Goal: Contribute content: Contribute content

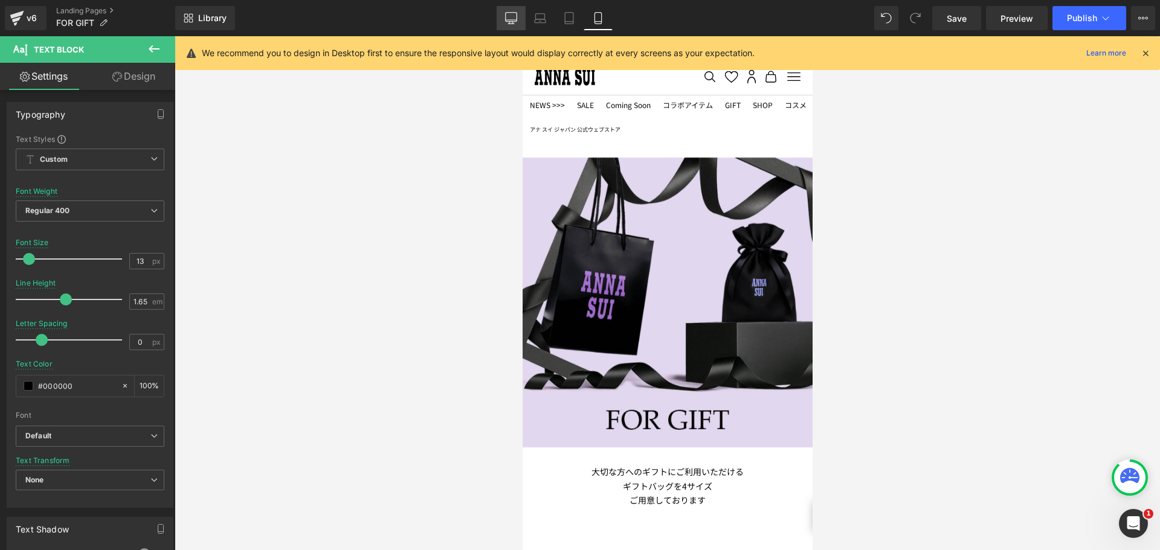
click at [510, 23] on icon at bounding box center [511, 23] width 4 height 2
type input "18"
type input "100"
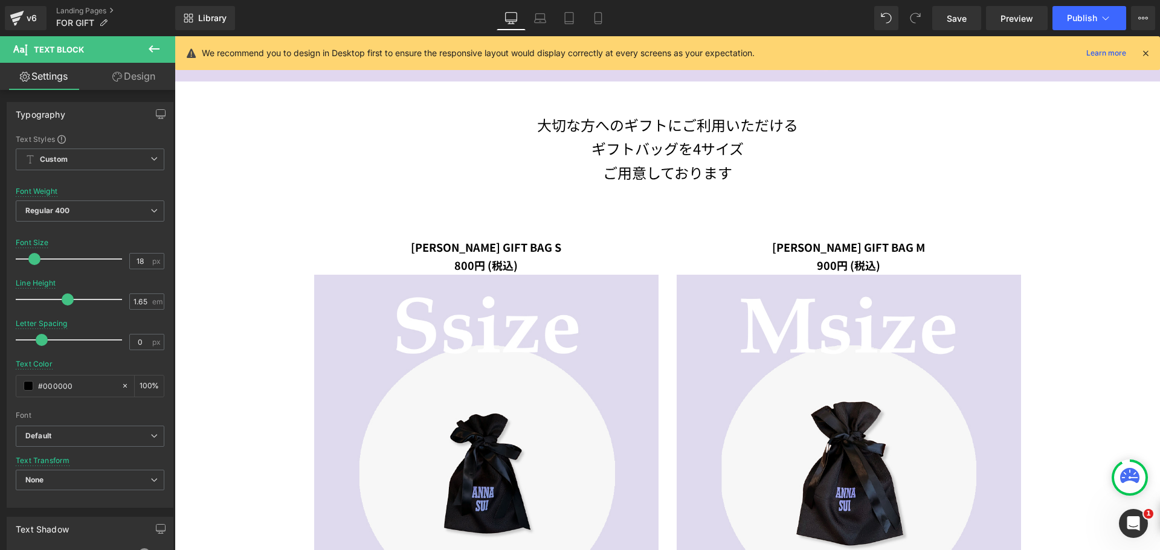
scroll to position [483, 0]
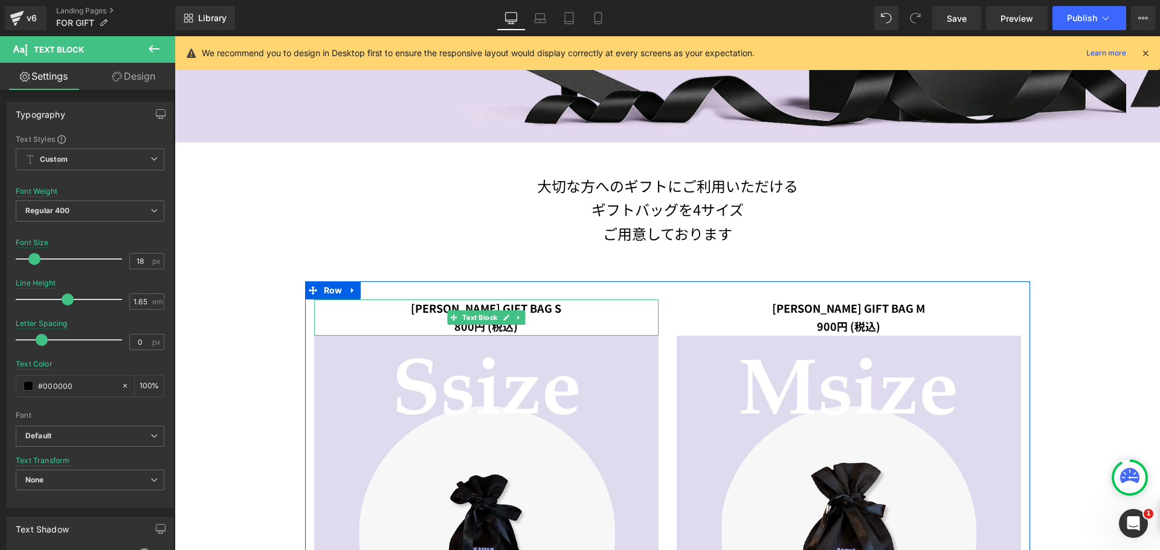
drag, startPoint x: 544, startPoint y: 307, endPoint x: 475, endPoint y: 309, distance: 69.5
click at [444, 309] on p "[PERSON_NAME] GIFT BAG S" at bounding box center [486, 309] width 344 height 18
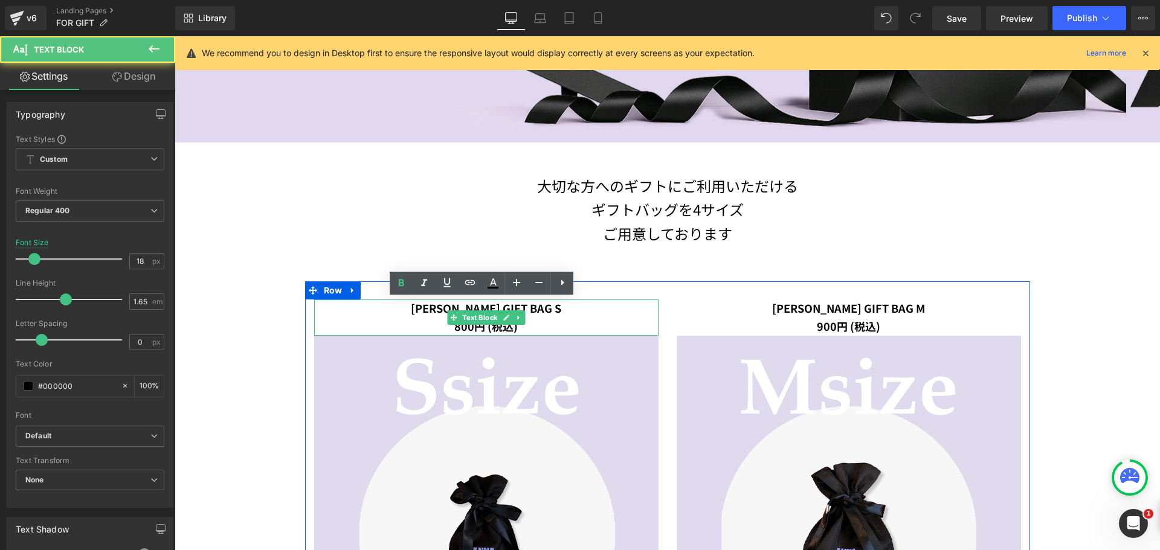
click at [443, 309] on span "[PERSON_NAME] GIFT BAG S" at bounding box center [486, 308] width 150 height 16
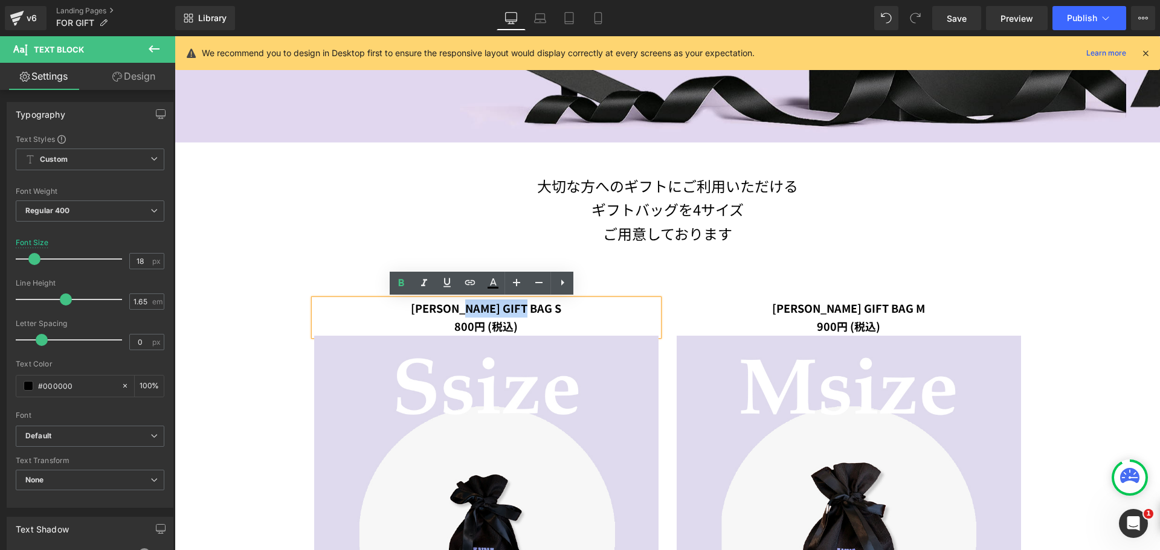
drag, startPoint x: 530, startPoint y: 312, endPoint x: 478, endPoint y: 308, distance: 52.7
click at [478, 308] on span "[PERSON_NAME] GIFT BAG S" at bounding box center [486, 308] width 150 height 16
copy span "GIFT BAG"
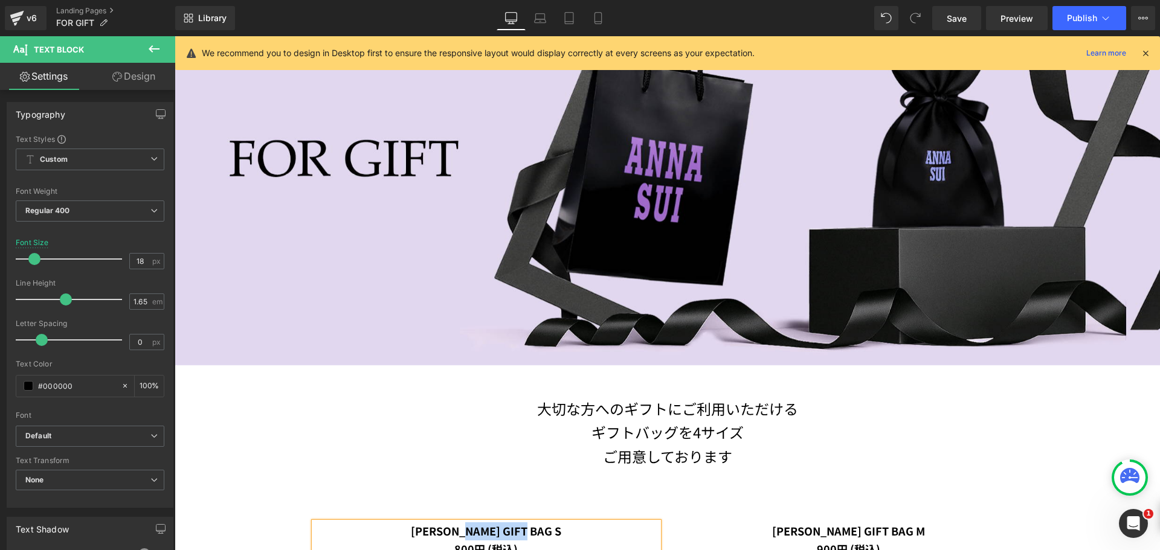
scroll to position [302, 0]
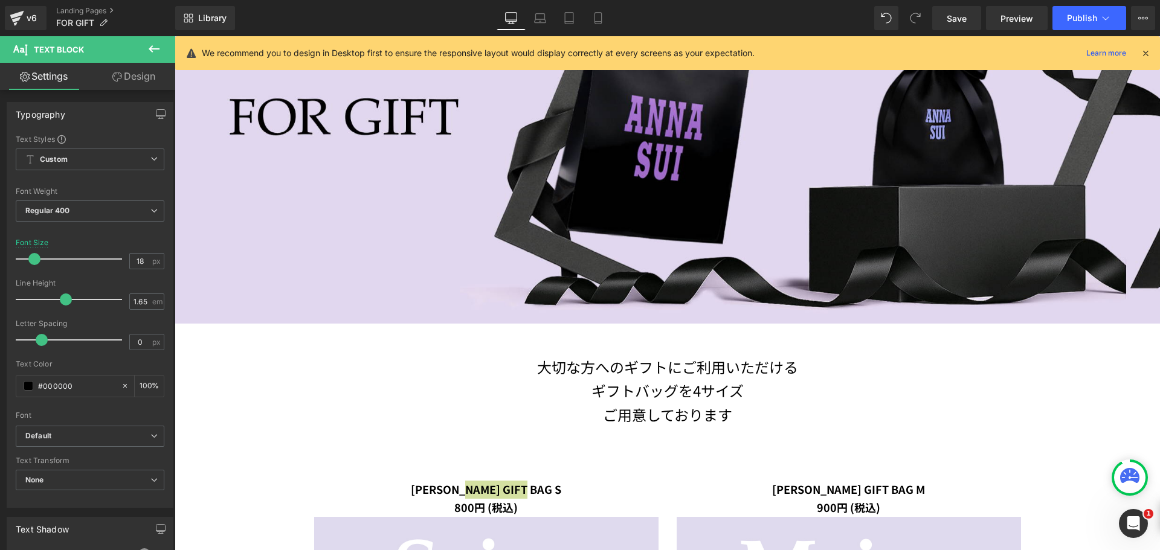
click at [148, 41] on button at bounding box center [154, 49] width 42 height 27
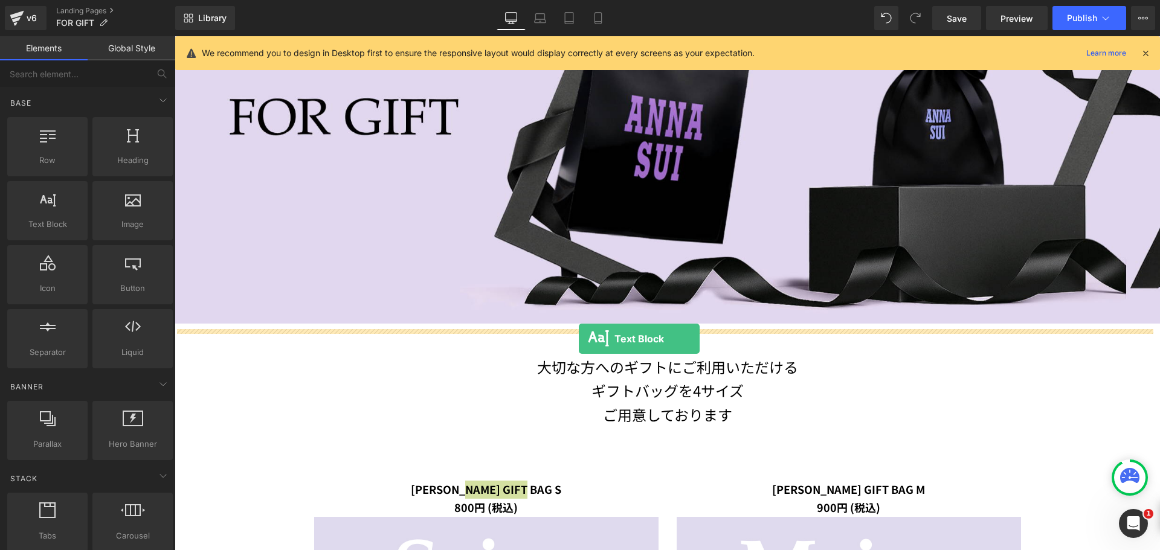
drag, startPoint x: 235, startPoint y: 242, endPoint x: 579, endPoint y: 339, distance: 357.3
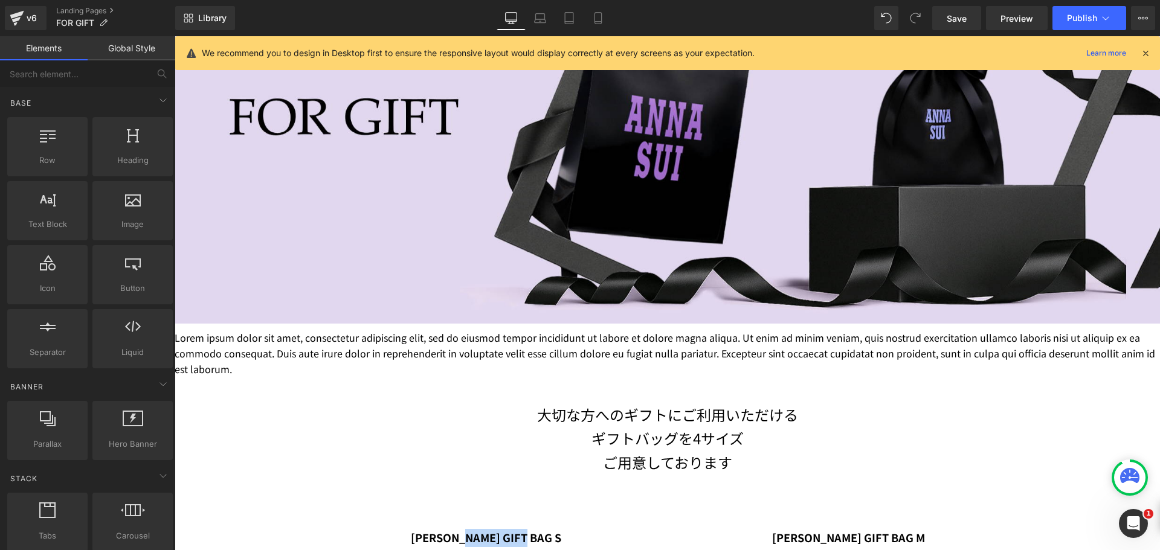
click at [393, 382] on div "大切な方へのギフトにご利用いただける ギフトバッグを 4サイズ ご用意しております Text Block Row 42px" at bounding box center [667, 429] width 725 height 103
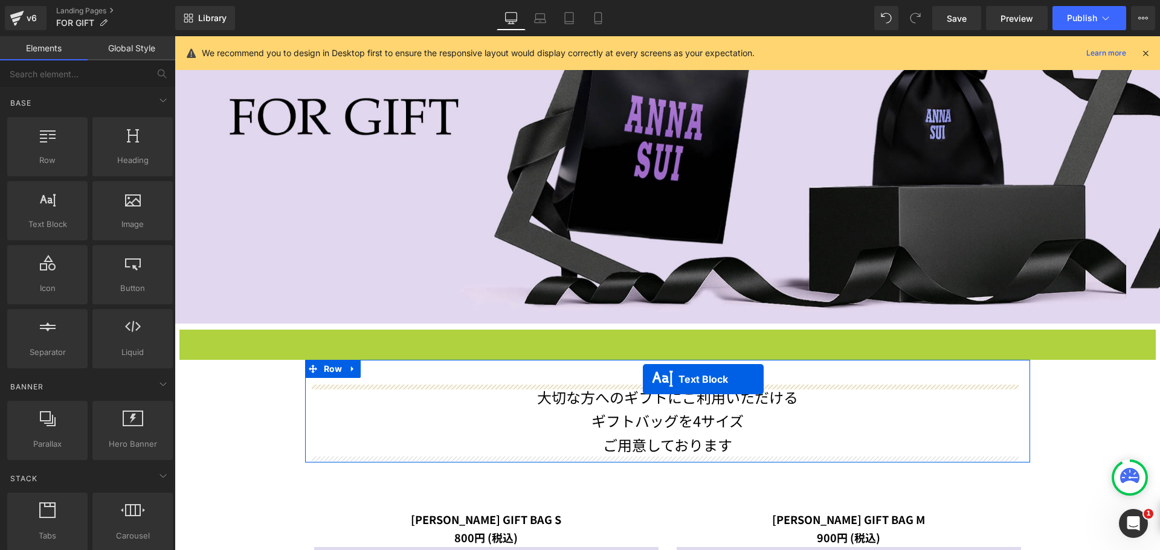
drag, startPoint x: 634, startPoint y: 351, endPoint x: 643, endPoint y: 379, distance: 29.8
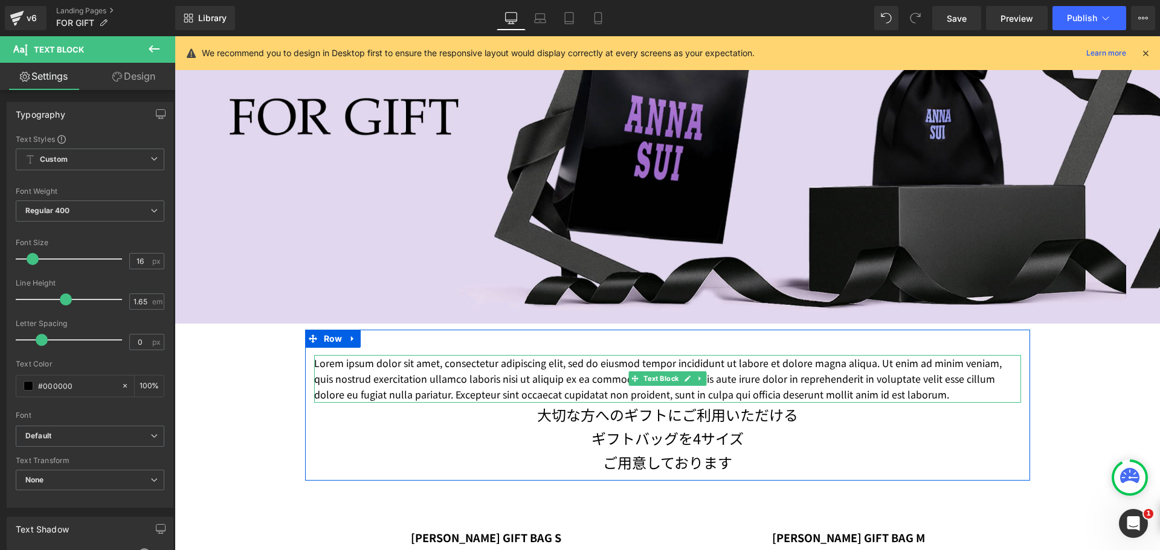
click at [849, 393] on p "Lorem ipsum dolor sit amet, consectetur adipiscing elit, sed do eiusmod tempor …" at bounding box center [667, 379] width 707 height 48
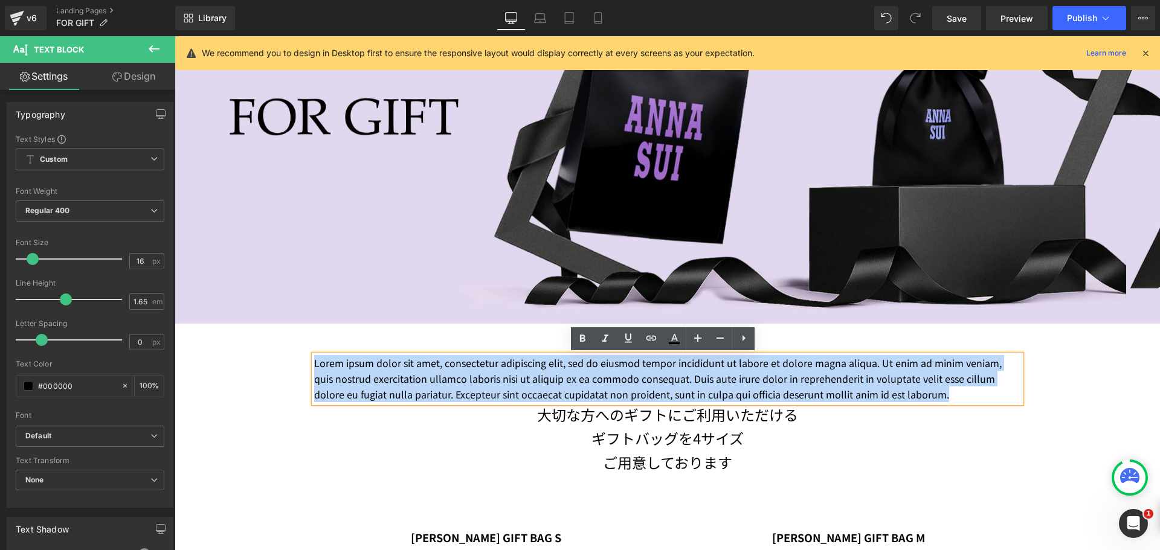
drag, startPoint x: 848, startPoint y: 388, endPoint x: 281, endPoint y: 336, distance: 569.1
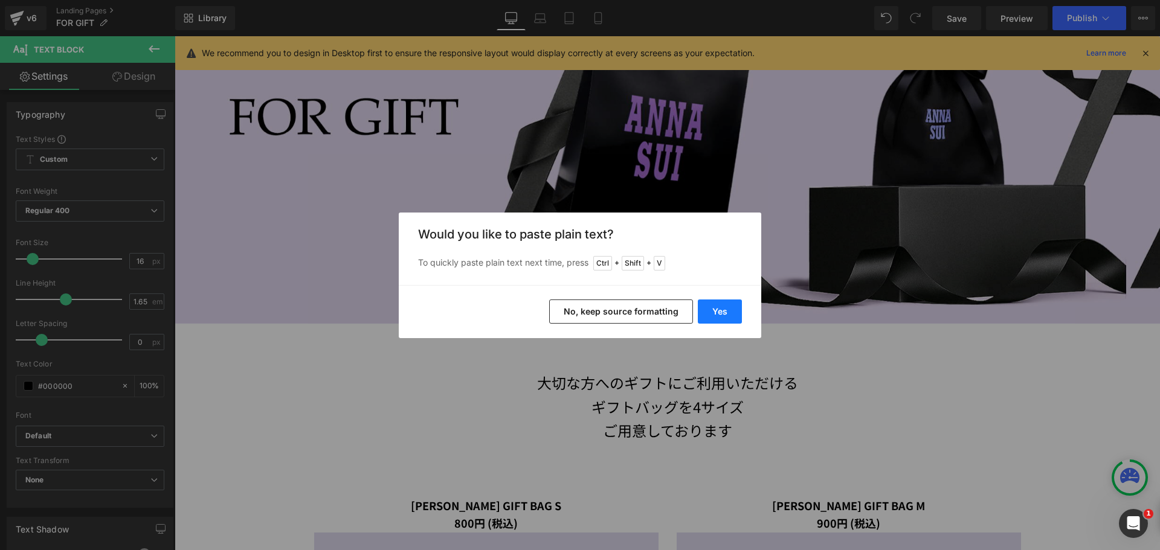
click at [723, 306] on button "Yes" at bounding box center [720, 312] width 44 height 24
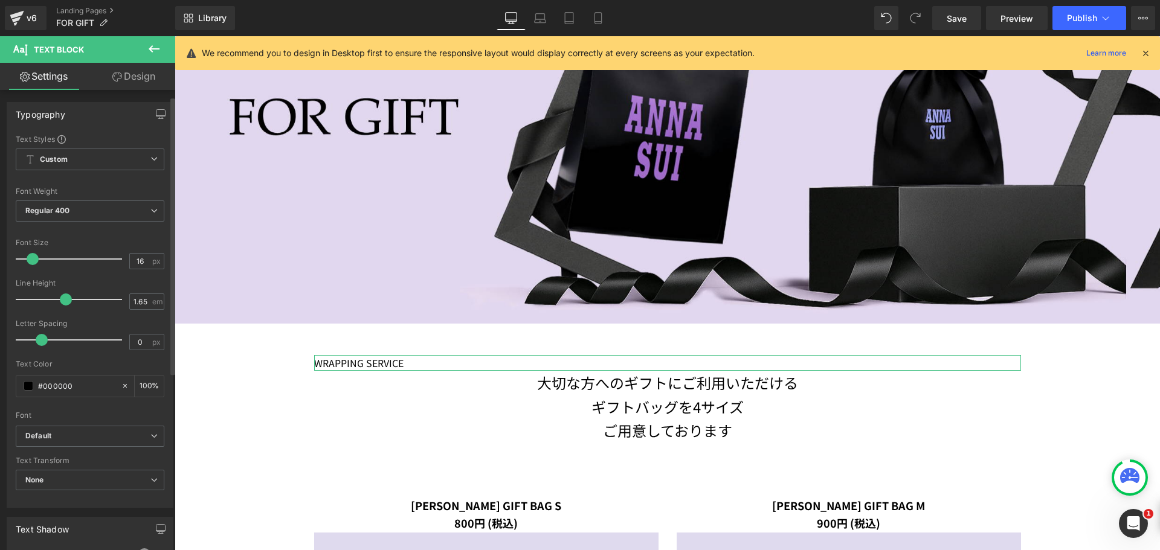
scroll to position [242, 0]
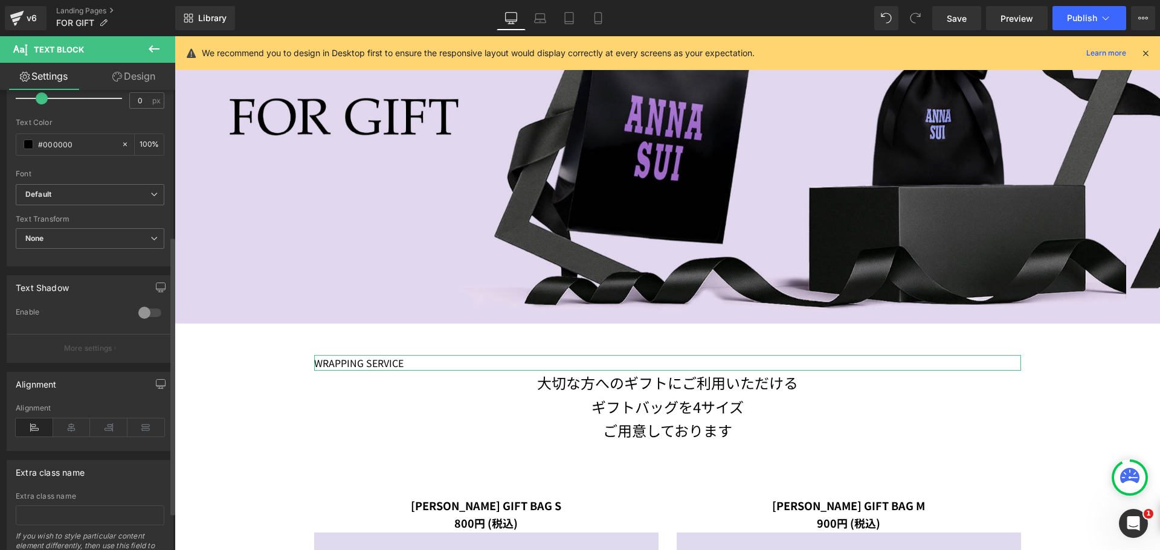
click at [66, 424] on icon at bounding box center [71, 428] width 37 height 18
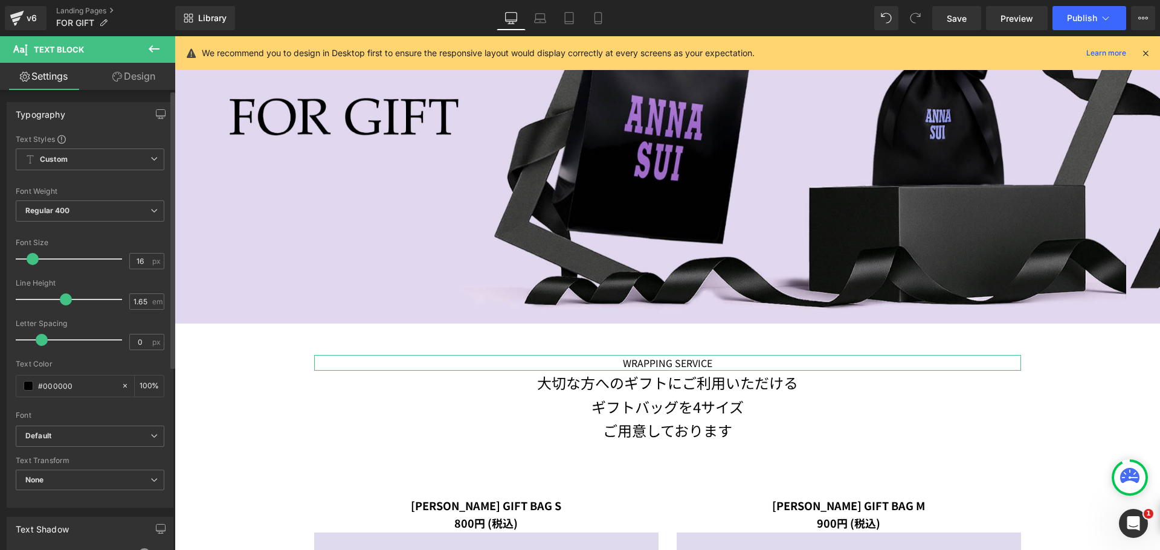
type input "33"
click at [50, 255] on div at bounding box center [72, 259] width 100 height 24
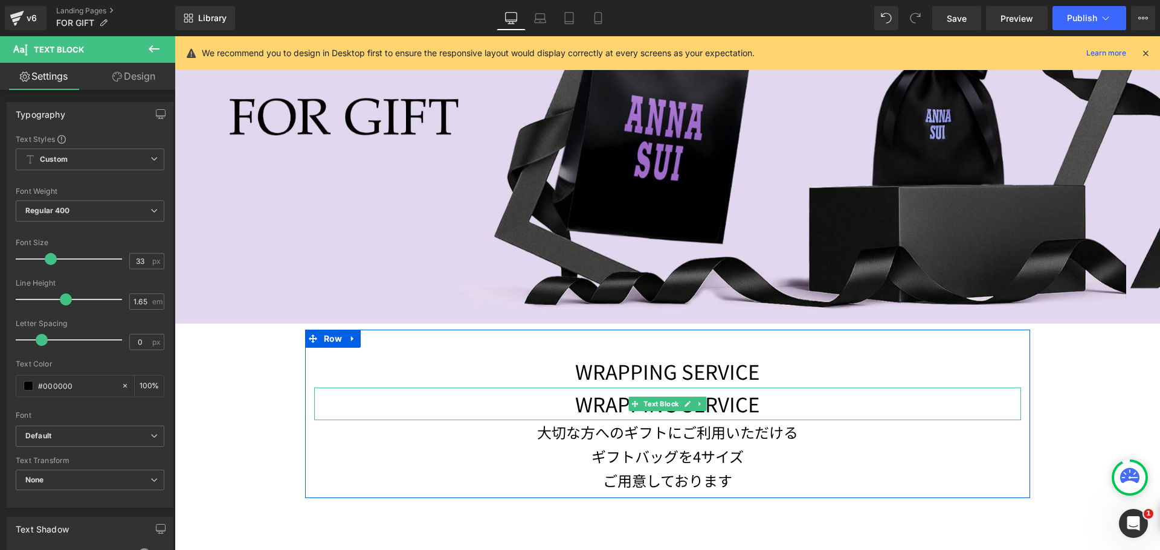
click at [689, 412] on p "WRAPPING SERVICE" at bounding box center [667, 404] width 707 height 33
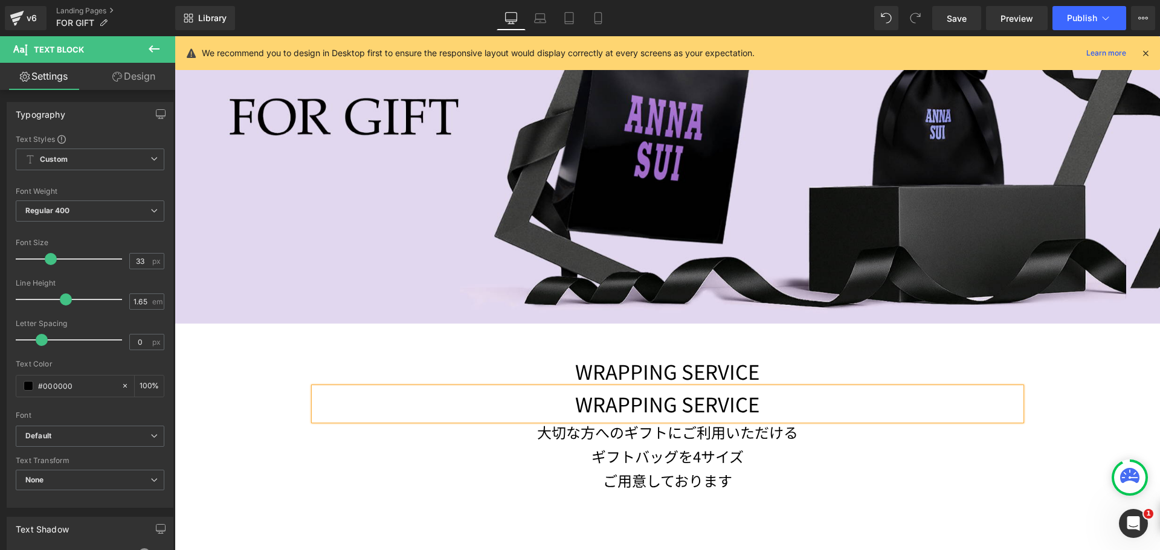
drag, startPoint x: 571, startPoint y: 397, endPoint x: 559, endPoint y: 392, distance: 12.7
click at [556, 396] on p "WRAPPING SERVICE" at bounding box center [667, 404] width 707 height 33
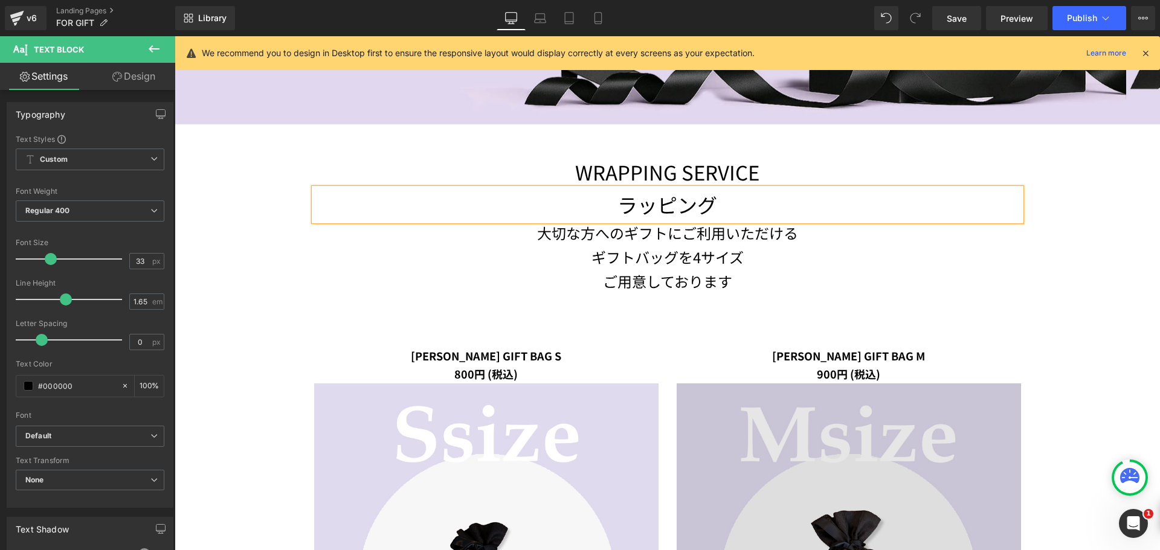
scroll to position [544, 0]
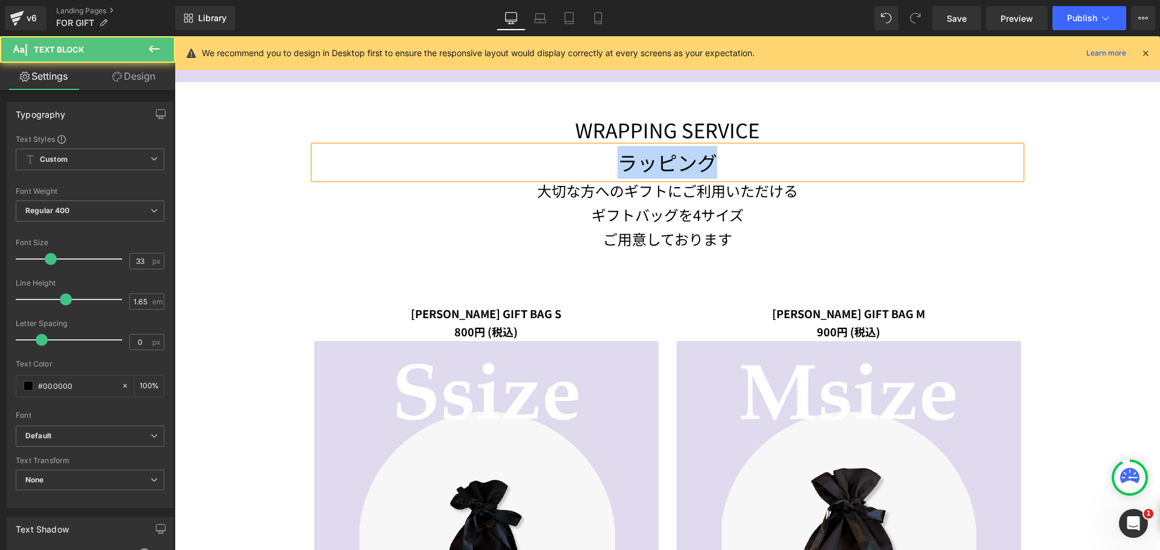
drag, startPoint x: 730, startPoint y: 161, endPoint x: 591, endPoint y: 161, distance: 139.0
click at [591, 161] on p "ラッピング" at bounding box center [667, 162] width 707 height 33
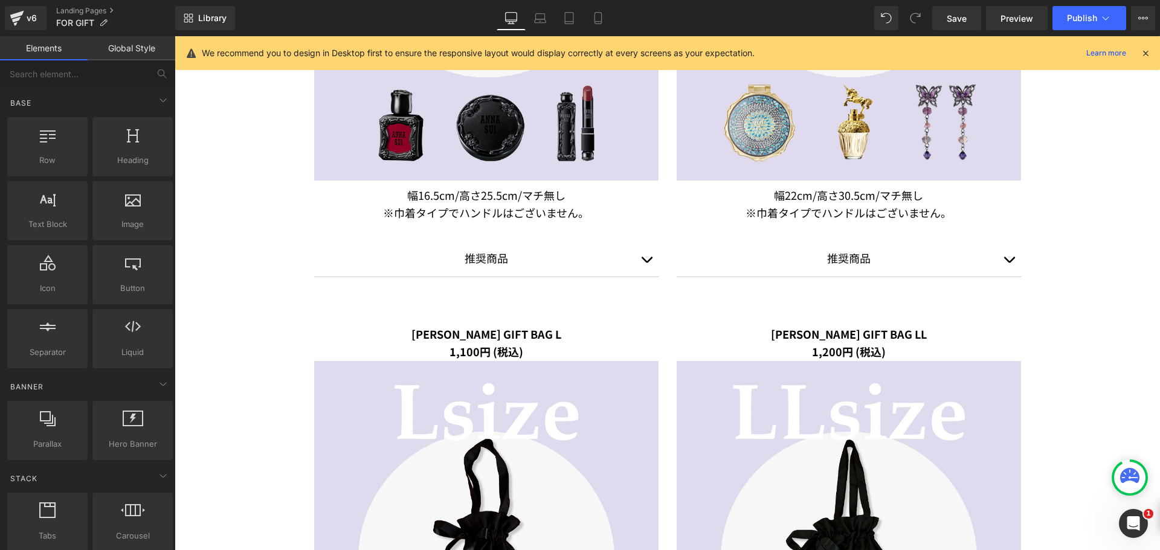
scroll to position [1027, 0]
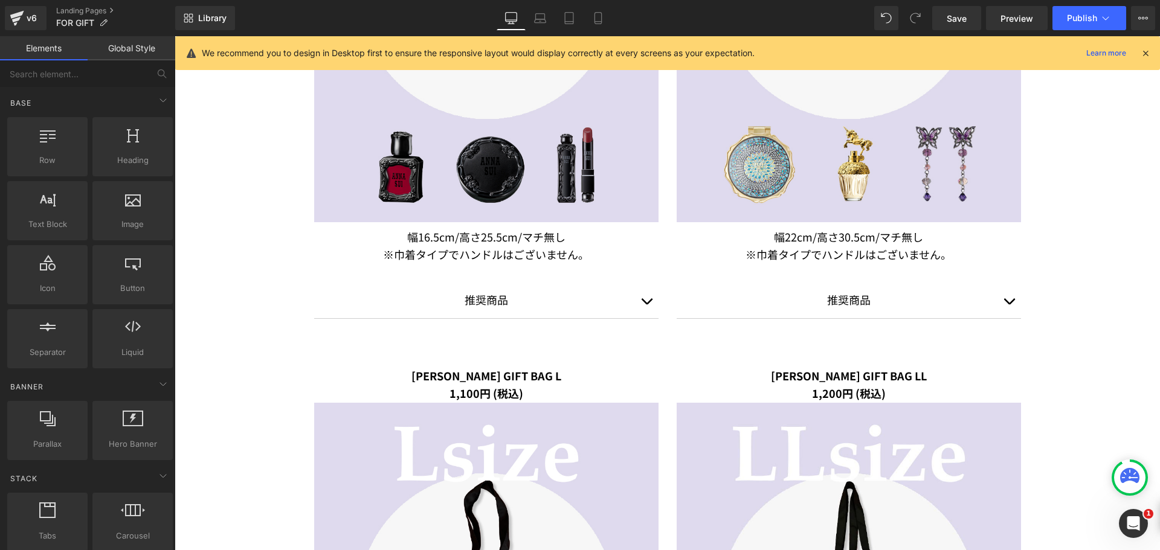
click at [646, 305] on span "button" at bounding box center [646, 305] width 0 height 0
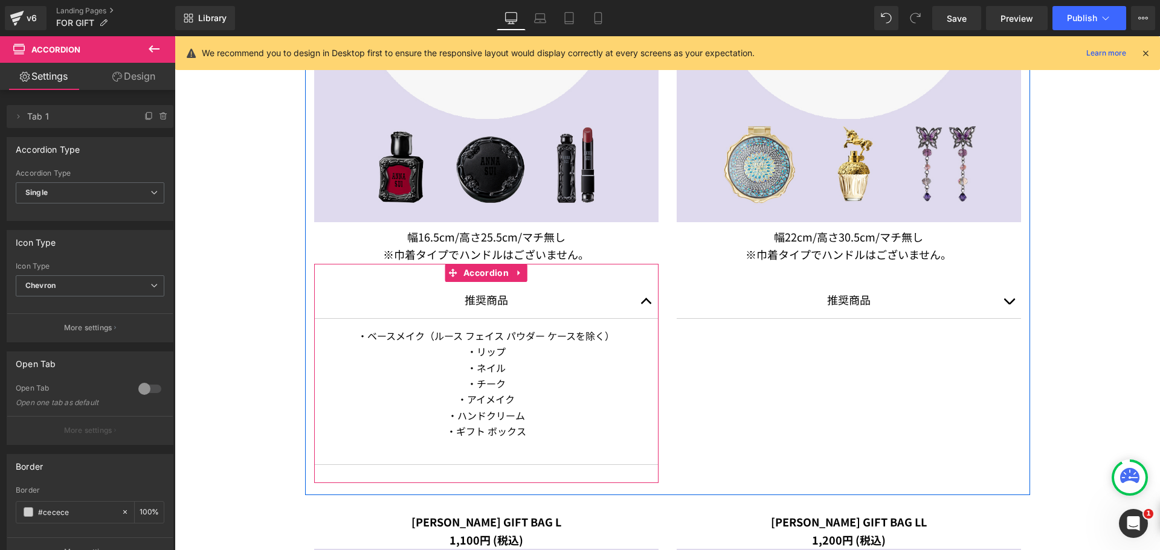
click at [647, 297] on button "button" at bounding box center [646, 300] width 24 height 36
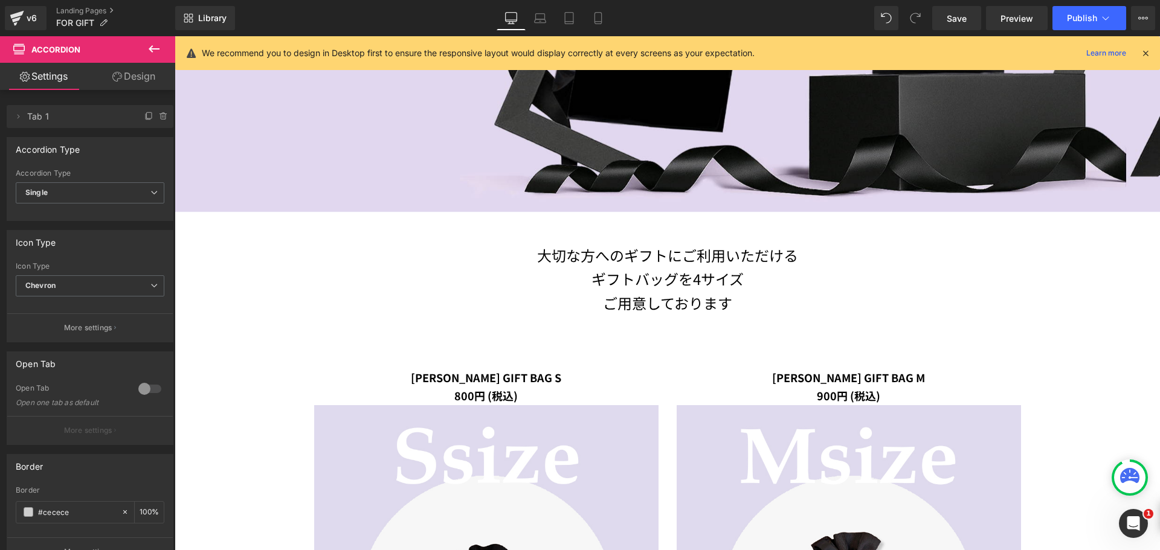
scroll to position [112, 0]
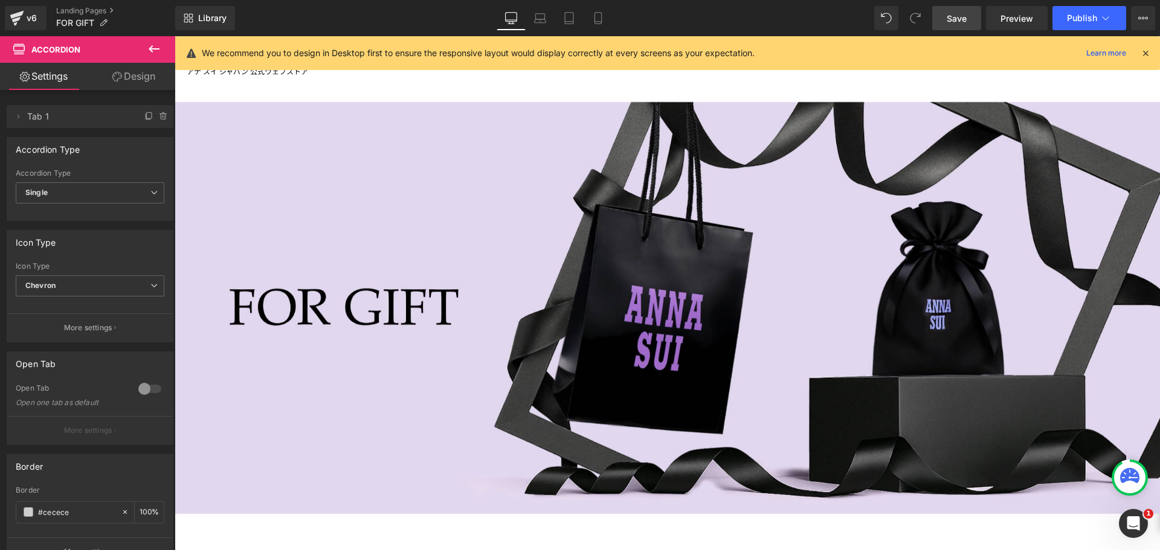
click at [956, 18] on span "Save" at bounding box center [957, 18] width 20 height 13
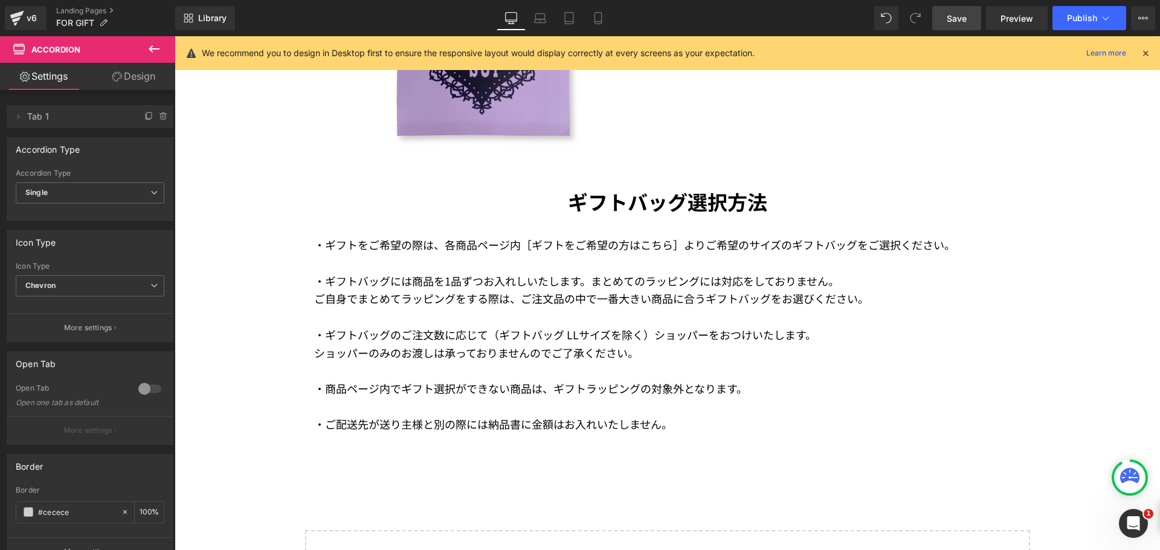
scroll to position [2226, 0]
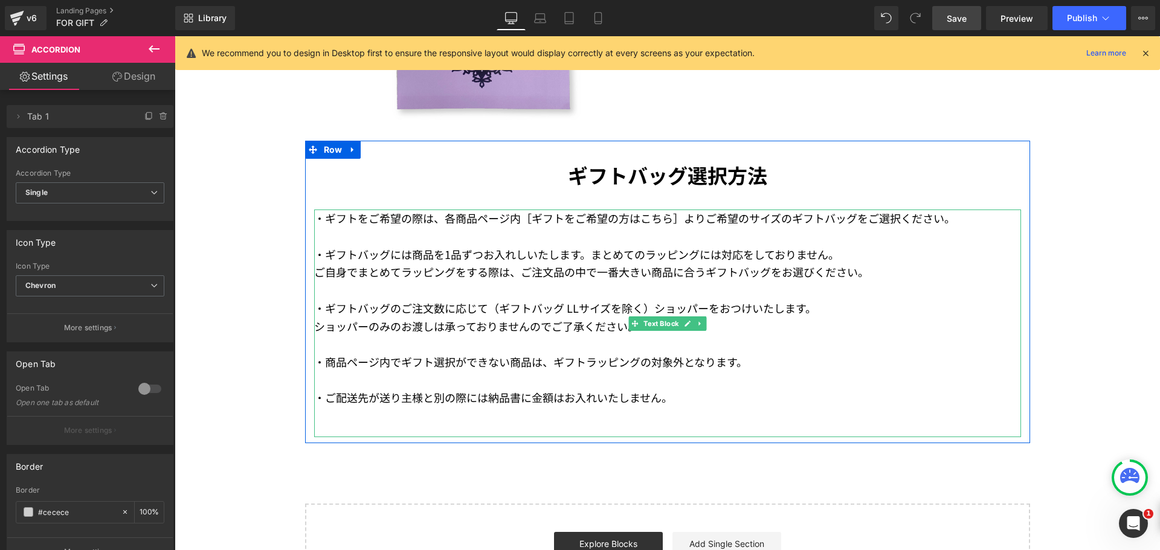
drag, startPoint x: 475, startPoint y: 218, endPoint x: 231, endPoint y: 224, distance: 243.6
click at [475, 218] on p "・ギフトをご希望の際は、各商品ページ内［ギフトをご希望の方はこちら］よりご希望のサイズのギフトバッグをご選択ください。" at bounding box center [667, 219] width 707 height 18
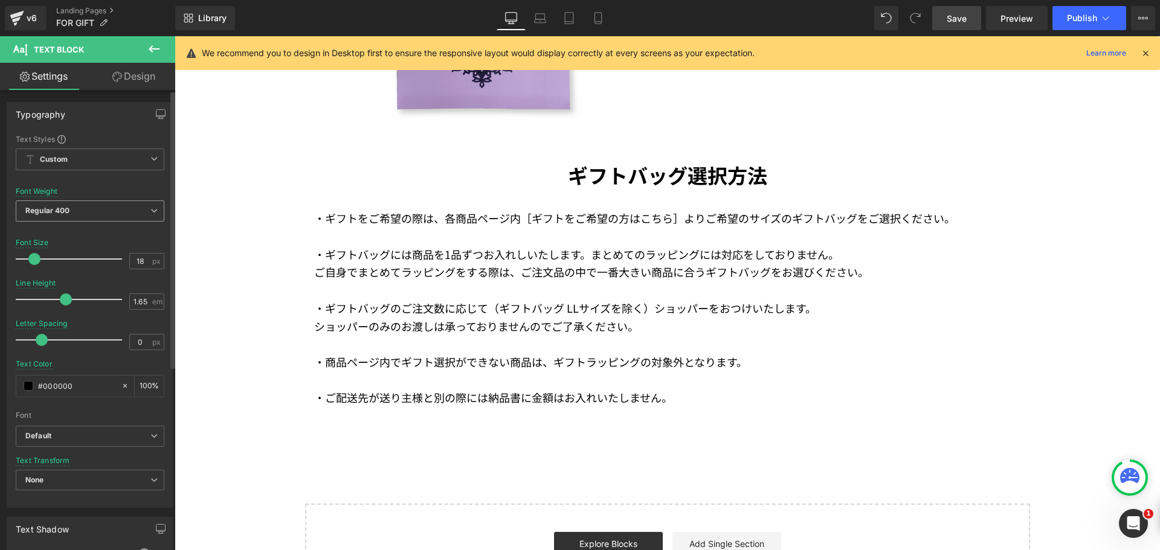
click at [70, 210] on span "Regular 400" at bounding box center [90, 211] width 149 height 21
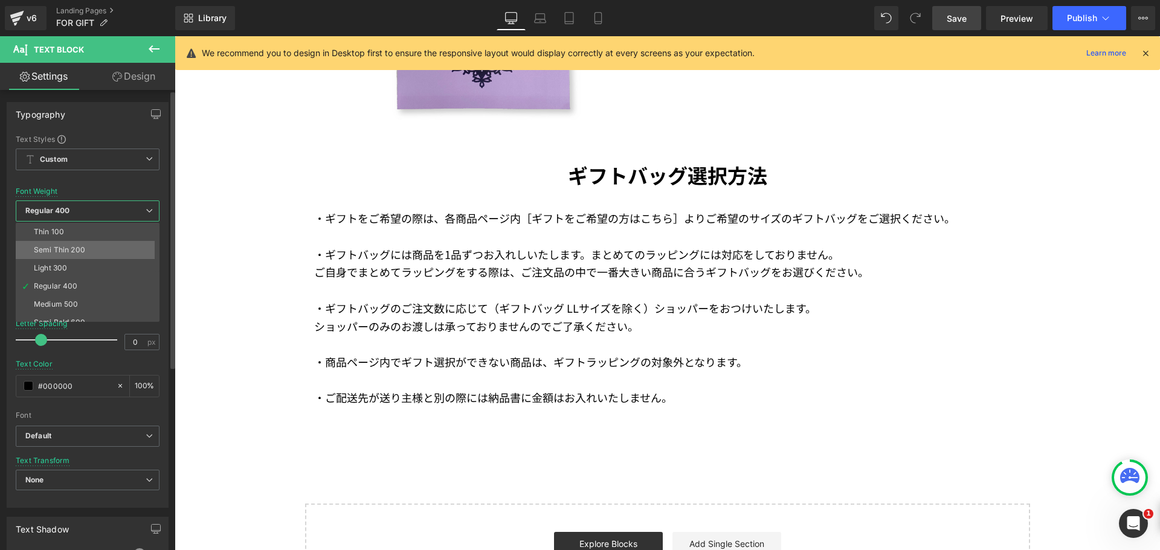
click at [70, 254] on li "Semi Thin 200" at bounding box center [90, 250] width 149 height 18
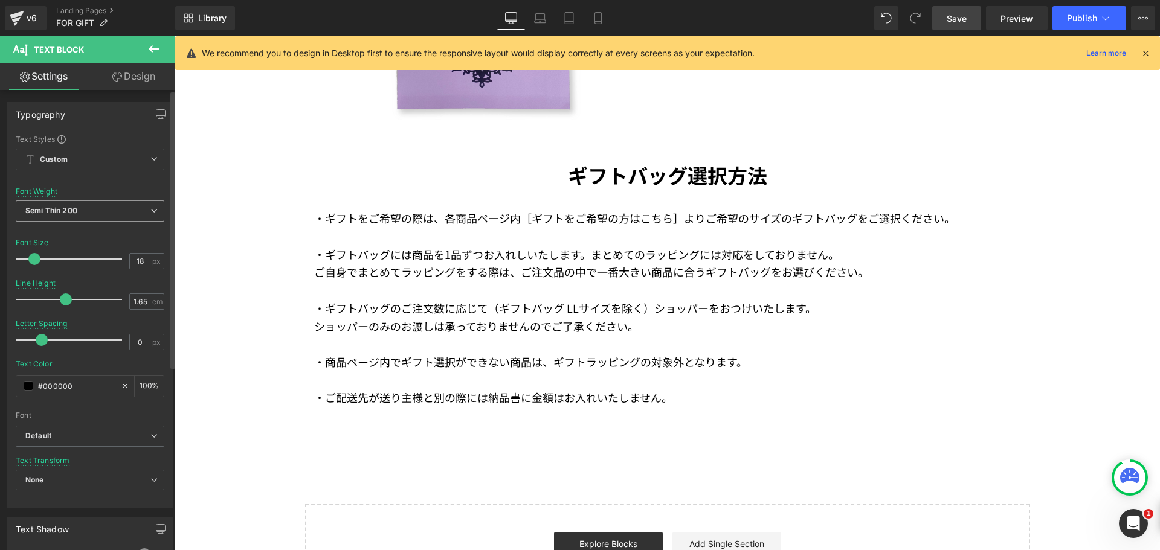
click at [145, 205] on span "Semi Thin 200" at bounding box center [90, 211] width 149 height 21
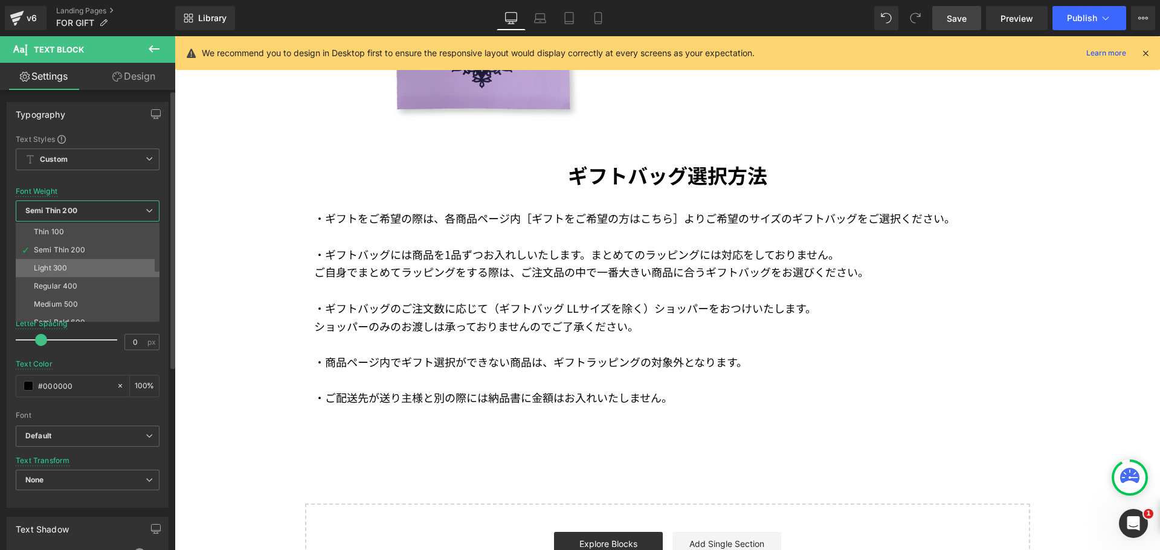
click at [89, 264] on li "Light 300" at bounding box center [90, 268] width 149 height 18
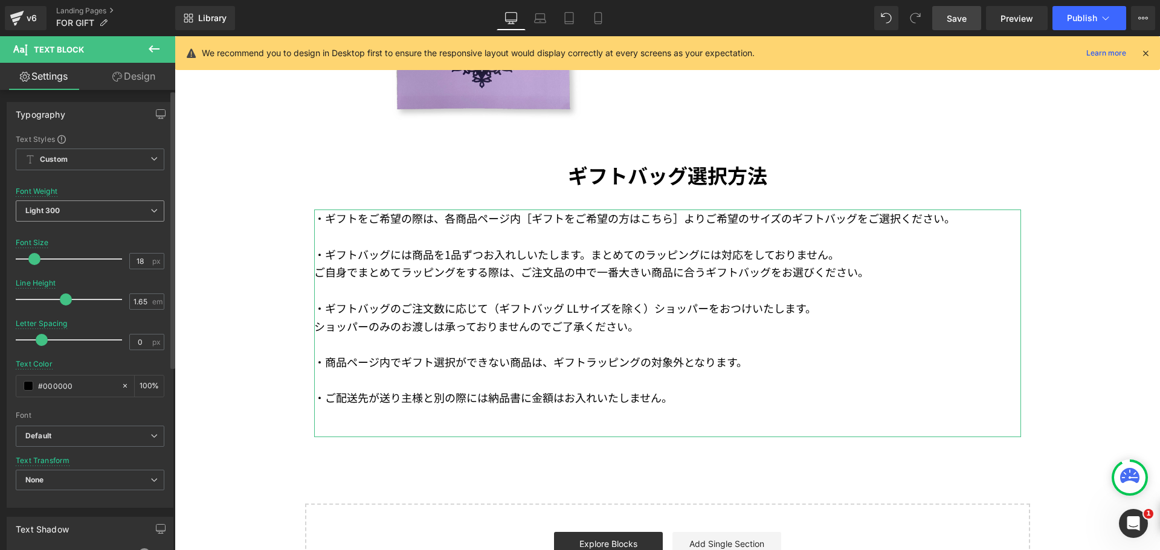
click at [126, 201] on span "Light 300" at bounding box center [90, 211] width 149 height 21
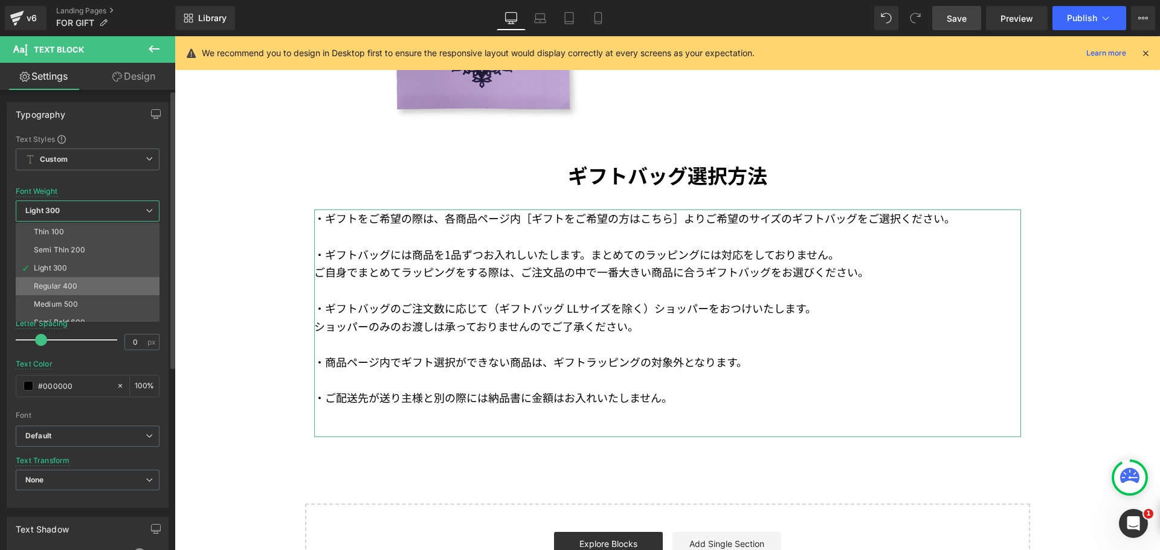
click at [68, 282] on div "Regular 400" at bounding box center [56, 286] width 44 height 8
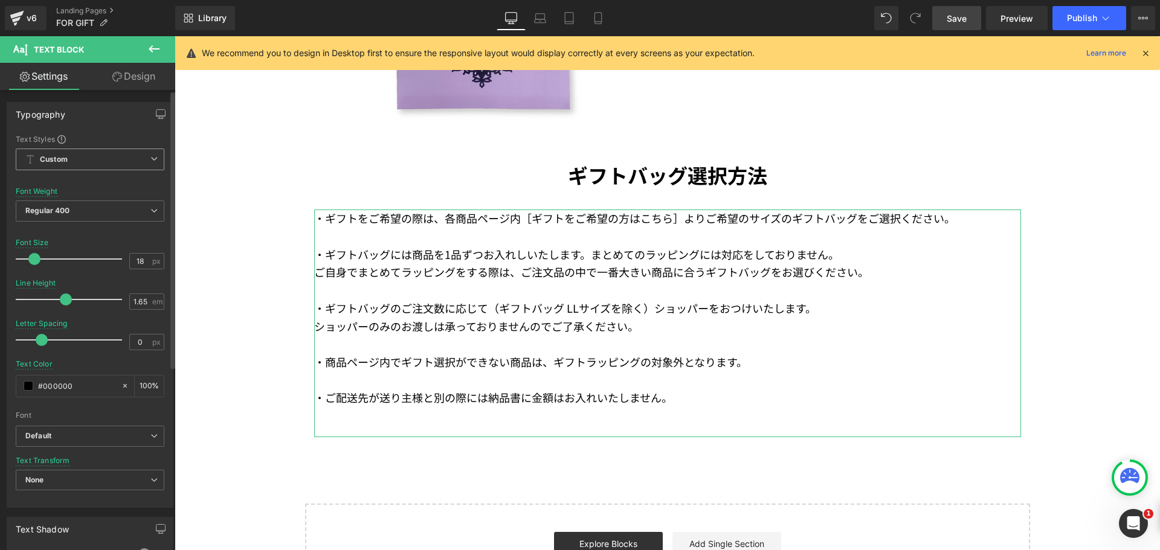
click at [127, 161] on span "Custom Setup Global Style" at bounding box center [90, 160] width 149 height 22
click at [120, 160] on span "Custom Setup Global Style" at bounding box center [88, 160] width 144 height 22
click at [115, 436] on b "Default" at bounding box center [87, 436] width 125 height 10
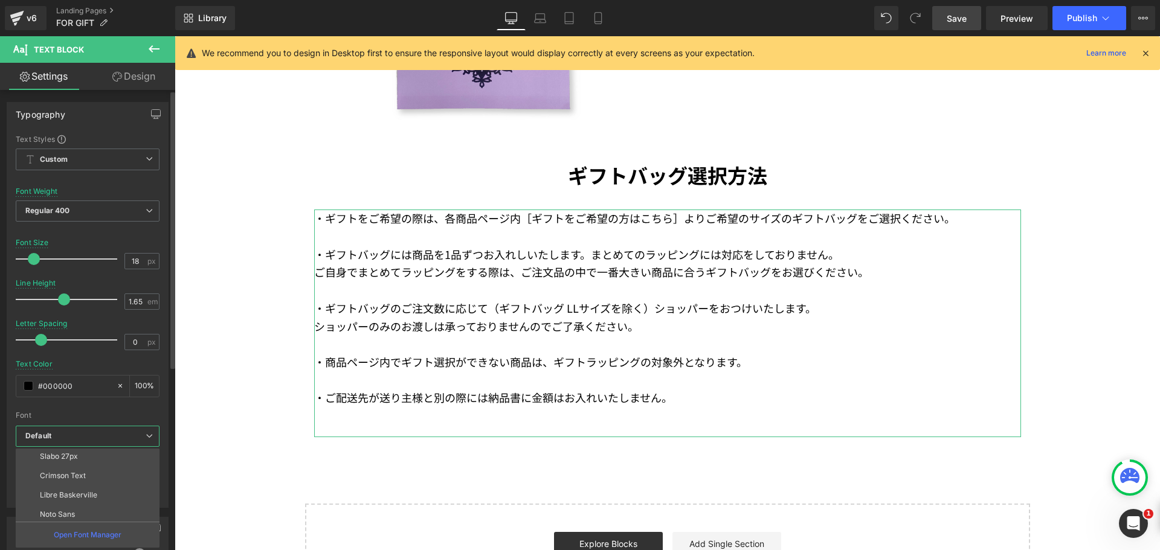
scroll to position [181, 0]
click at [96, 503] on li "Palatino" at bounding box center [90, 509] width 149 height 19
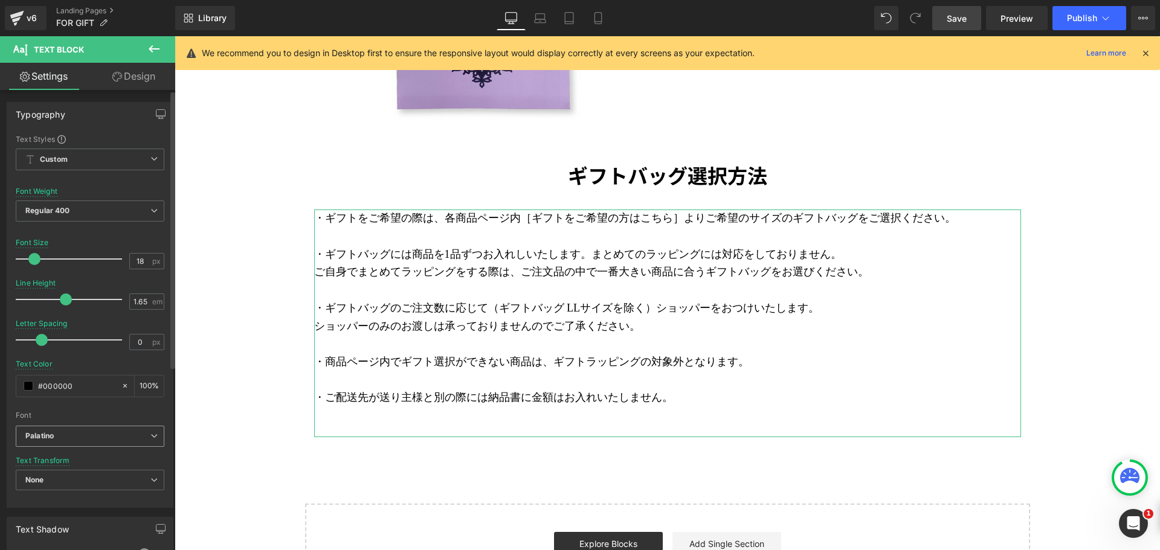
click at [127, 438] on b "Palatino" at bounding box center [87, 436] width 125 height 10
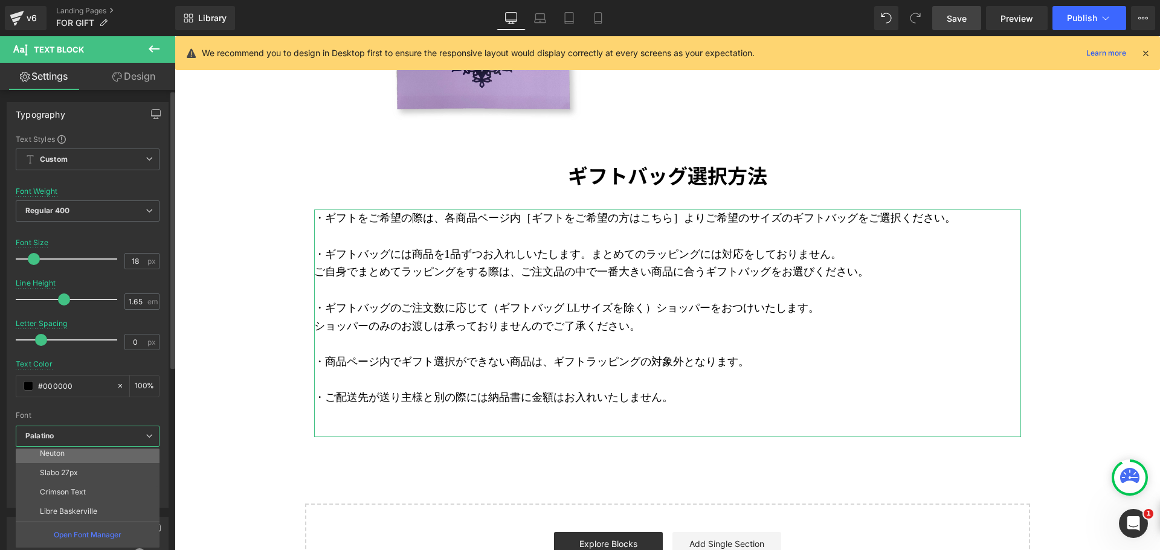
scroll to position [0, 0]
click at [108, 459] on li "Default" at bounding box center [90, 458] width 149 height 19
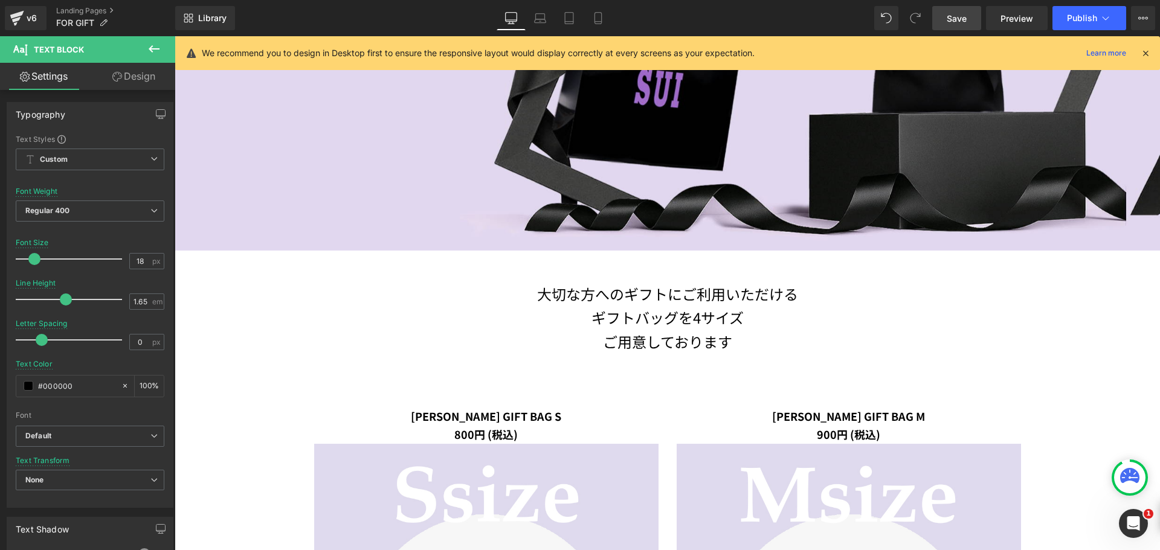
scroll to position [172, 0]
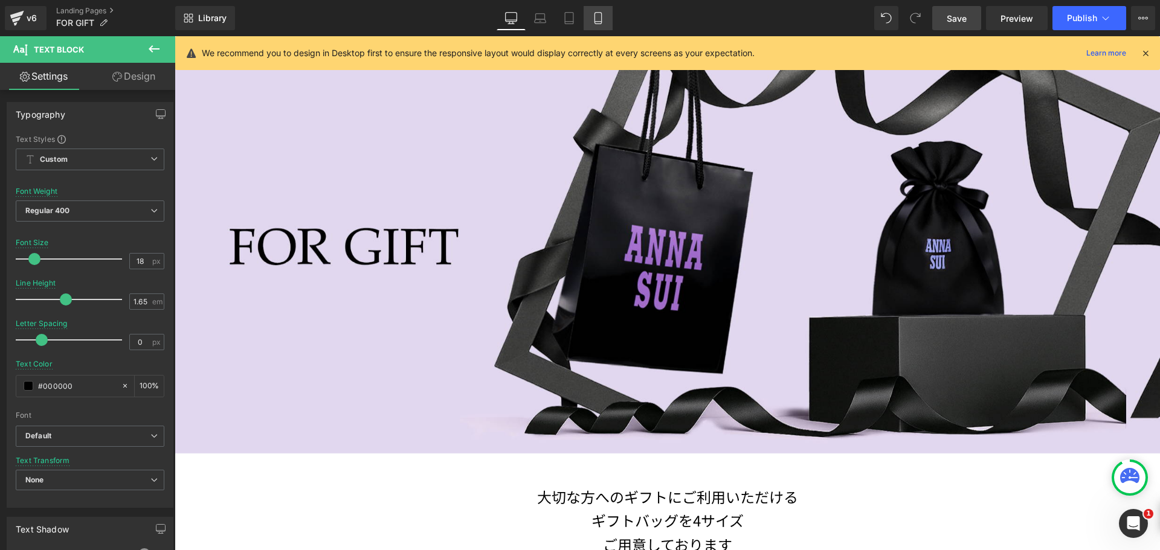
click at [604, 19] on icon at bounding box center [598, 18] width 12 height 12
type input "13"
type input "100"
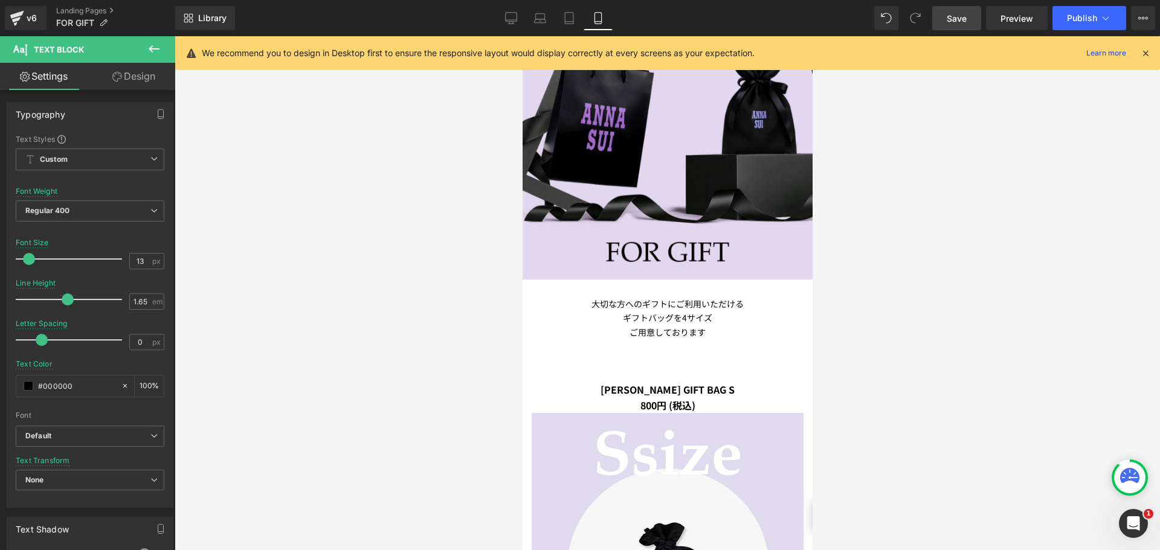
scroll to position [181, 0]
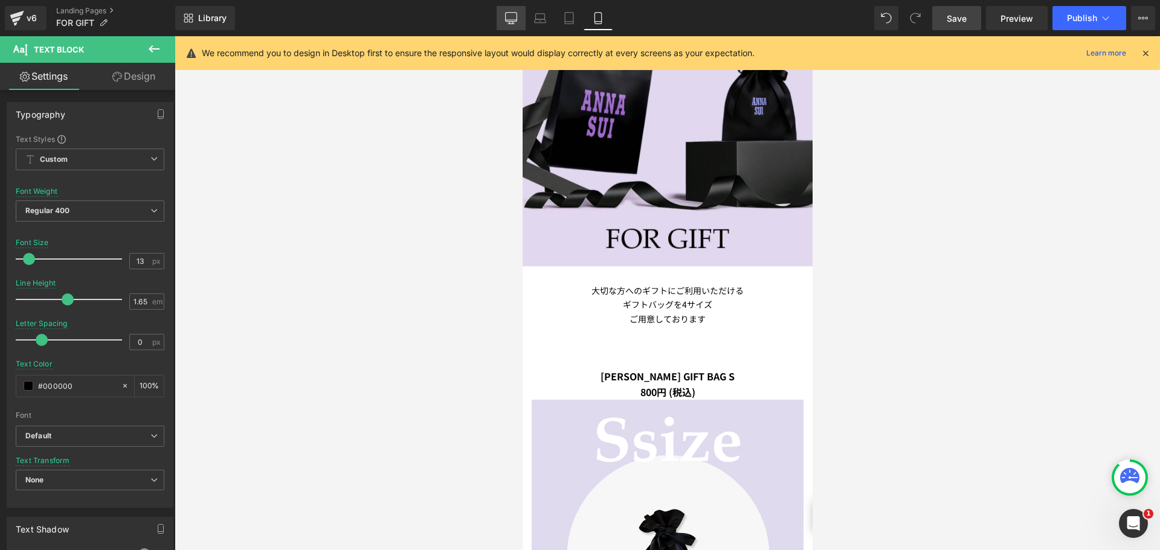
click at [516, 20] on icon at bounding box center [511, 18] width 12 height 12
type input "18"
type input "100"
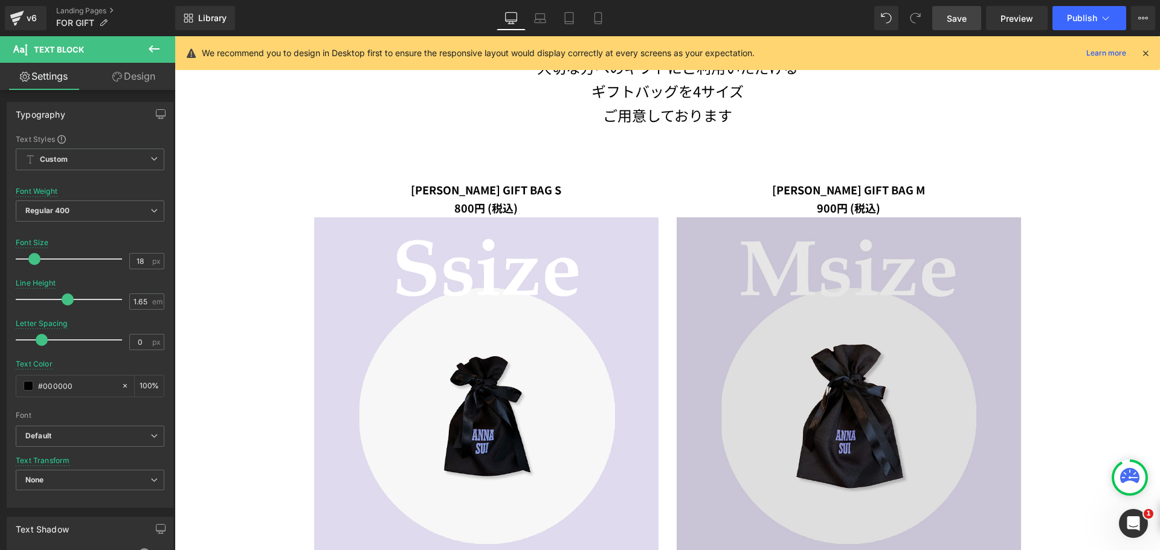
scroll to position [604, 0]
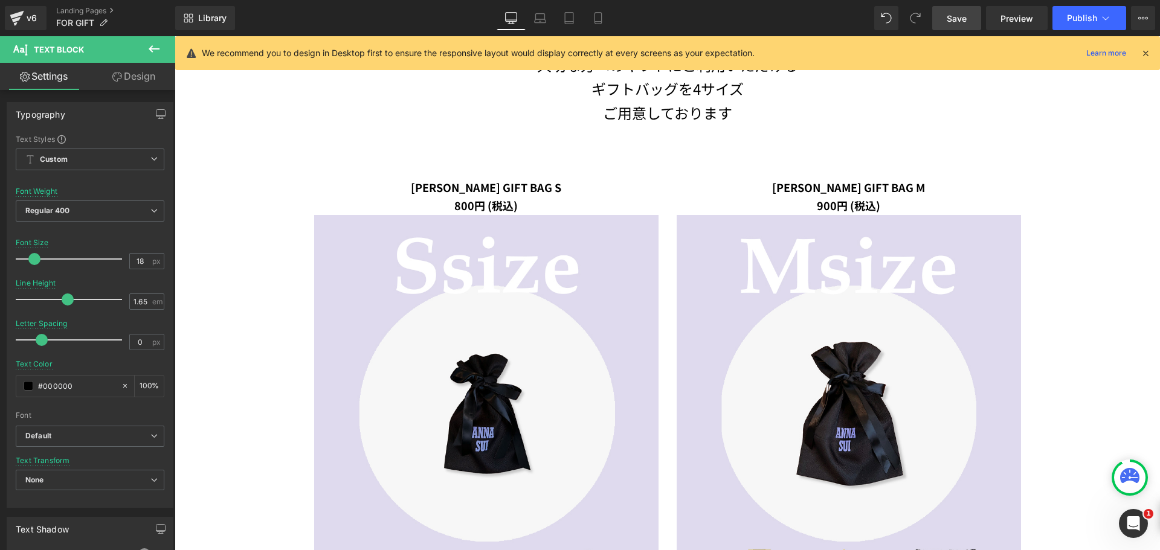
click at [962, 21] on span "Save" at bounding box center [957, 18] width 20 height 13
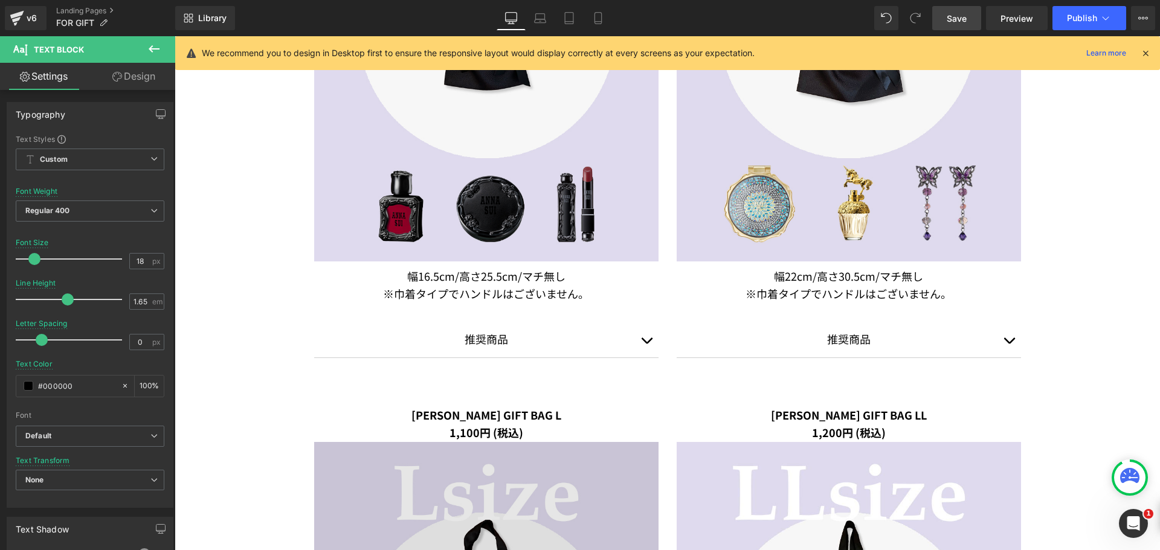
scroll to position [1027, 0]
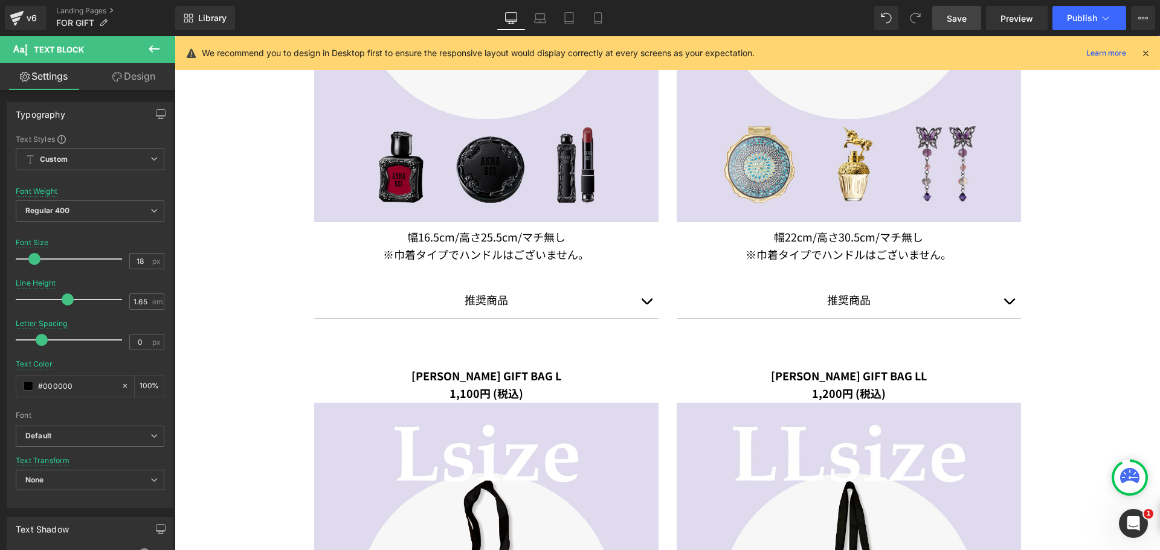
click at [646, 305] on span "button" at bounding box center [646, 305] width 0 height 0
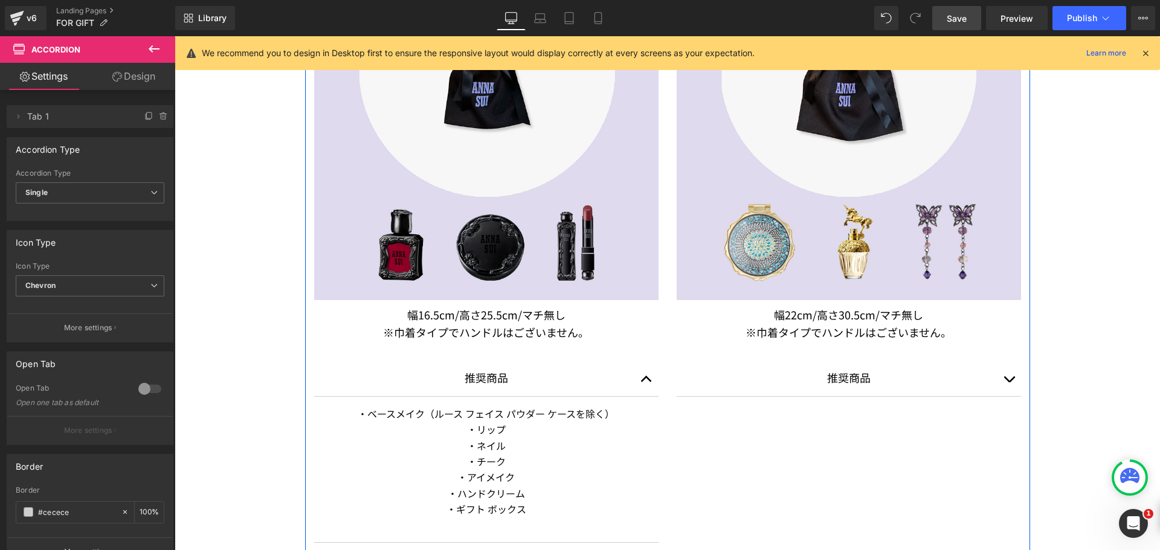
scroll to position [785, 0]
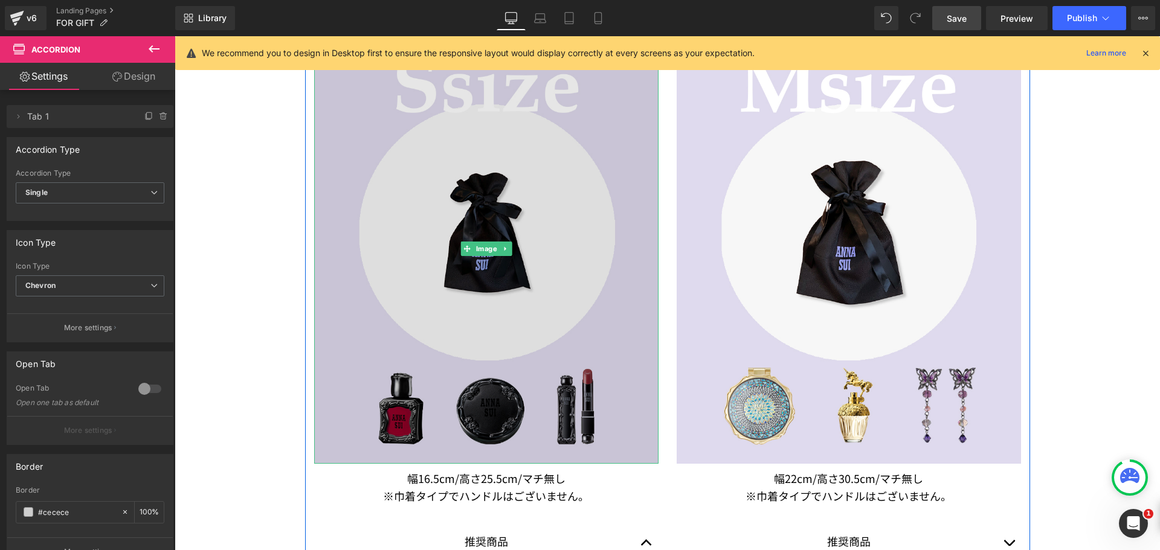
click at [465, 237] on img at bounding box center [486, 249] width 344 height 430
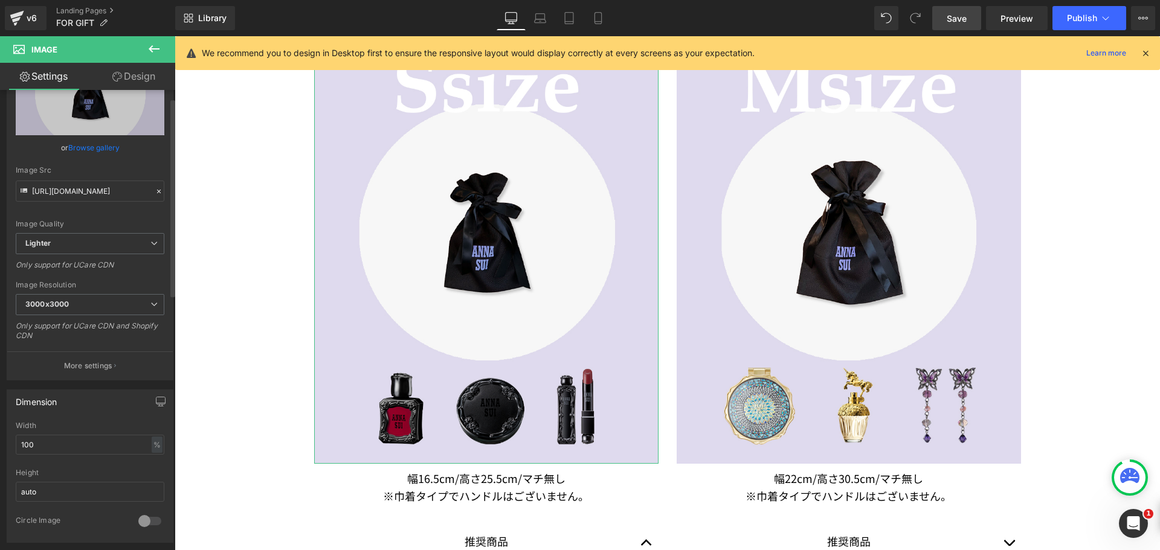
scroll to position [242, 0]
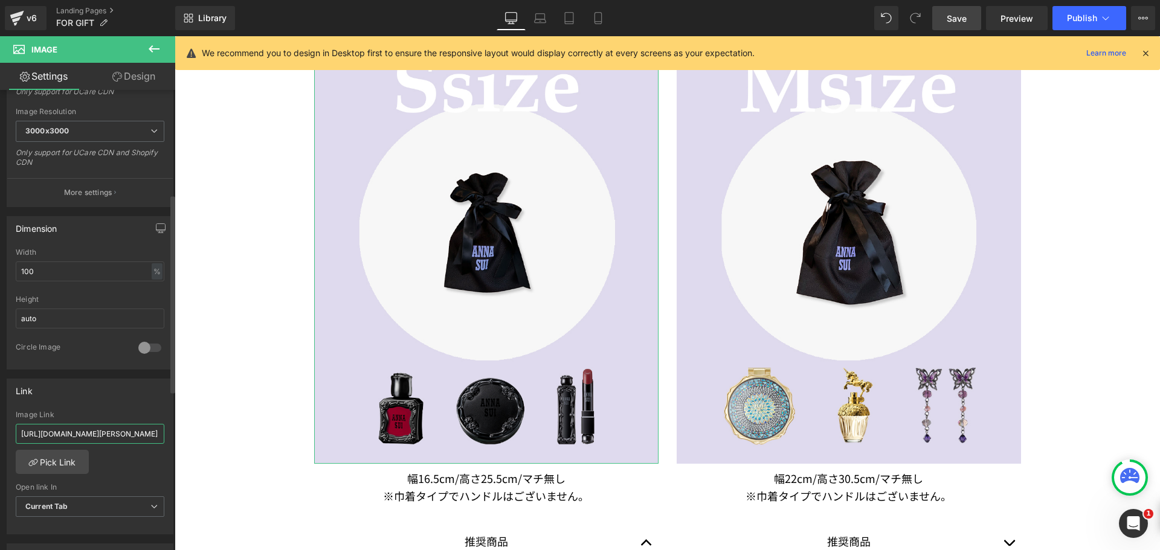
click at [110, 431] on input "[URL][DOMAIN_NAME][PERSON_NAME]" at bounding box center [90, 434] width 149 height 20
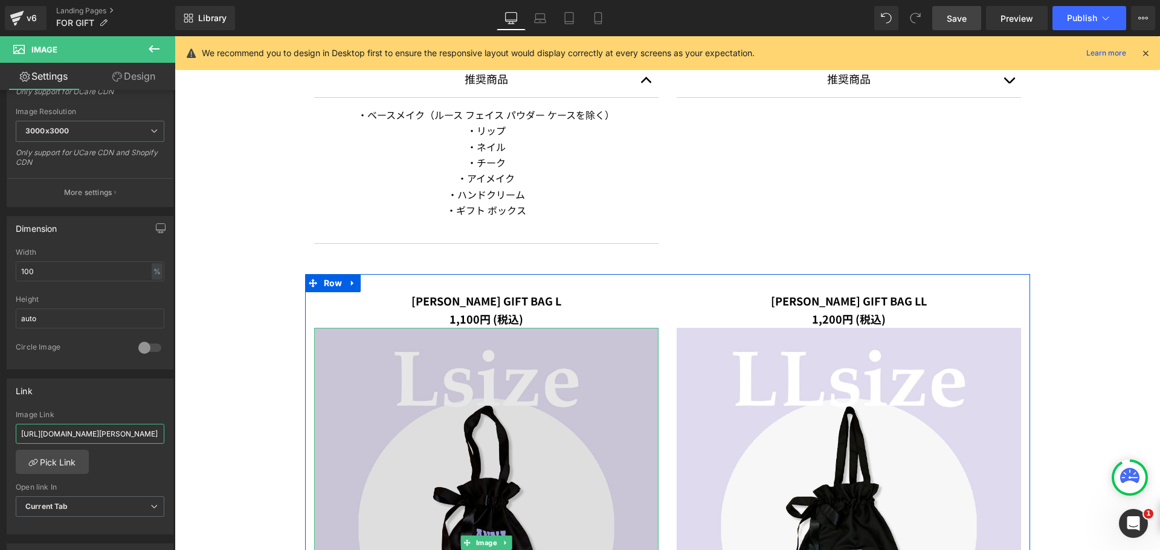
scroll to position [946, 0]
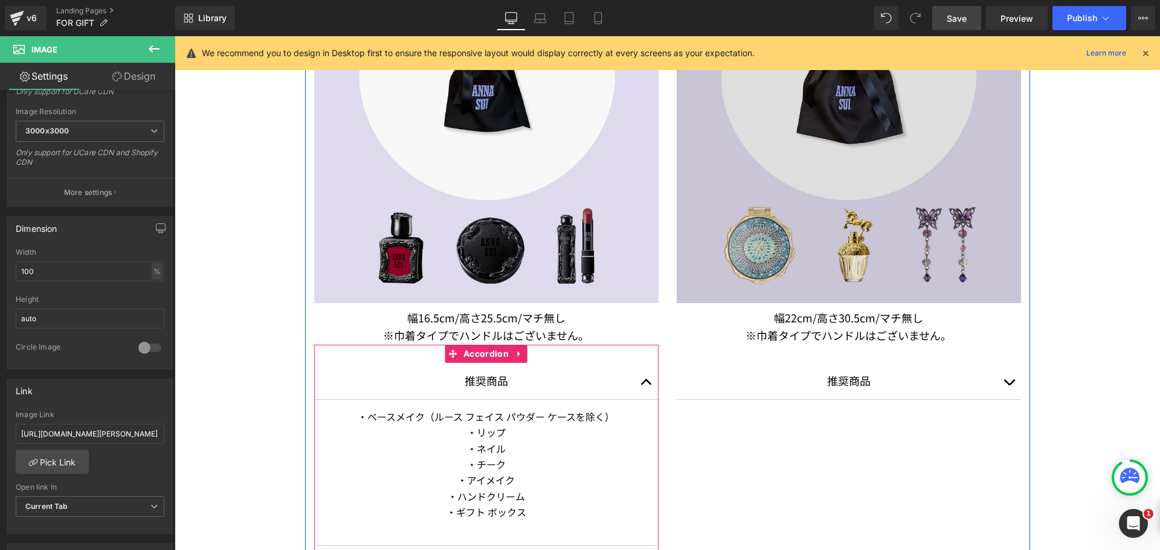
click at [642, 390] on button "button" at bounding box center [646, 381] width 24 height 36
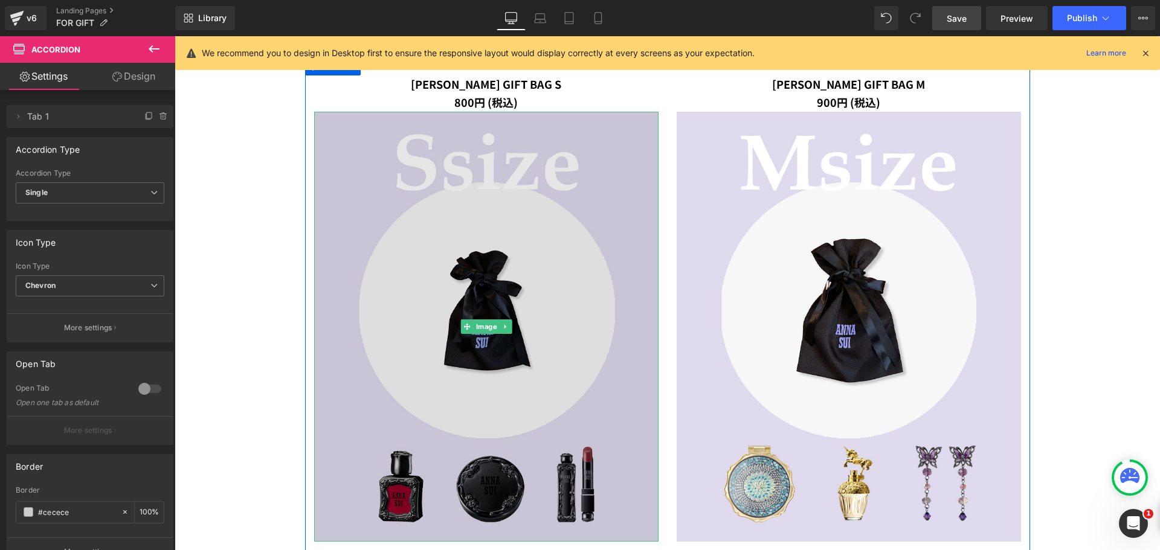
scroll to position [704, 0]
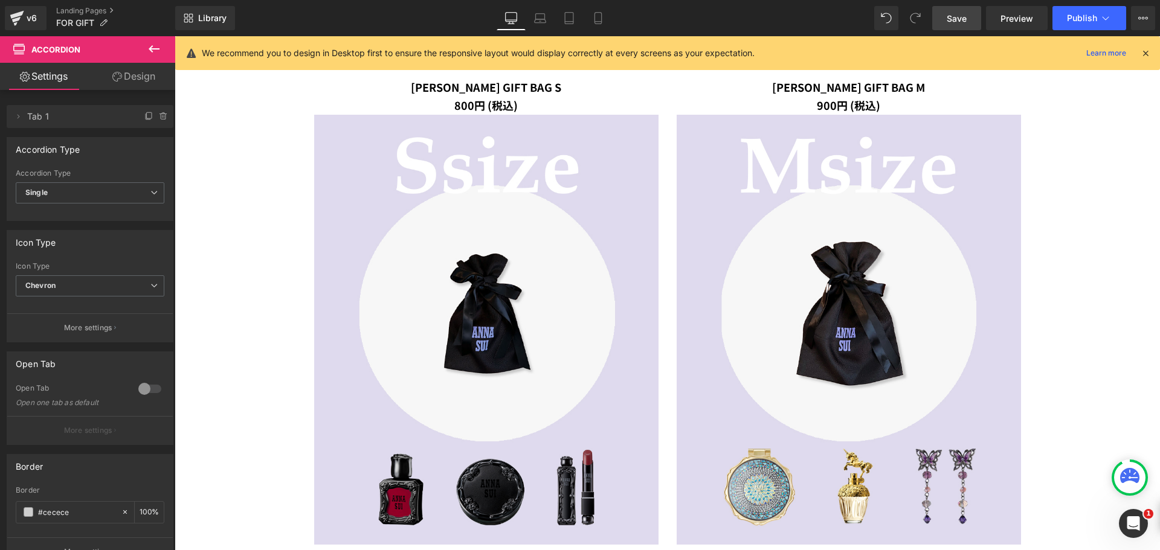
click at [1144, 54] on icon at bounding box center [1145, 53] width 11 height 11
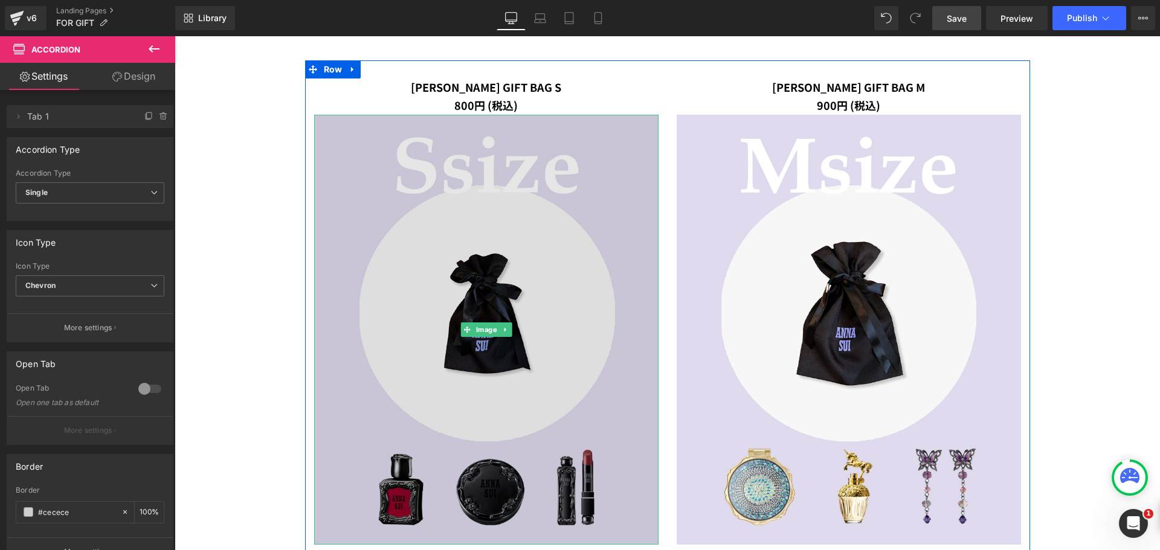
scroll to position [886, 0]
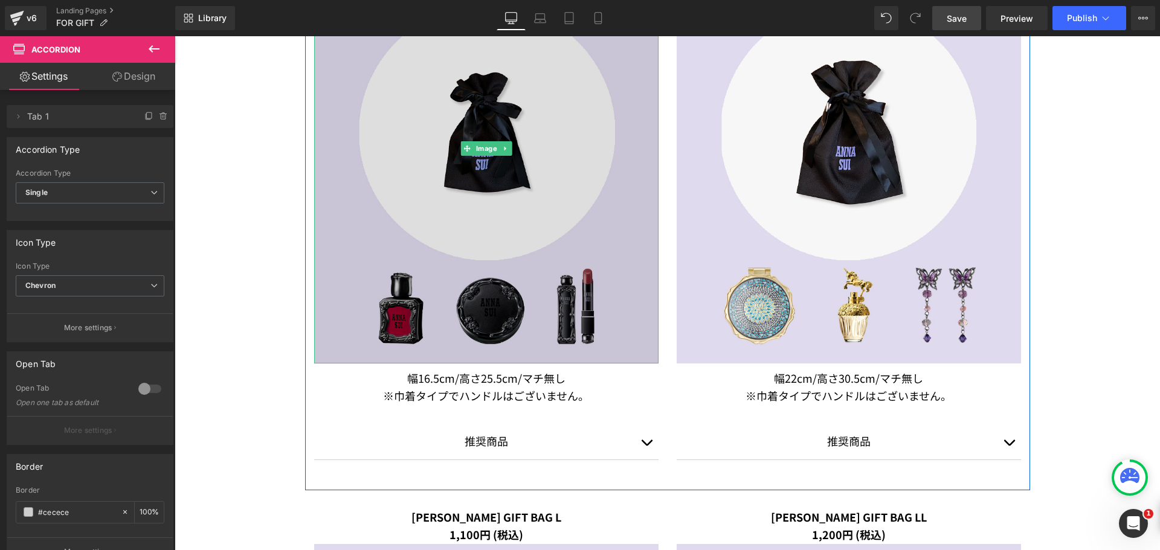
click at [498, 175] on img at bounding box center [486, 149] width 344 height 430
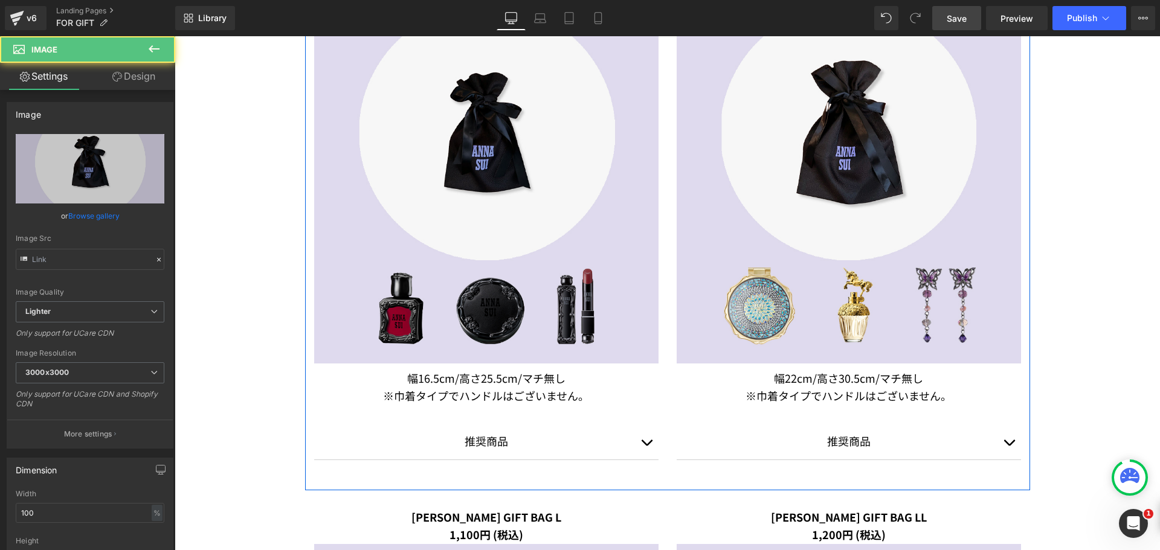
type input "[URL][DOMAIN_NAME]"
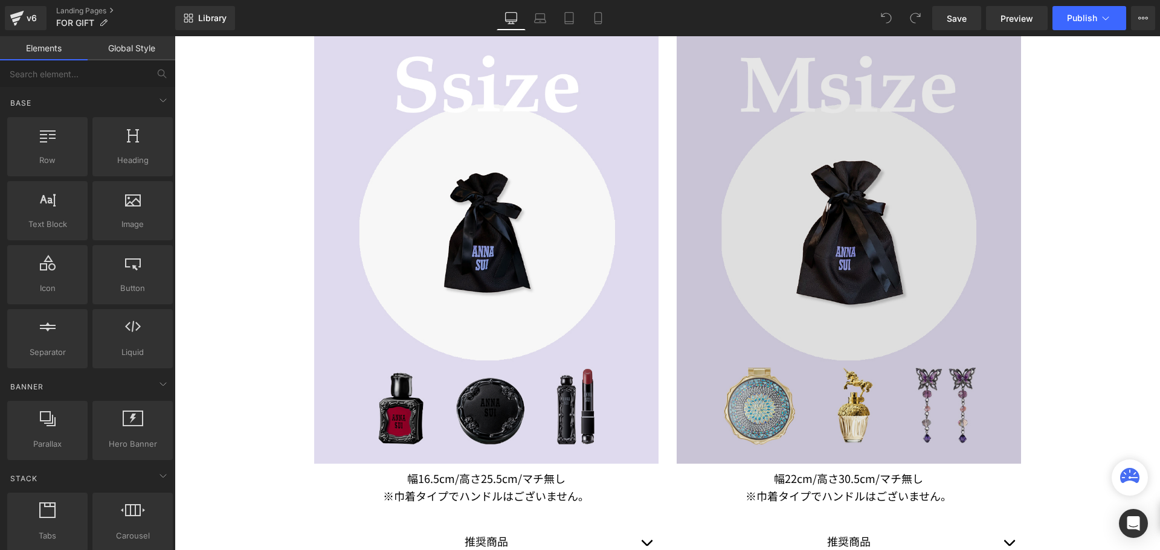
scroll to position [1148, 0]
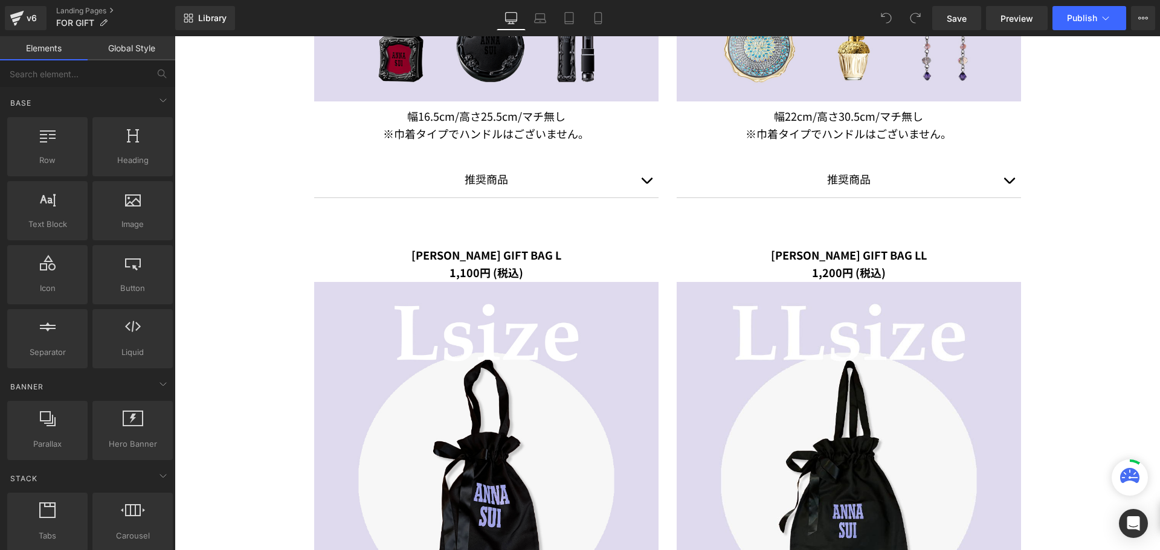
click at [643, 176] on button "button" at bounding box center [646, 179] width 24 height 36
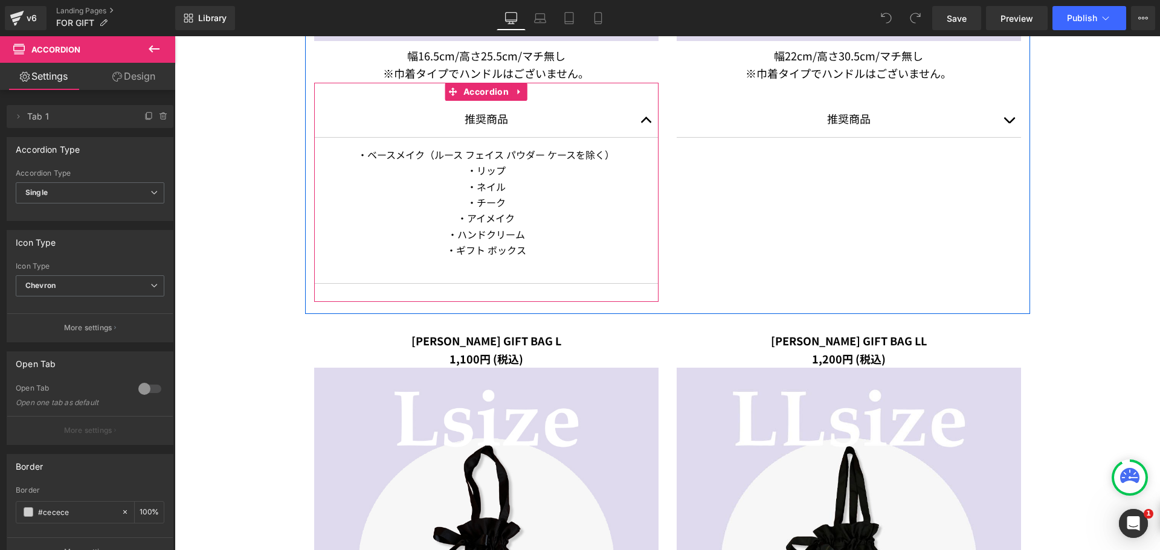
scroll to position [0, 0]
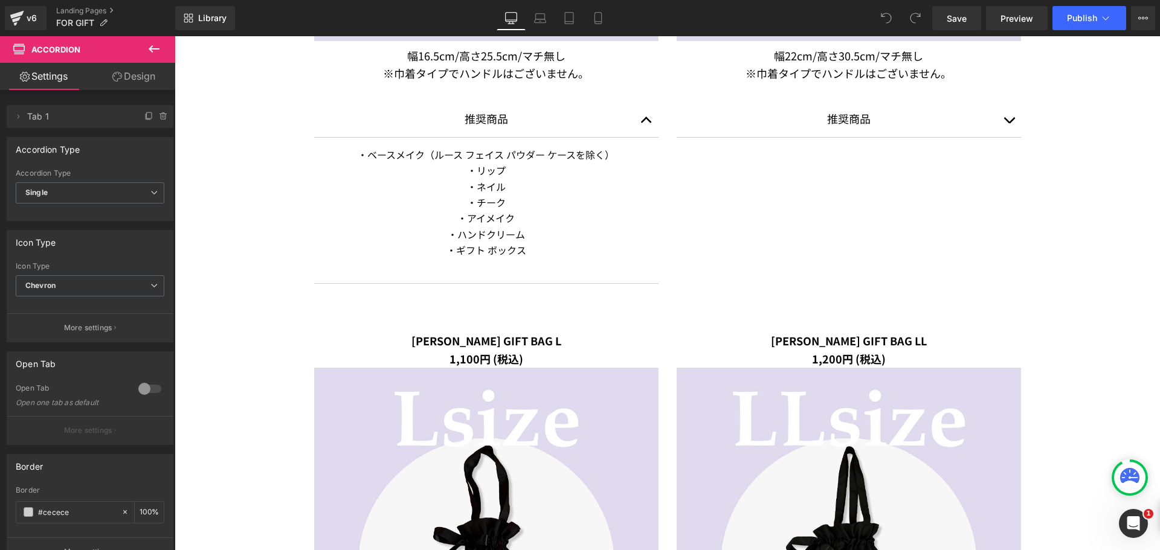
click at [142, 51] on button at bounding box center [154, 49] width 42 height 27
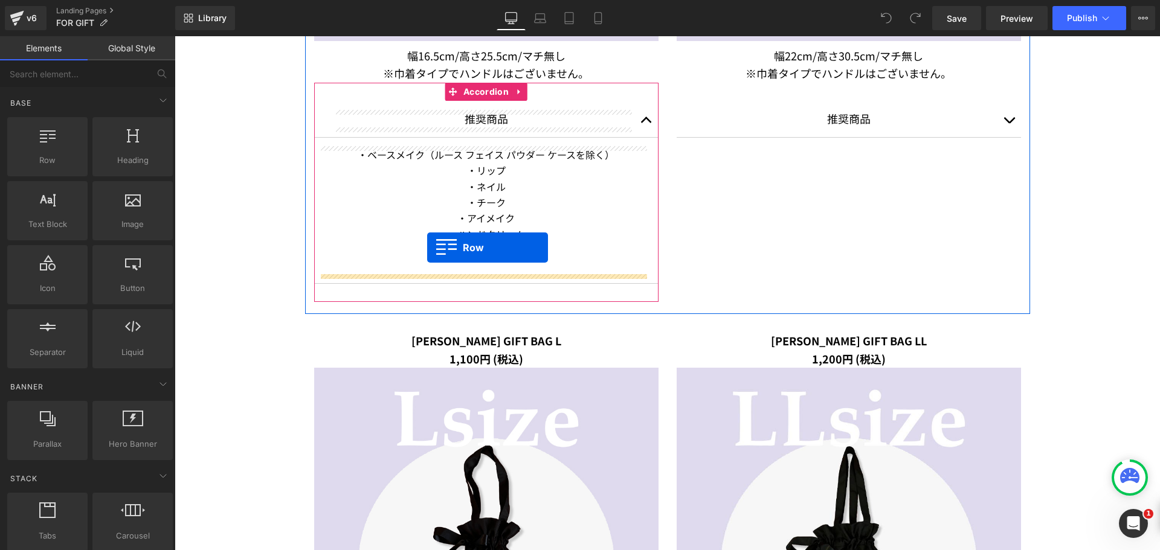
drag, startPoint x: 227, startPoint y: 176, endPoint x: 427, endPoint y: 248, distance: 212.5
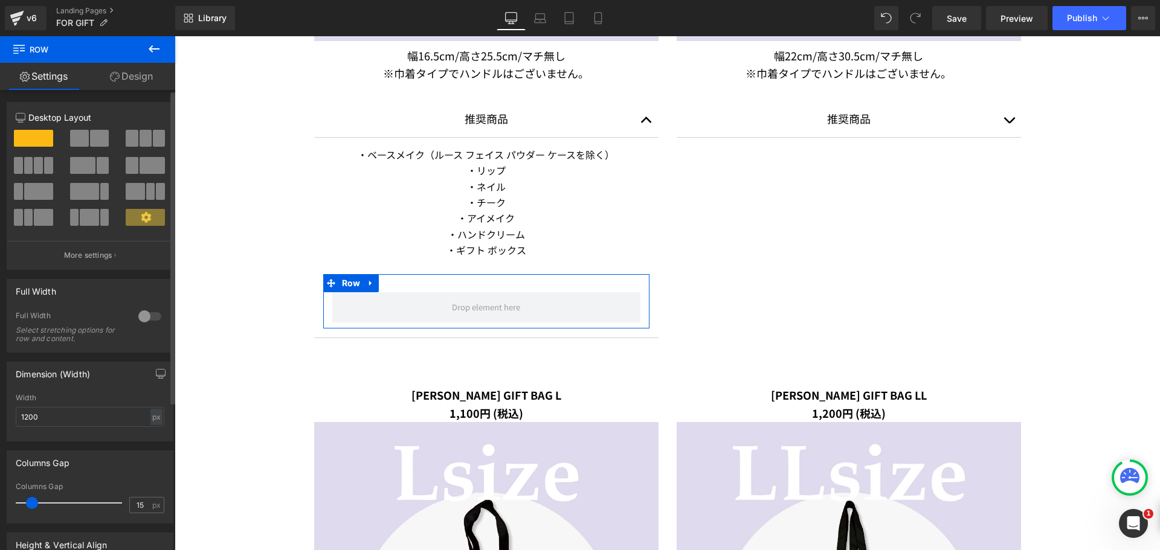
click at [153, 138] on span at bounding box center [159, 138] width 12 height 17
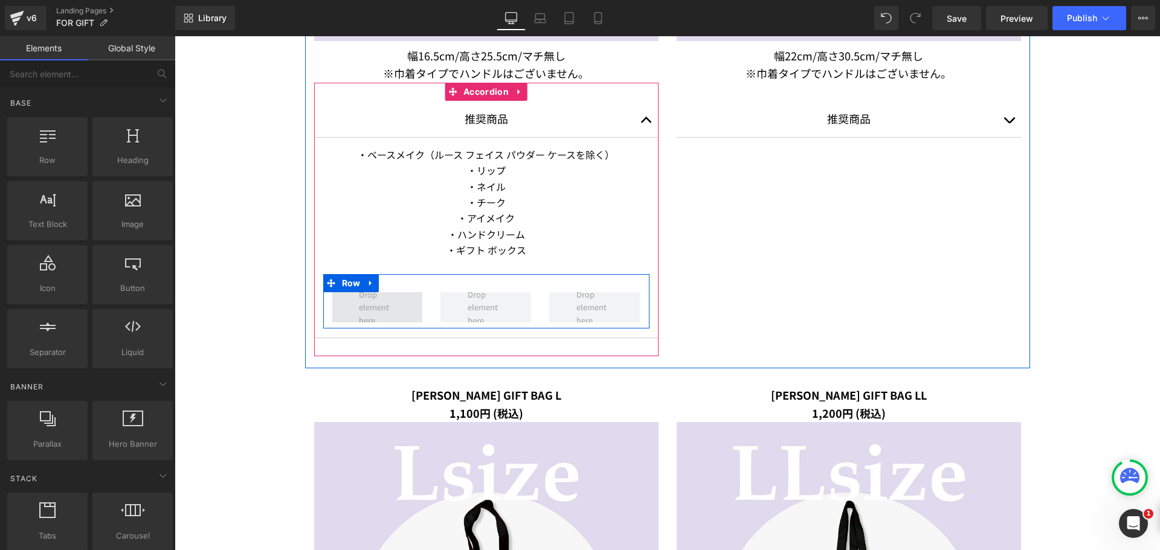
click at [372, 300] on span at bounding box center [377, 307] width 45 height 45
drag, startPoint x: 299, startPoint y: 243, endPoint x: 345, endPoint y: 294, distance: 68.4
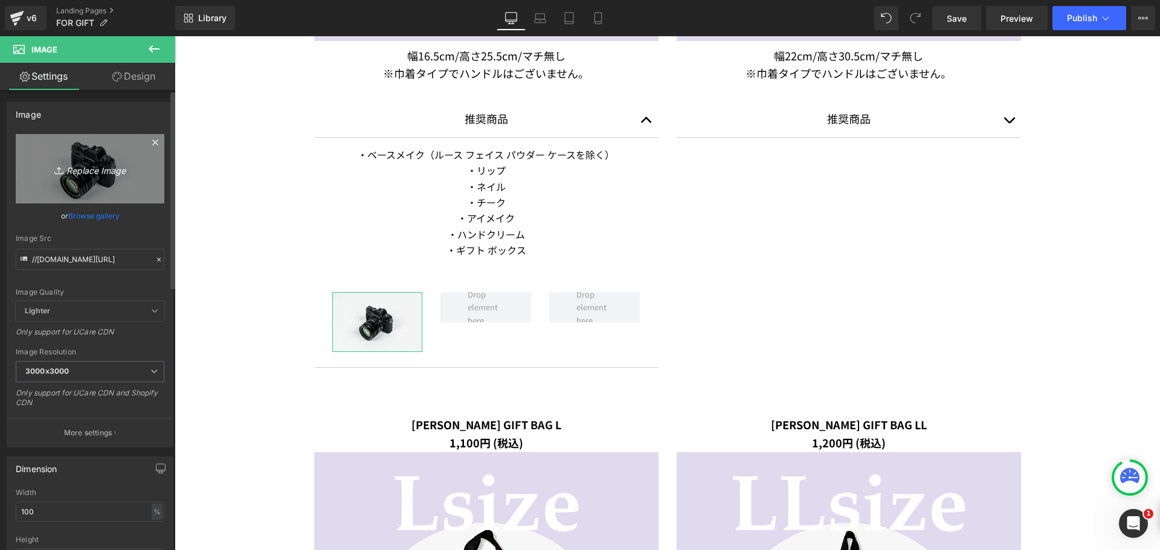
click at [108, 172] on icon "Replace Image" at bounding box center [90, 168] width 97 height 15
type input "C:\fakepath\25AU_NAIL_COLOR_b_121.jpg"
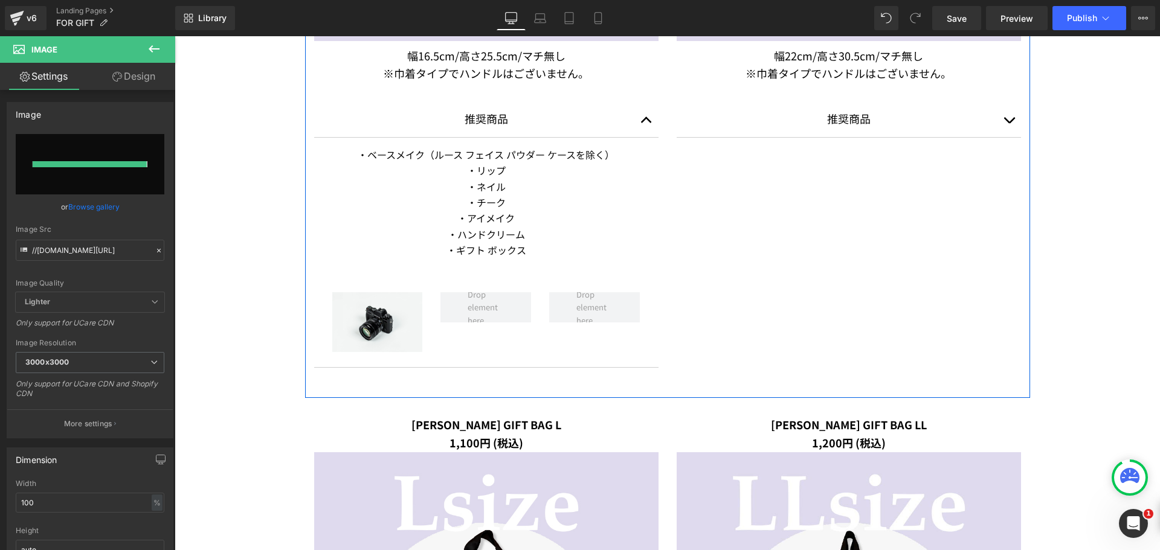
type input "https://ucarecdn.com/622a877f-8ec8-4354-ae67-f6aa0523bdaa/-/format/auto/-/previ…"
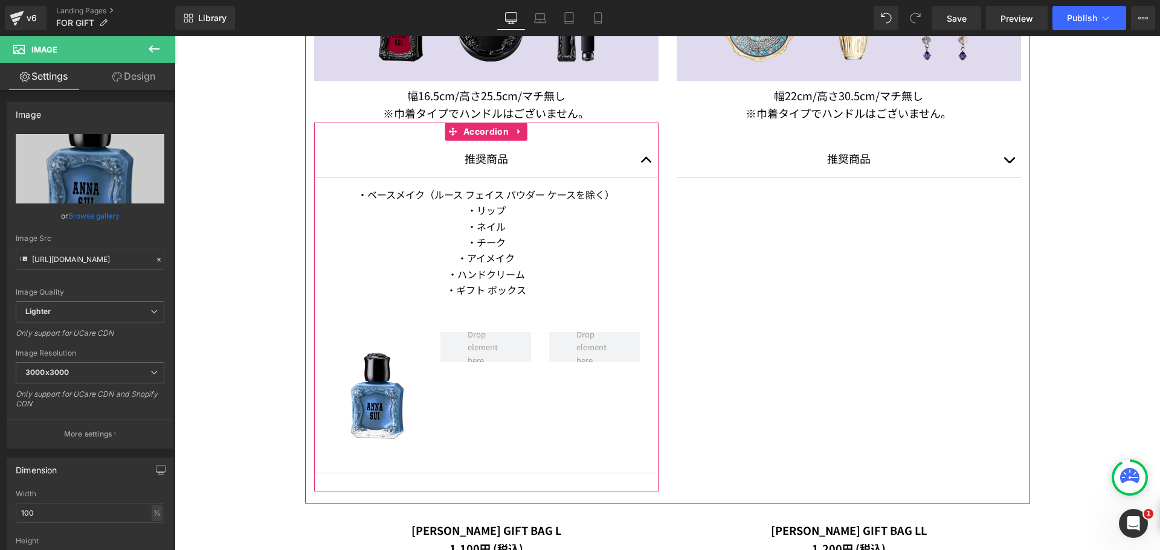
scroll to position [1329, 0]
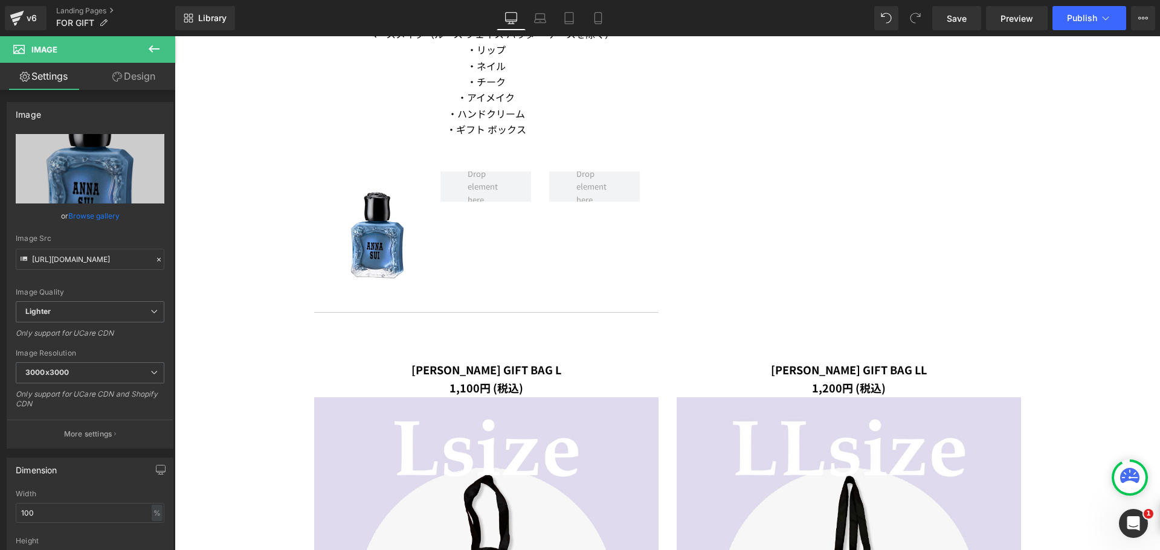
click at [144, 47] on button at bounding box center [154, 49] width 42 height 27
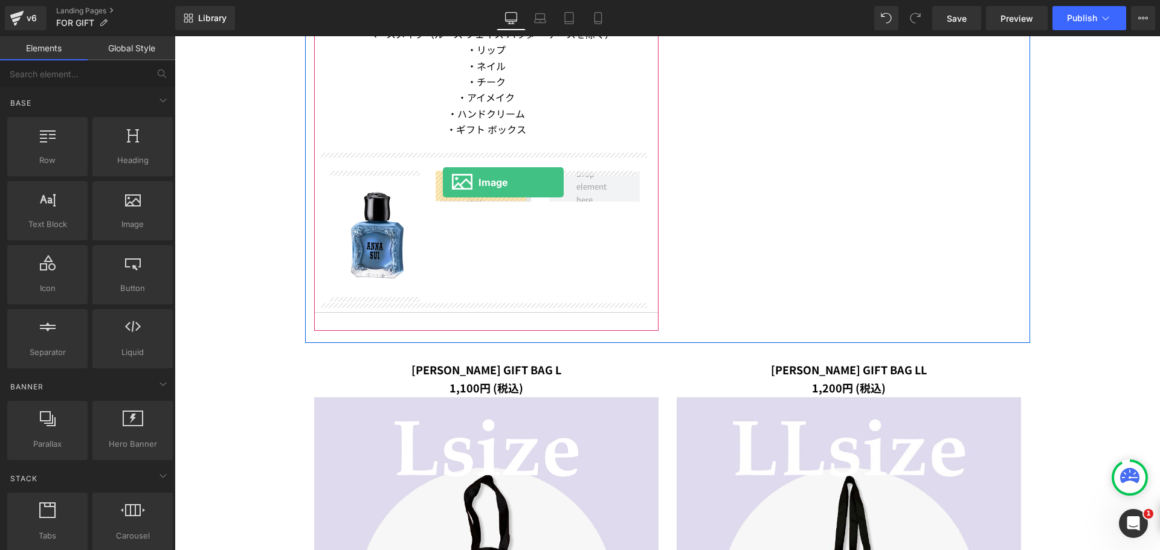
drag, startPoint x: 291, startPoint y: 242, endPoint x: 443, endPoint y: 182, distance: 163.0
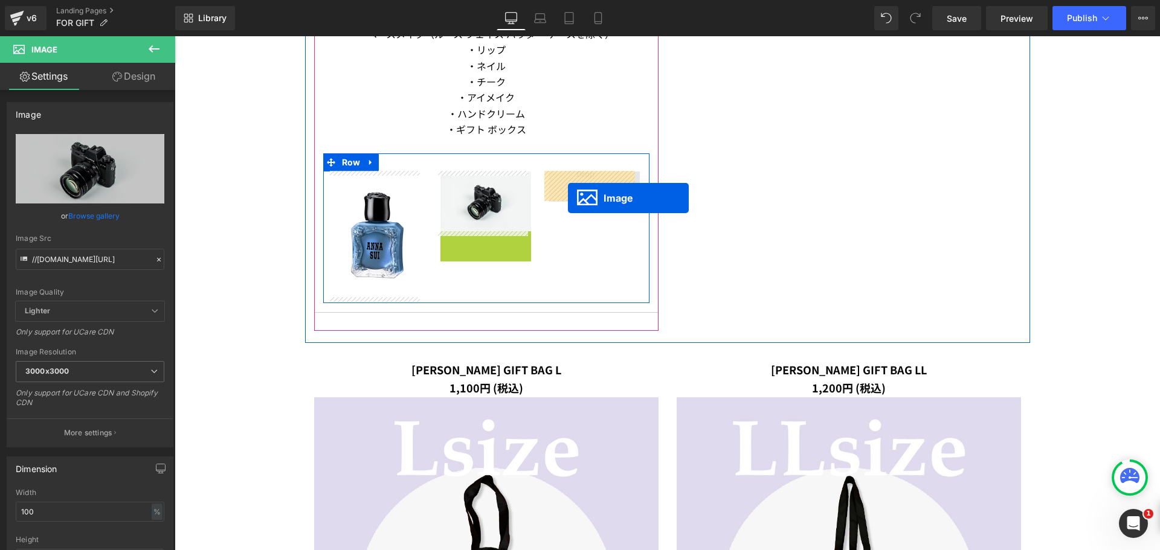
drag, startPoint x: 477, startPoint y: 262, endPoint x: 567, endPoint y: 197, distance: 111.3
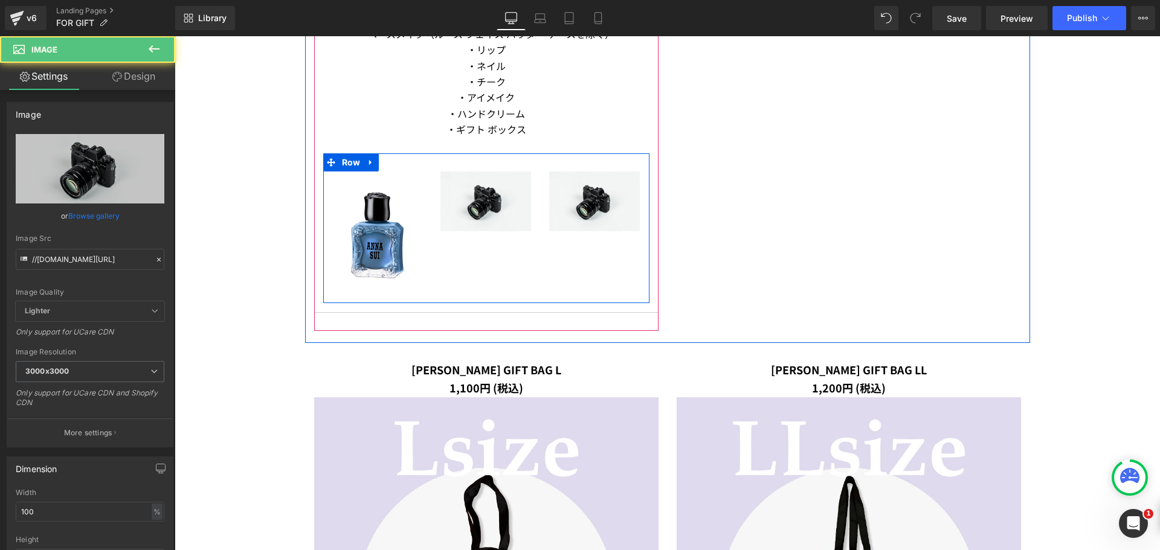
scroll to position [1088, 0]
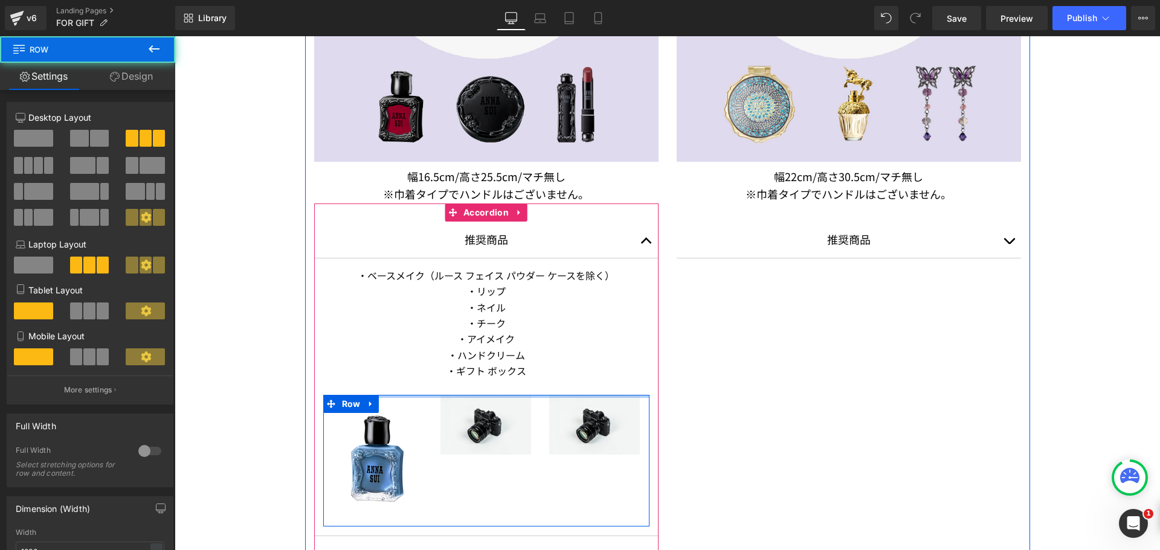
drag, startPoint x: 503, startPoint y: 406, endPoint x: 517, endPoint y: 375, distance: 34.1
click at [517, 375] on article "・ベースメイク（ルース フェイス パウダー ケースを除く） ・リップ ・ネイル ・チーク ・アイメイク ・ハンドクリーム ・ギフト ボックス Text Blo…" at bounding box center [486, 398] width 344 height 279
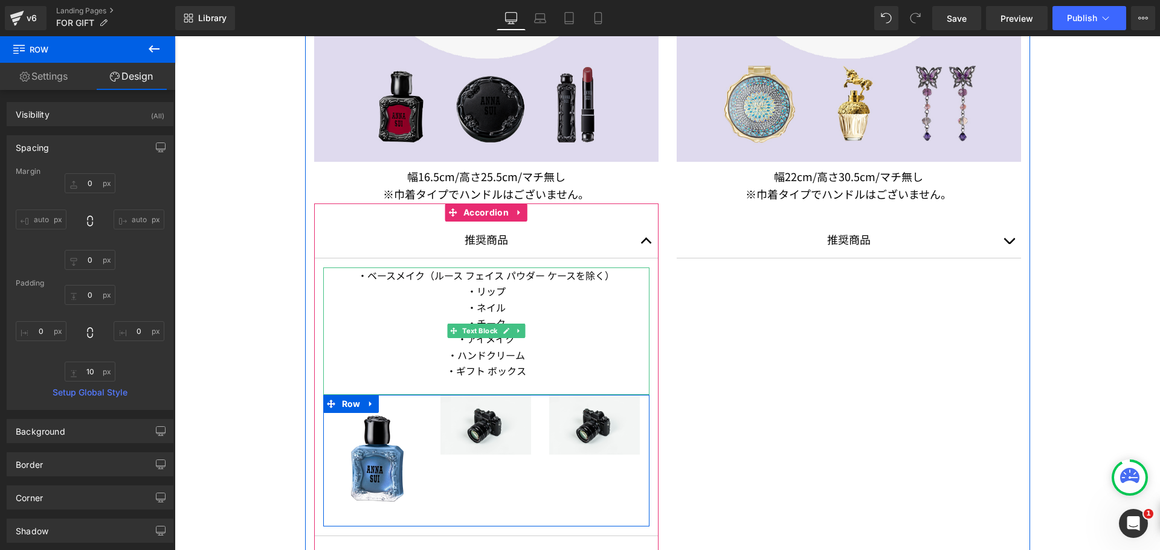
click at [503, 370] on p "・ギフト ボックス" at bounding box center [486, 371] width 326 height 16
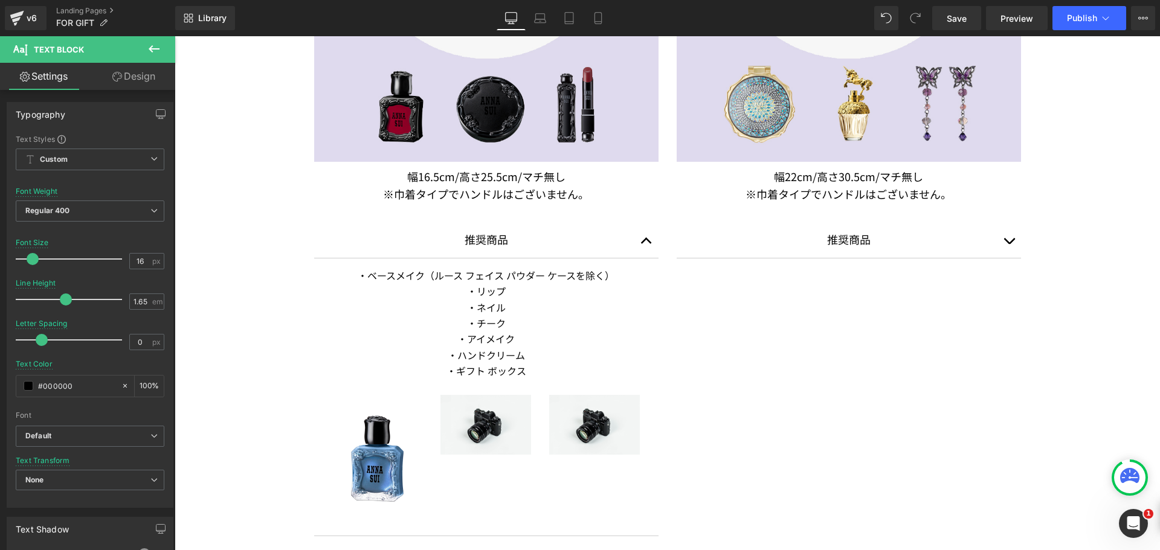
click at [146, 81] on link "Design" at bounding box center [134, 76] width 88 height 27
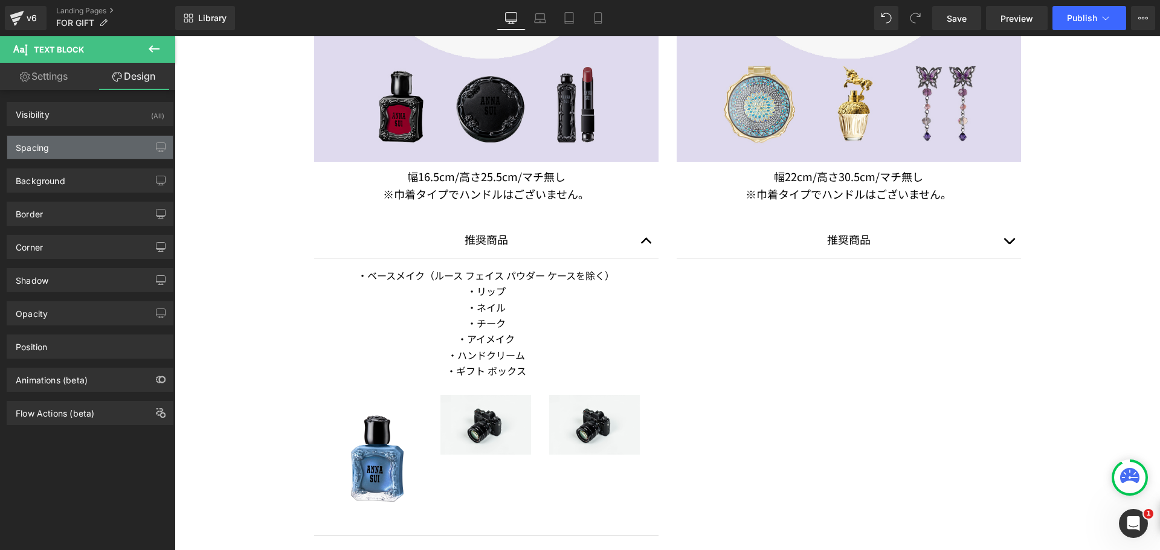
type input "0"
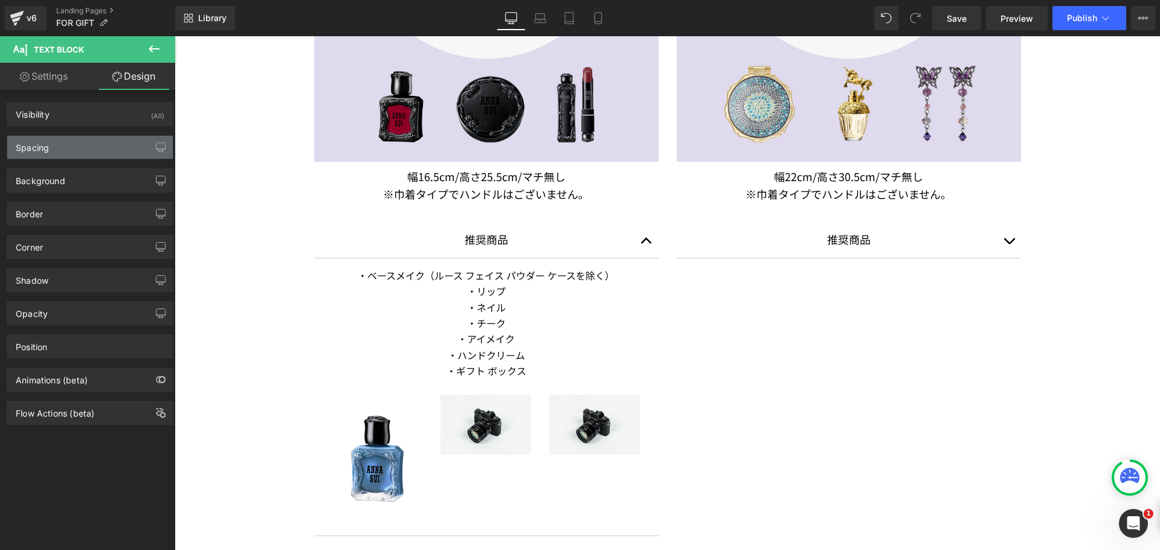
type input "0"
click at [105, 143] on div "Spacing" at bounding box center [90, 147] width 166 height 23
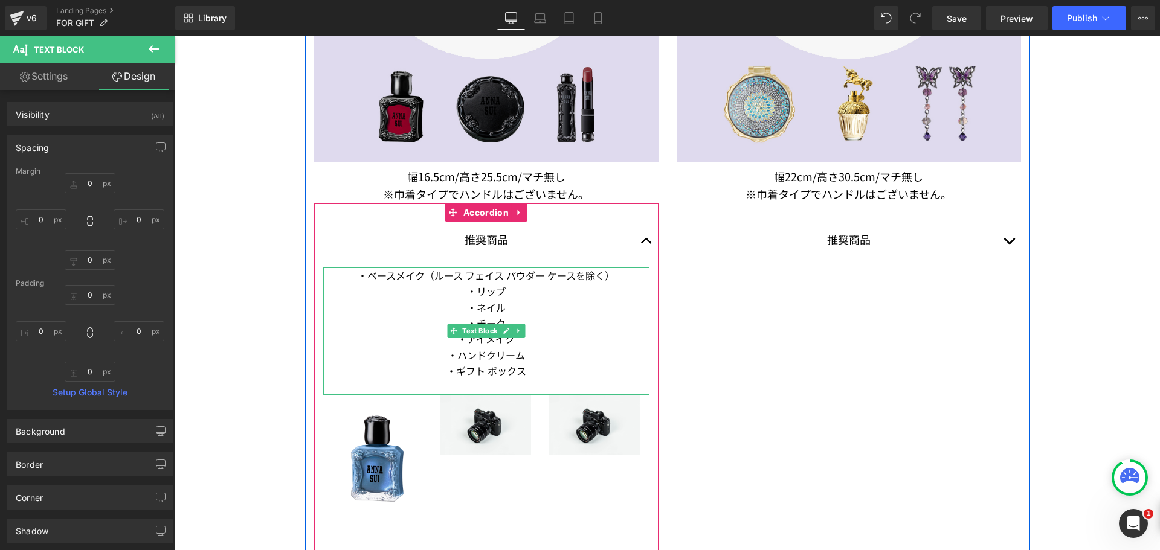
drag, startPoint x: 488, startPoint y: 343, endPoint x: 489, endPoint y: 365, distance: 21.8
click at [489, 343] on p "・アイメイク" at bounding box center [486, 339] width 326 height 16
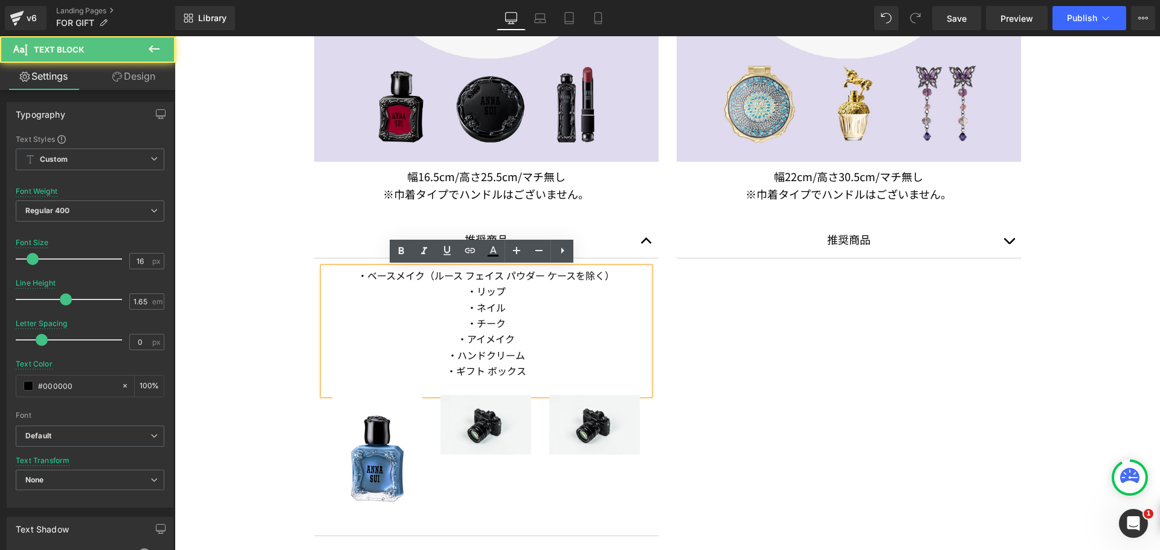
click at [491, 369] on p "・ギフト ボックス" at bounding box center [486, 371] width 326 height 16
click at [492, 377] on p "・ギフト ボックス" at bounding box center [486, 371] width 326 height 16
click at [542, 366] on p "・ギフト ボックス" at bounding box center [486, 371] width 326 height 16
click at [544, 378] on p "・ギフト ボックス" at bounding box center [486, 371] width 326 height 16
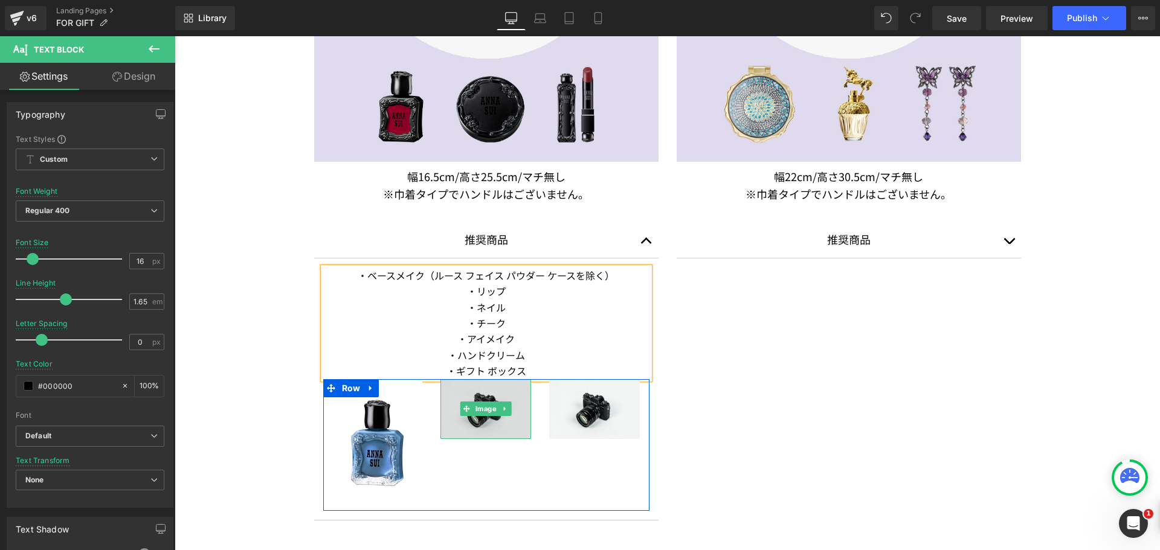
click at [488, 398] on img at bounding box center [485, 409] width 91 height 60
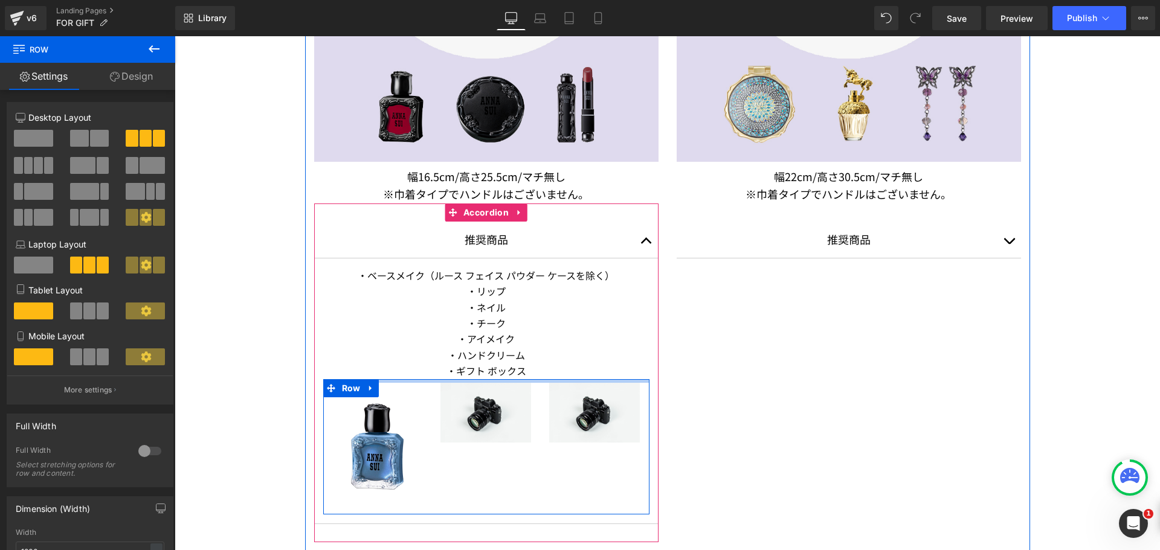
click at [442, 382] on div at bounding box center [486, 381] width 326 height 4
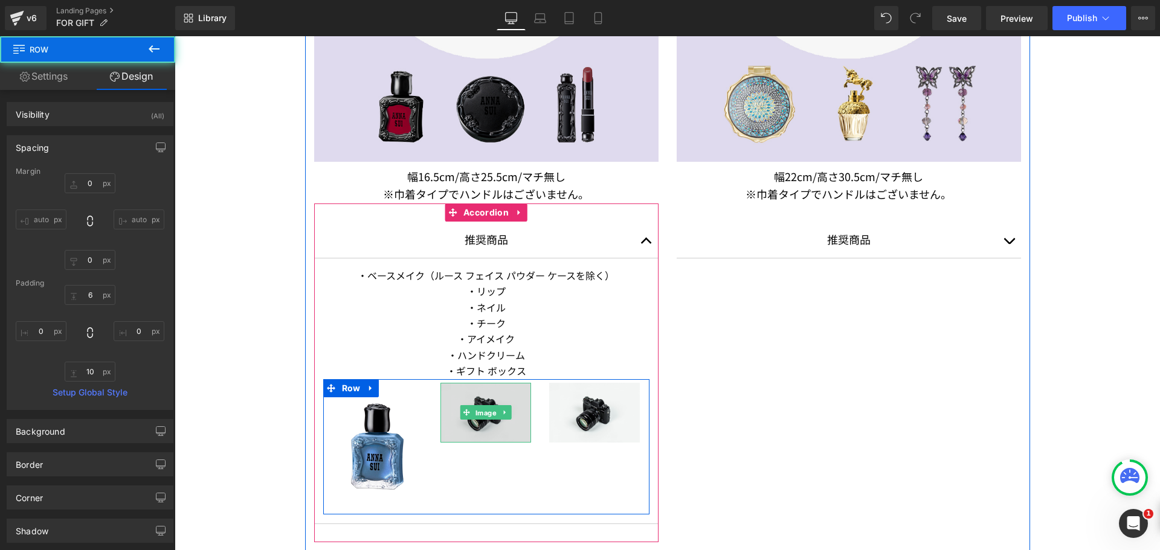
click at [473, 406] on span "Image" at bounding box center [486, 413] width 26 height 15
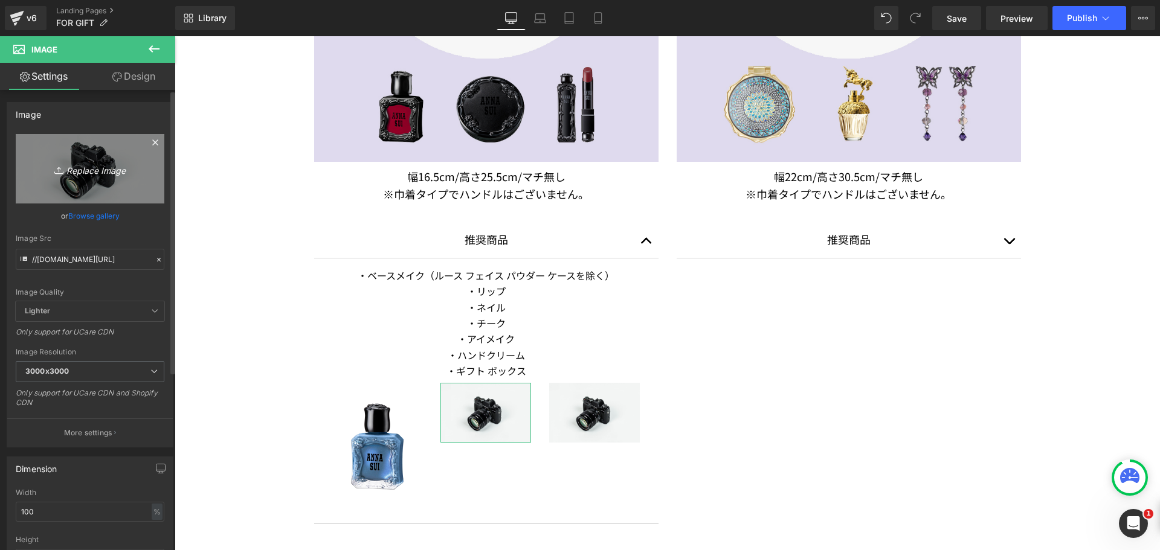
click at [69, 141] on link "Replace Image" at bounding box center [90, 168] width 149 height 69
type input "C:\fakepath\handcream.png"
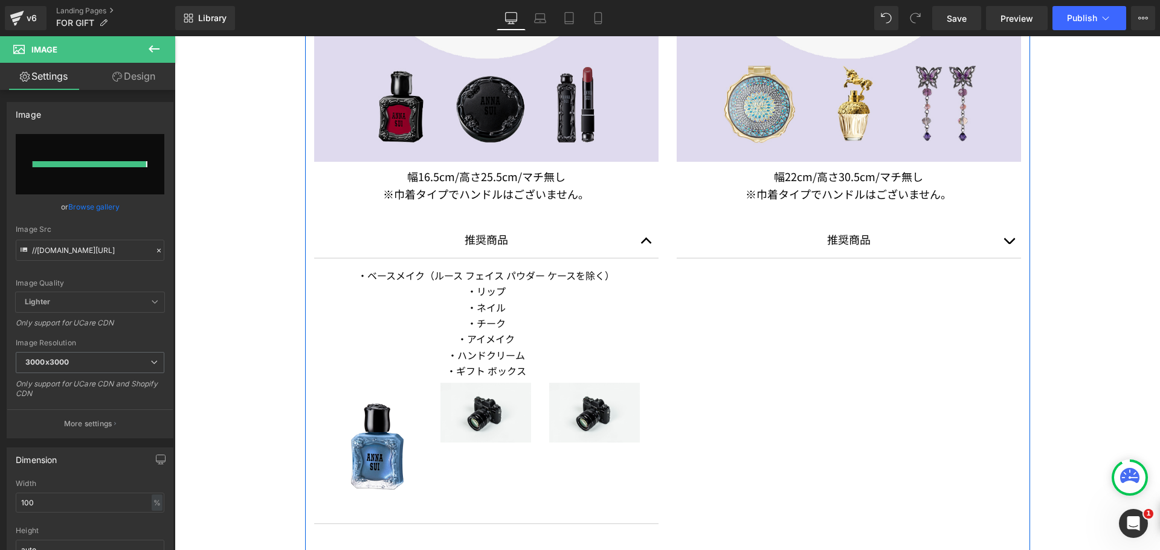
type input "https://ucarecdn.com/2488be08-3ba0-4b56-aa4f-588104bcd886/-/format/auto/-/previ…"
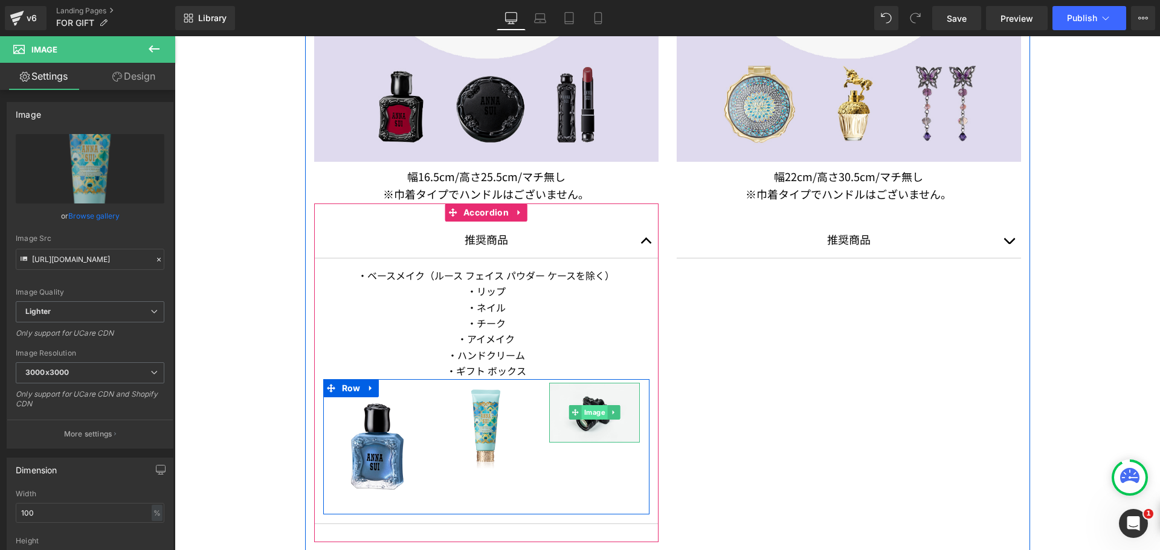
click at [588, 411] on span "Image" at bounding box center [595, 412] width 26 height 15
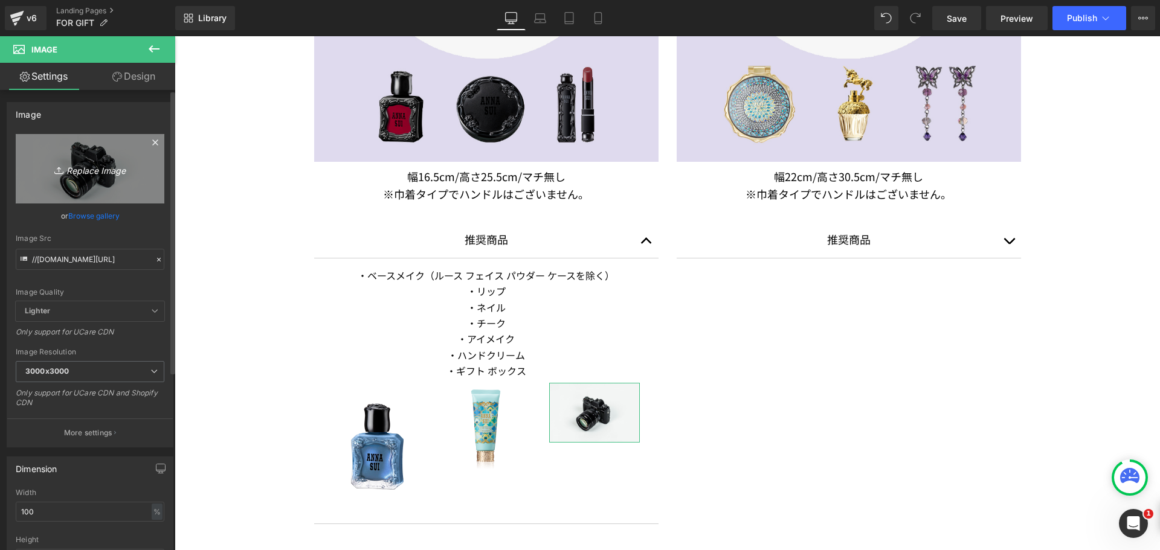
click at [110, 190] on link "Replace Image" at bounding box center [90, 168] width 149 height 69
type input "C:\fakepath\3COLOR_PALETTE_b_01.jpg"
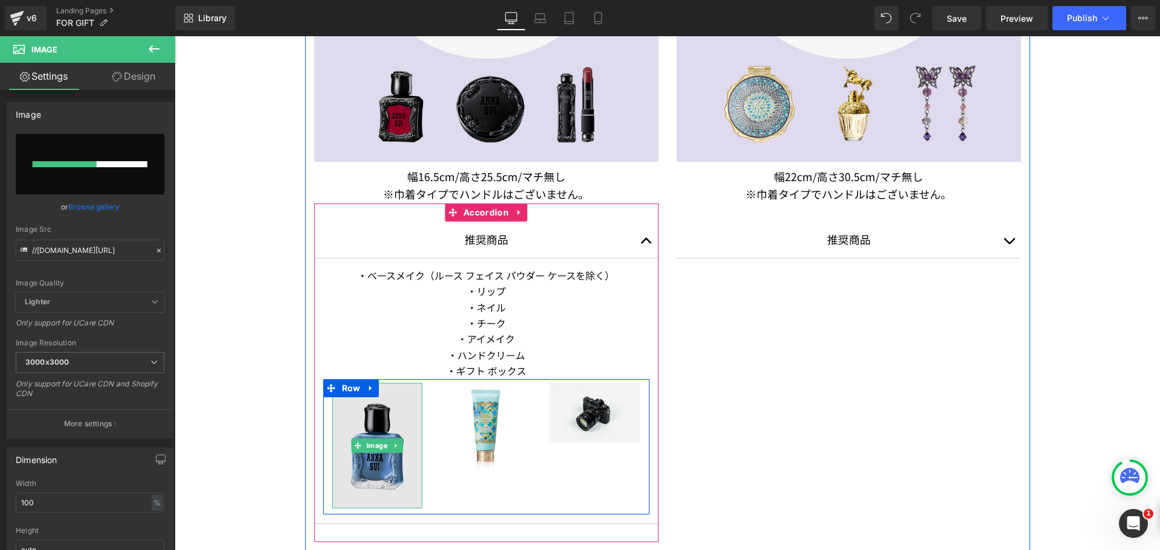
click at [394, 419] on img at bounding box center [377, 446] width 91 height 126
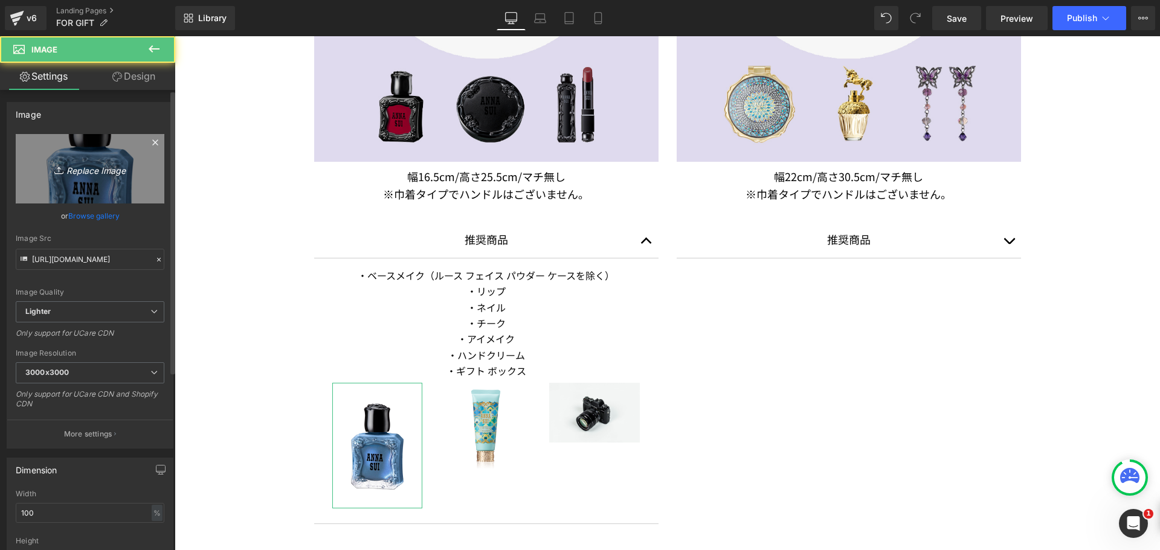
click at [61, 137] on link "Replace Image" at bounding box center [90, 168] width 149 height 69
type input "C:\fakepath\25AU_NAIL_COLOR_b_121.png"
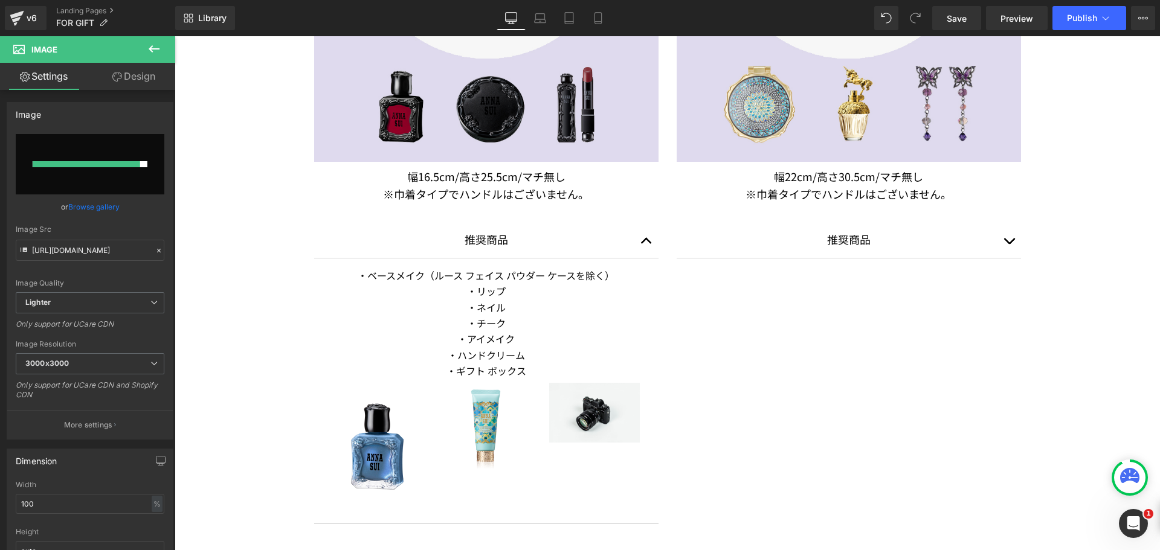
type input "https://ucarecdn.com/19d6f307-cfb1-44cc-bc09-f971ad05db4c/-/format/auto/-/previ…"
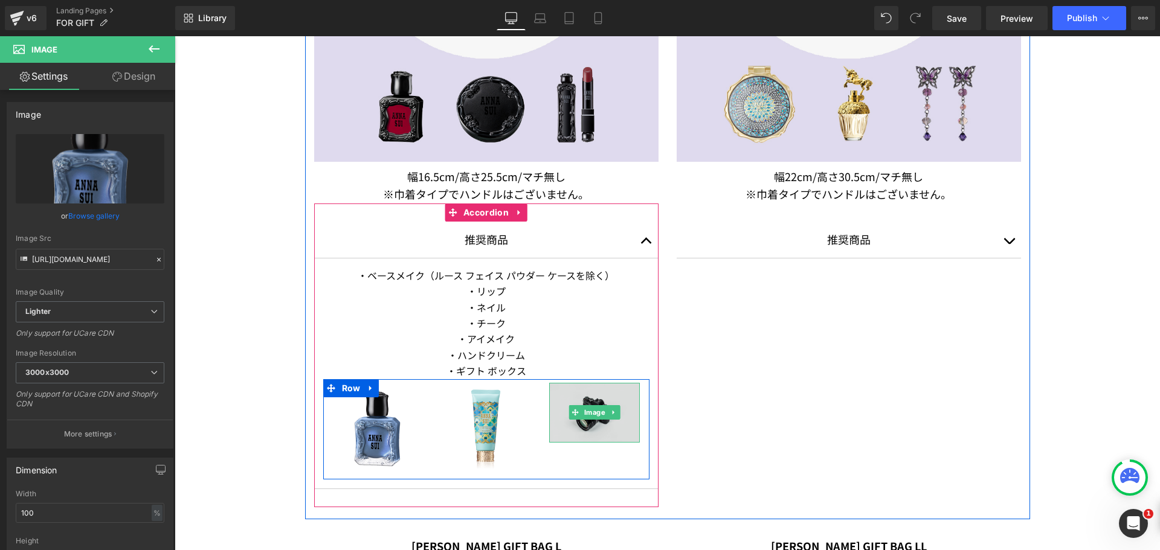
click at [576, 421] on img at bounding box center [594, 413] width 91 height 60
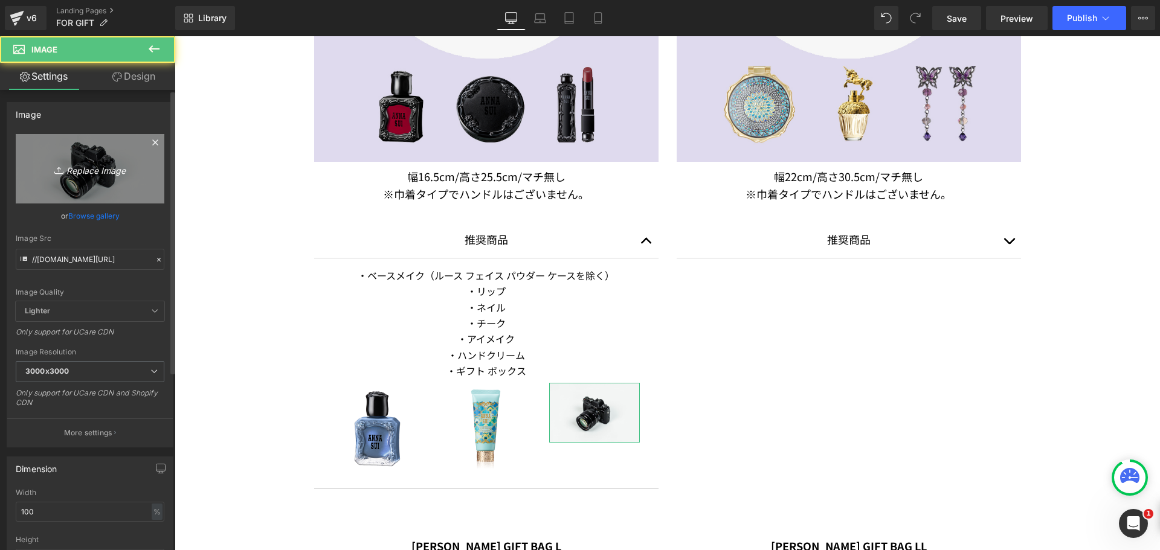
click at [111, 179] on link "Replace Image" at bounding box center [90, 168] width 149 height 69
type input "C:\fakepath\3COLOR_PALETTE_b_01.png"
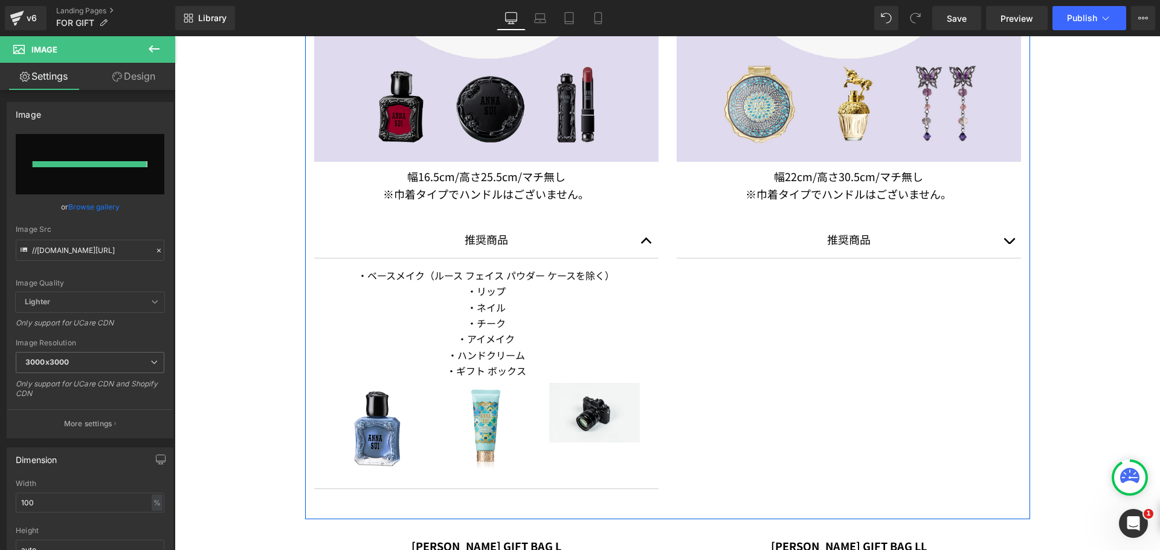
type input "https://ucarecdn.com/a6abc6a4-763b-47d2-a10b-505f29cd20ad/-/format/auto/-/previ…"
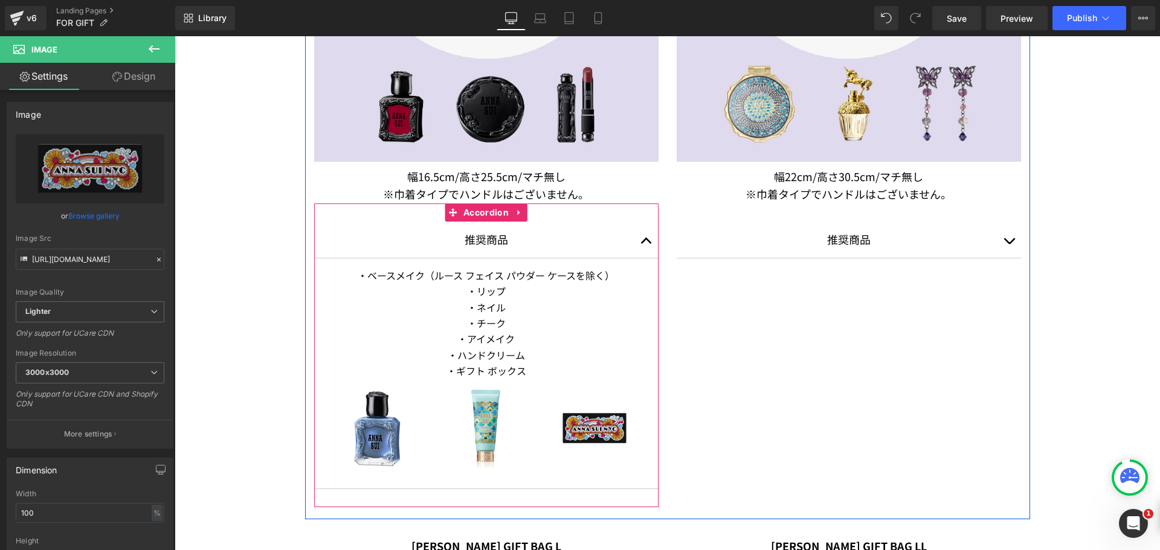
click at [646, 245] on button "button" at bounding box center [646, 240] width 24 height 36
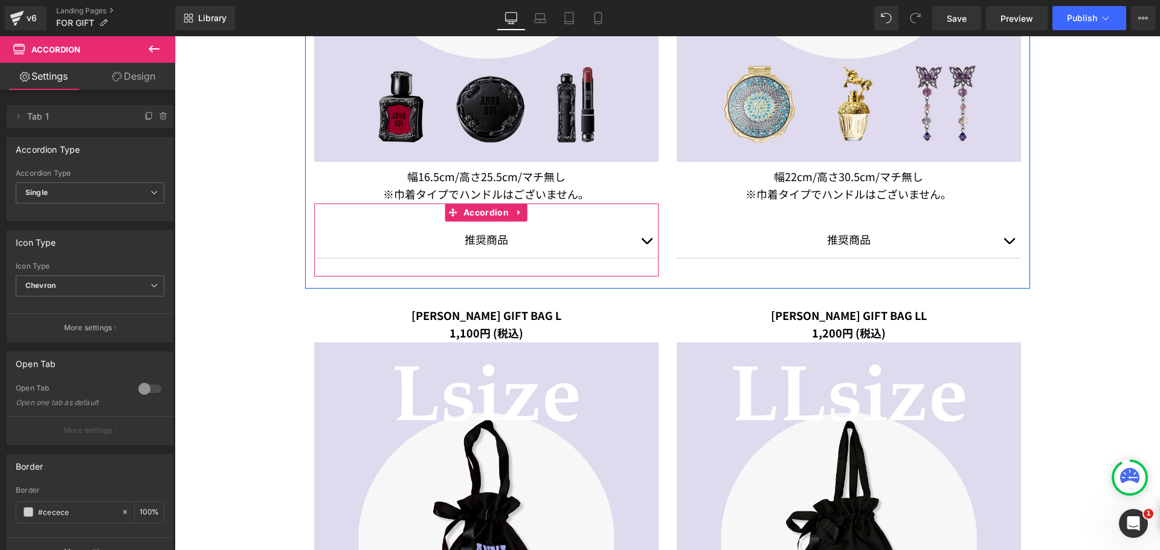
click at [646, 244] on button "button" at bounding box center [646, 240] width 24 height 36
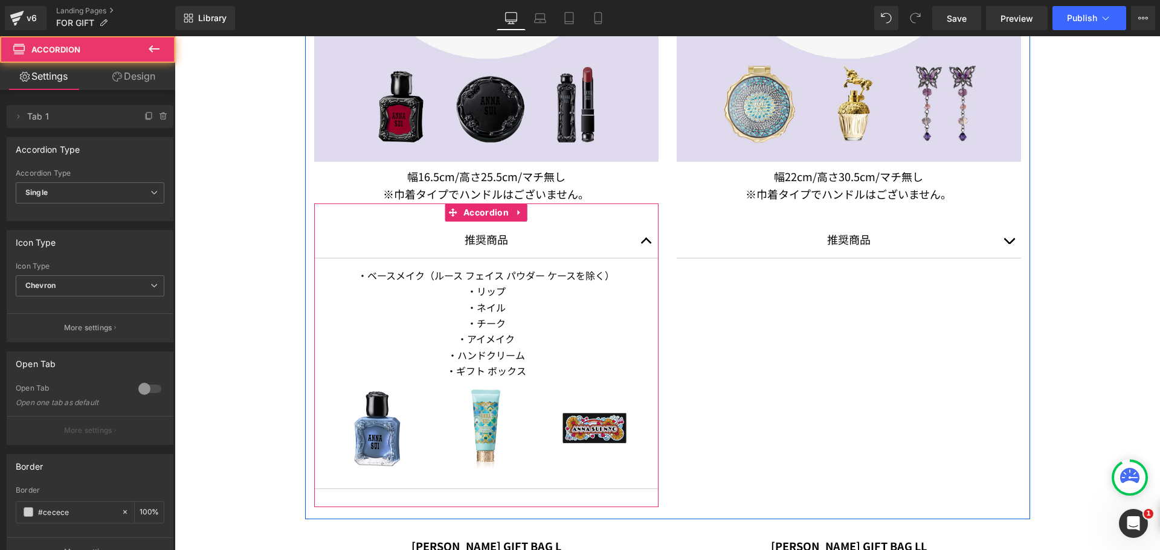
click at [644, 243] on button "button" at bounding box center [646, 240] width 24 height 36
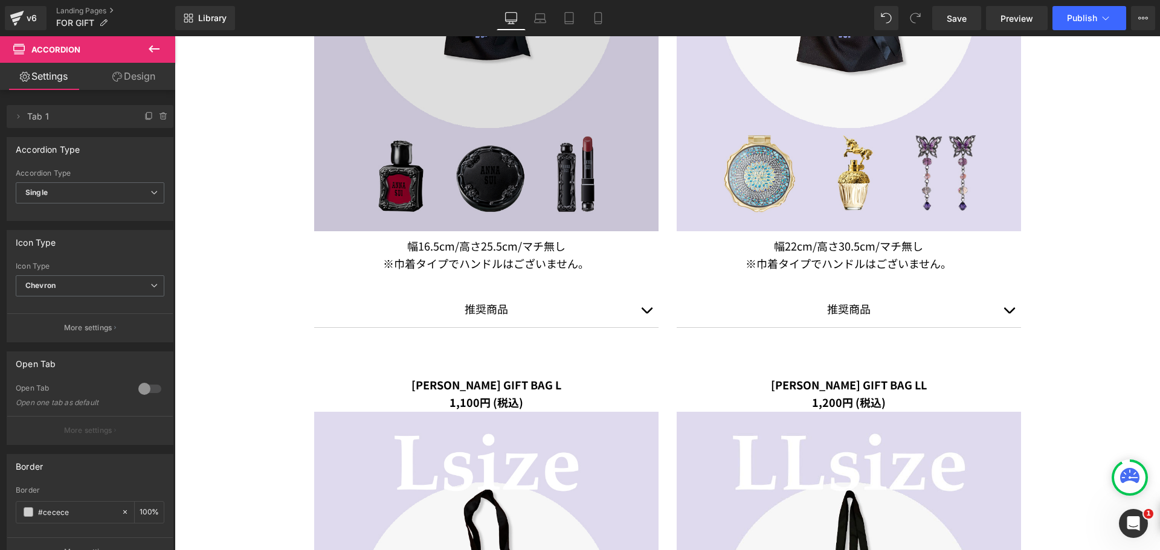
scroll to position [1148, 0]
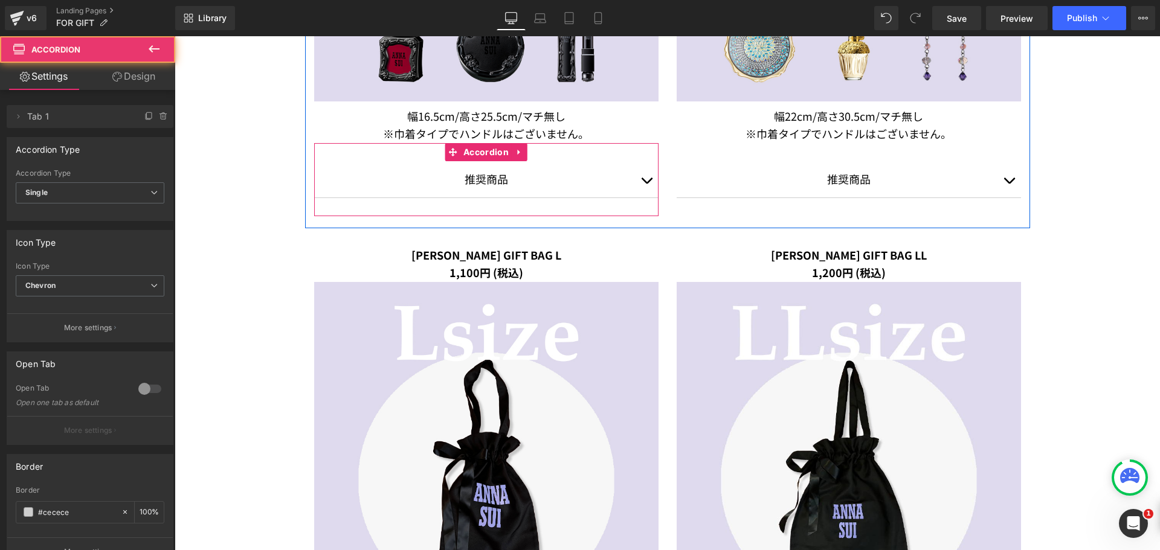
click at [640, 187] on button "button" at bounding box center [646, 179] width 24 height 36
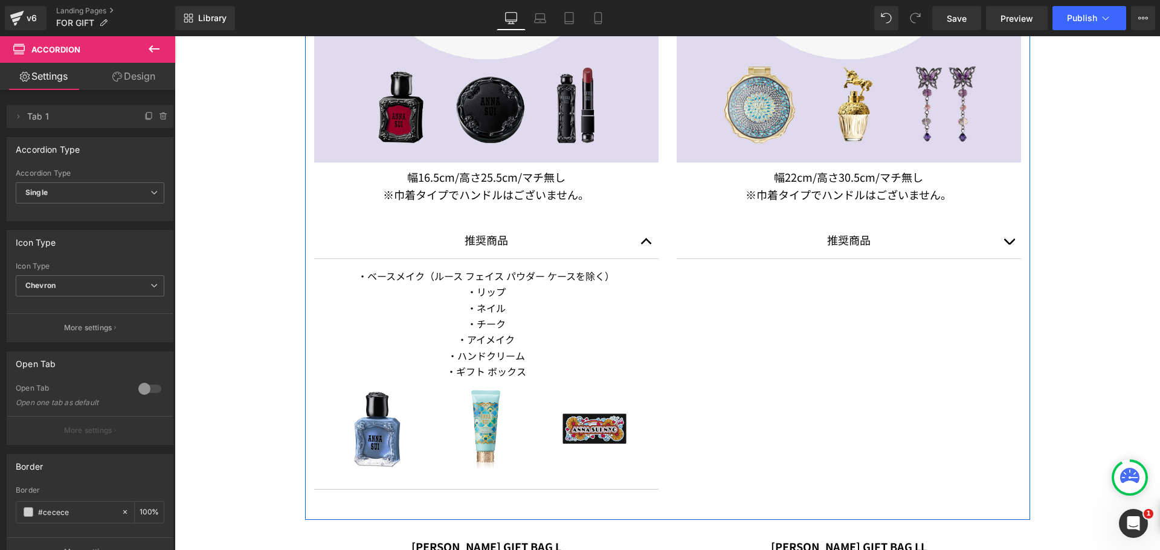
scroll to position [967, 0]
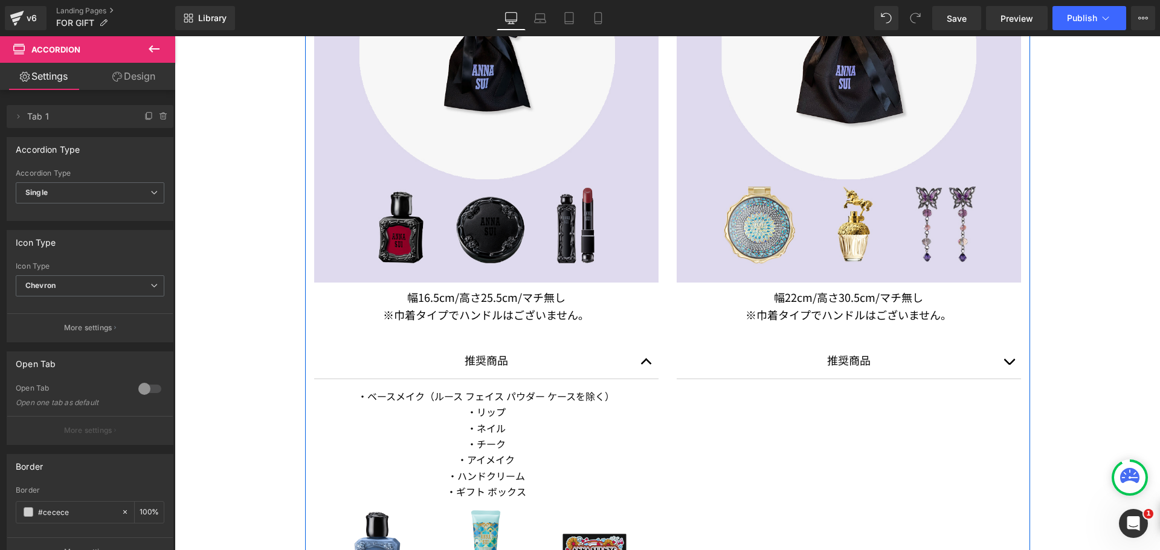
click at [1009, 363] on button "button" at bounding box center [1009, 361] width 24 height 36
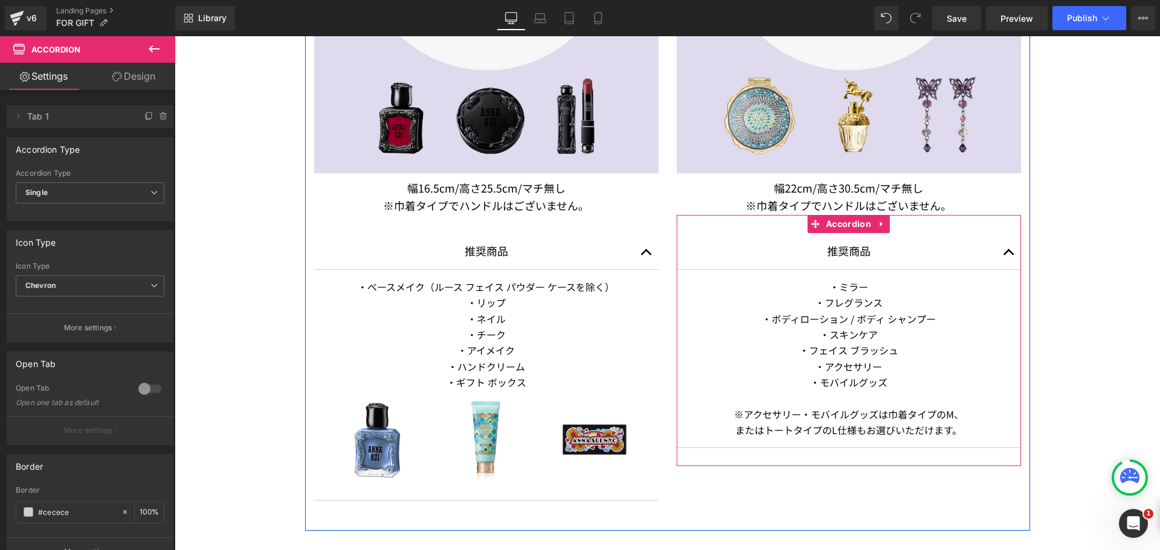
scroll to position [1088, 0]
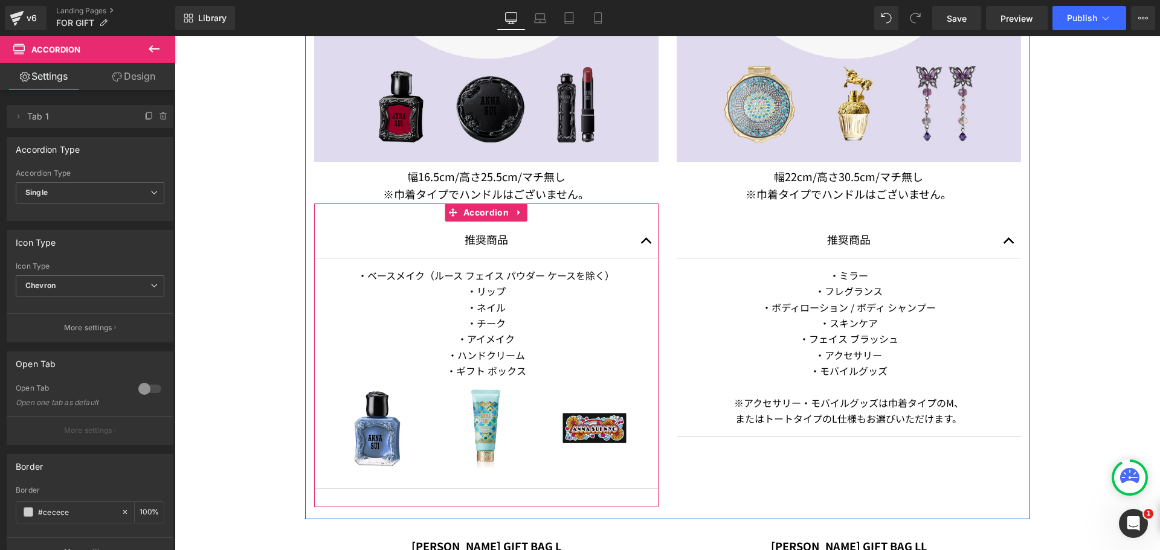
click at [646, 244] on span "button" at bounding box center [646, 244] width 0 height 0
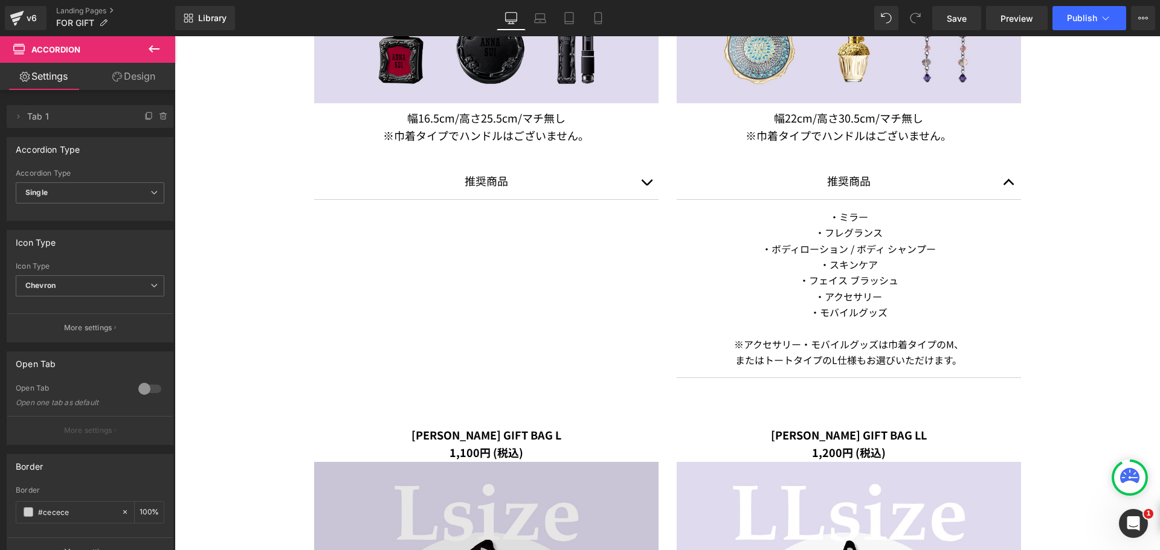
scroll to position [1027, 0]
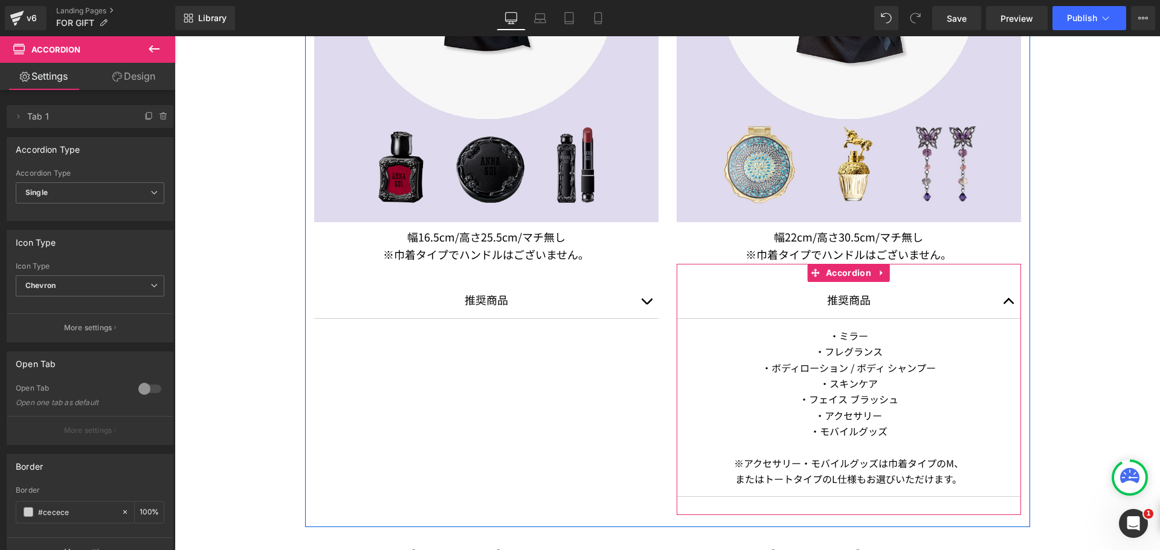
click at [1002, 296] on button "button" at bounding box center [1009, 300] width 24 height 36
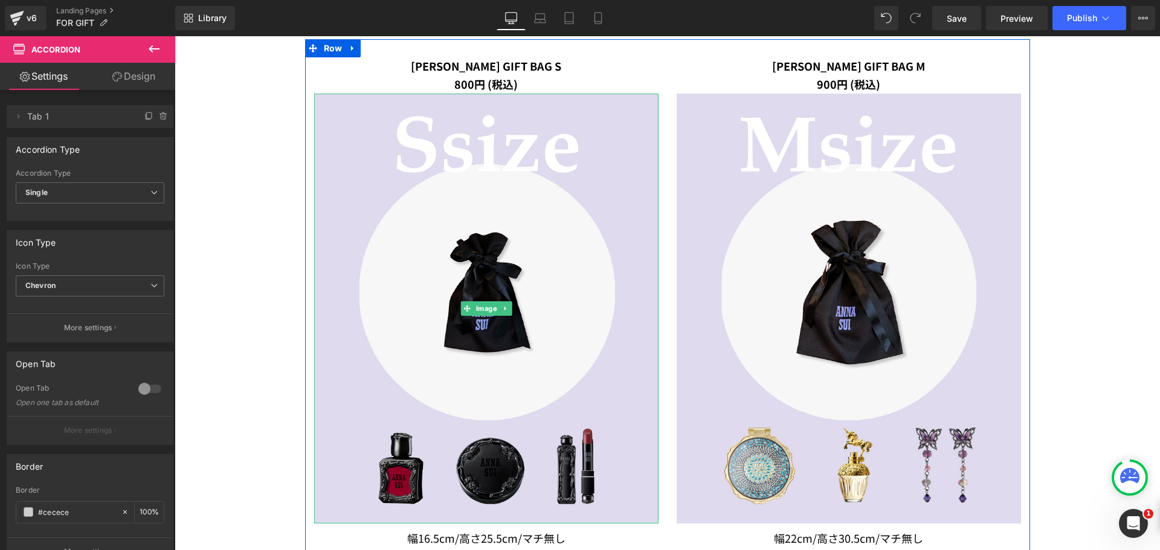
scroll to position [604, 0]
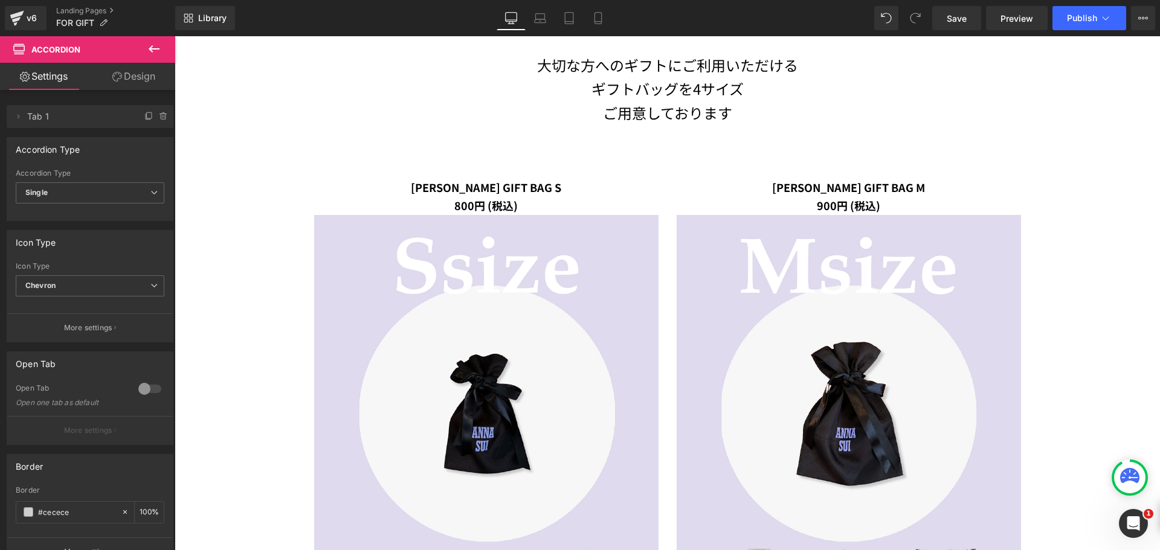
click at [165, 45] on button at bounding box center [154, 49] width 42 height 27
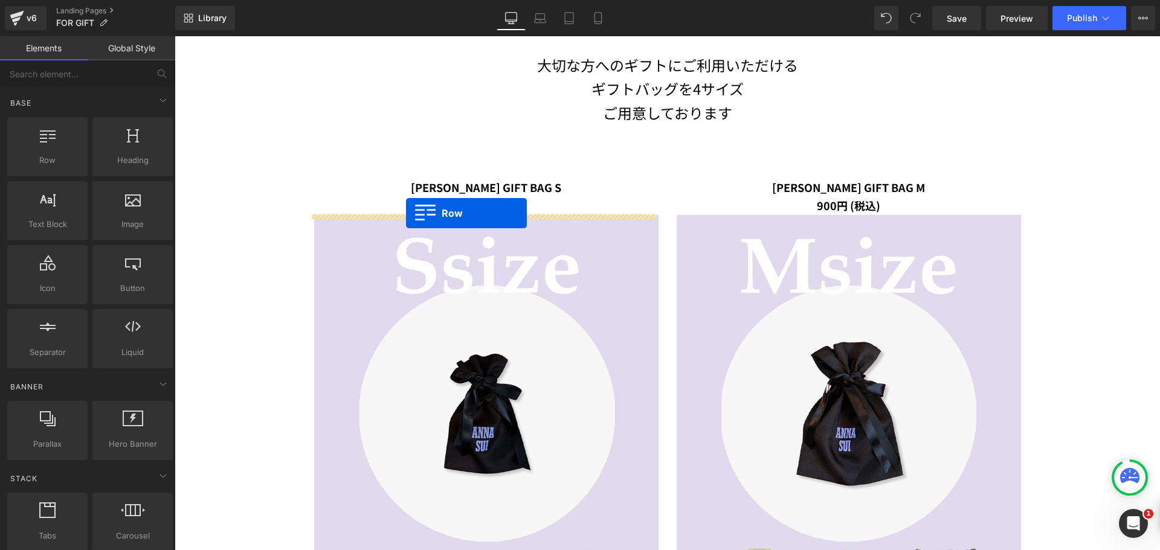
drag, startPoint x: 216, startPoint y: 187, endPoint x: 406, endPoint y: 213, distance: 191.6
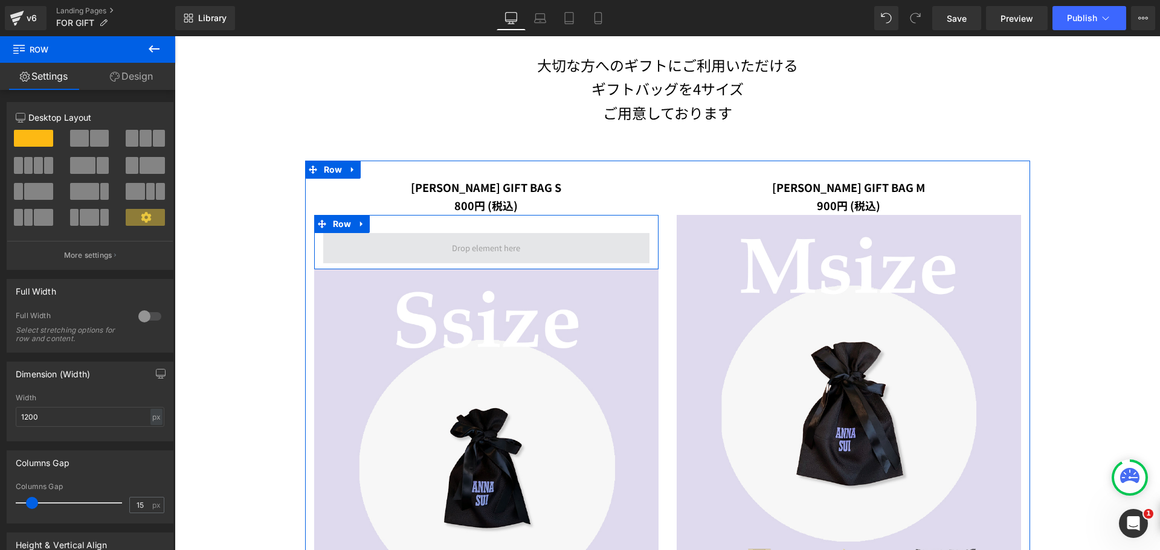
click at [385, 239] on span at bounding box center [486, 248] width 326 height 30
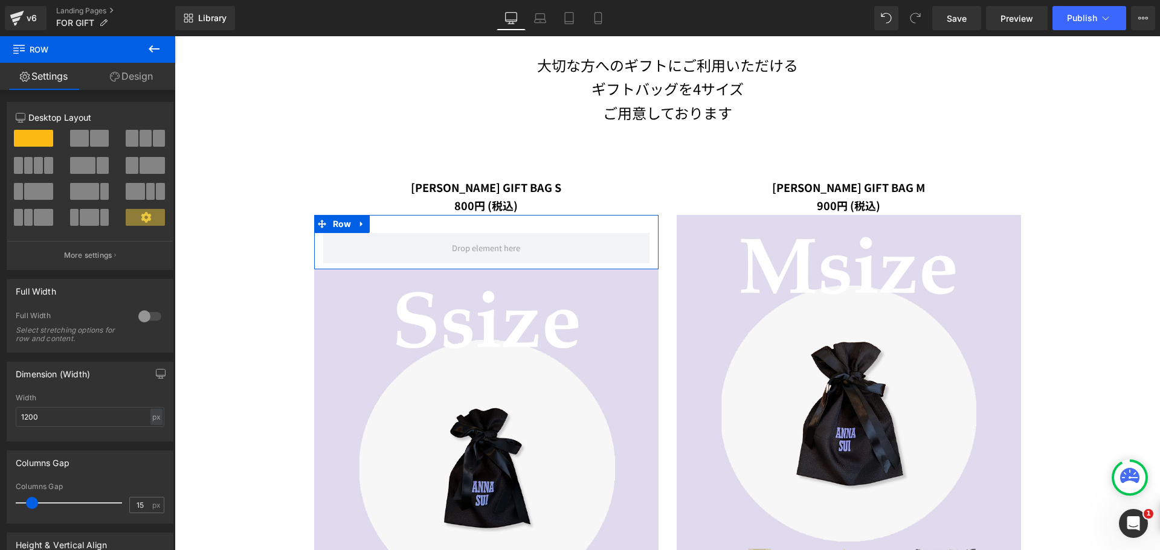
click at [130, 71] on link "Design" at bounding box center [132, 76] width 88 height 27
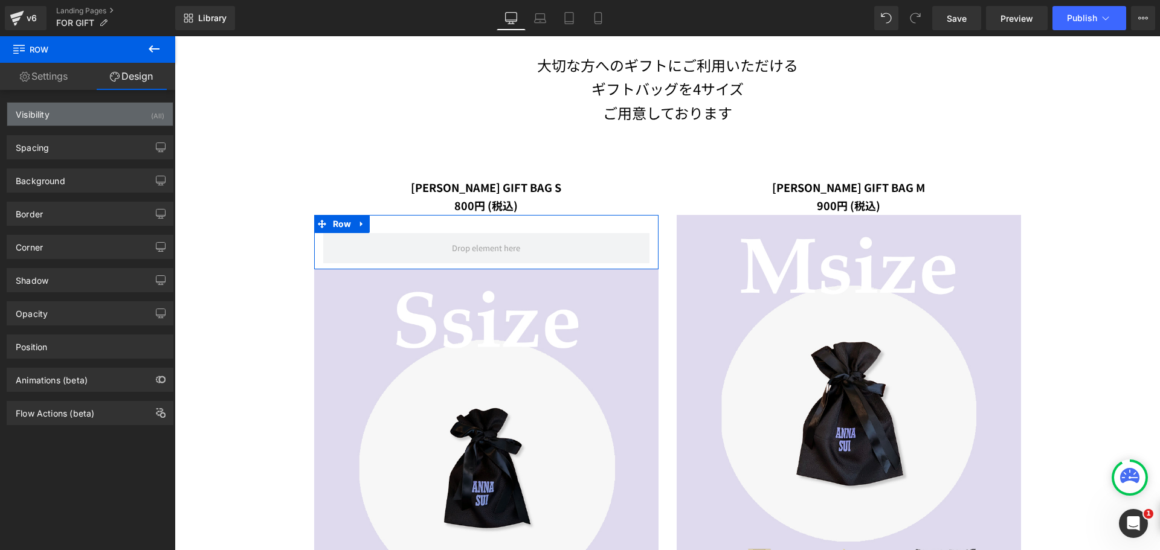
type input "#d9d9d9"
type input "100"
type input "0"
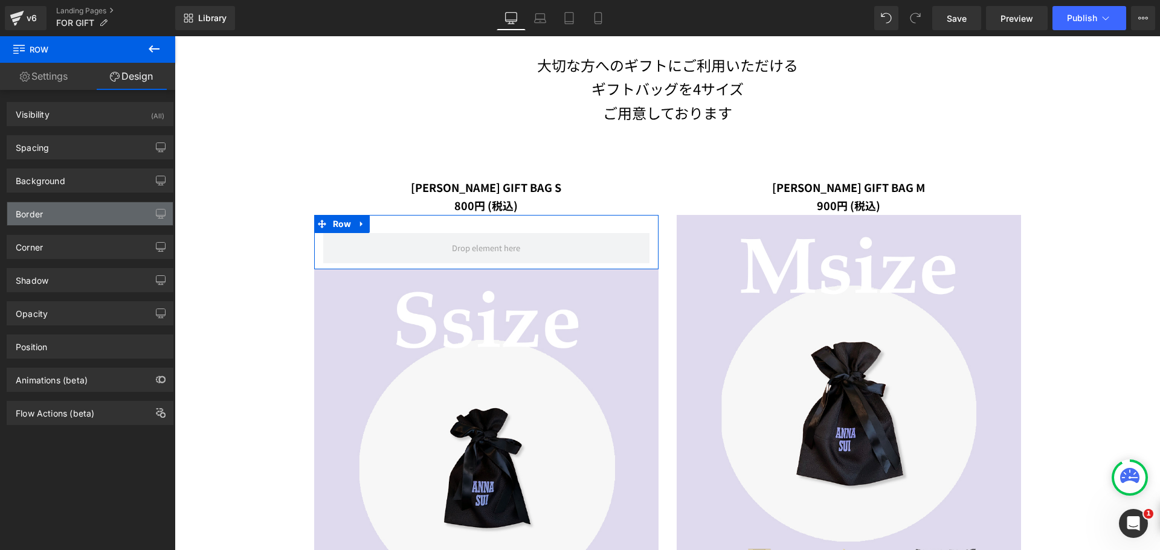
click at [100, 219] on div "Border" at bounding box center [90, 213] width 166 height 23
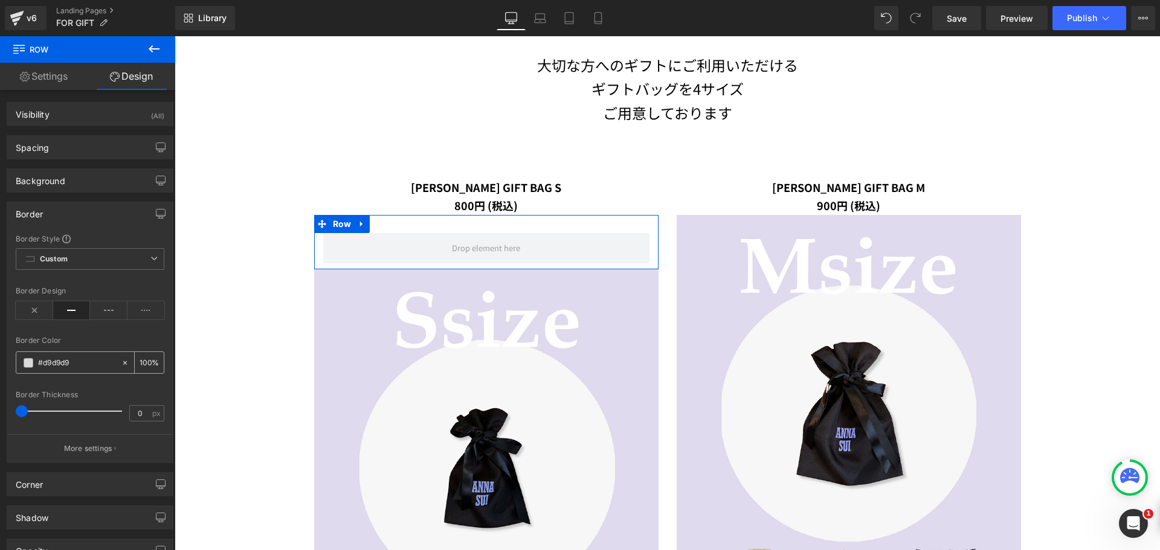
click at [29, 369] on div "#d9d9d9" at bounding box center [68, 362] width 105 height 21
click at [29, 363] on span at bounding box center [29, 363] width 10 height 10
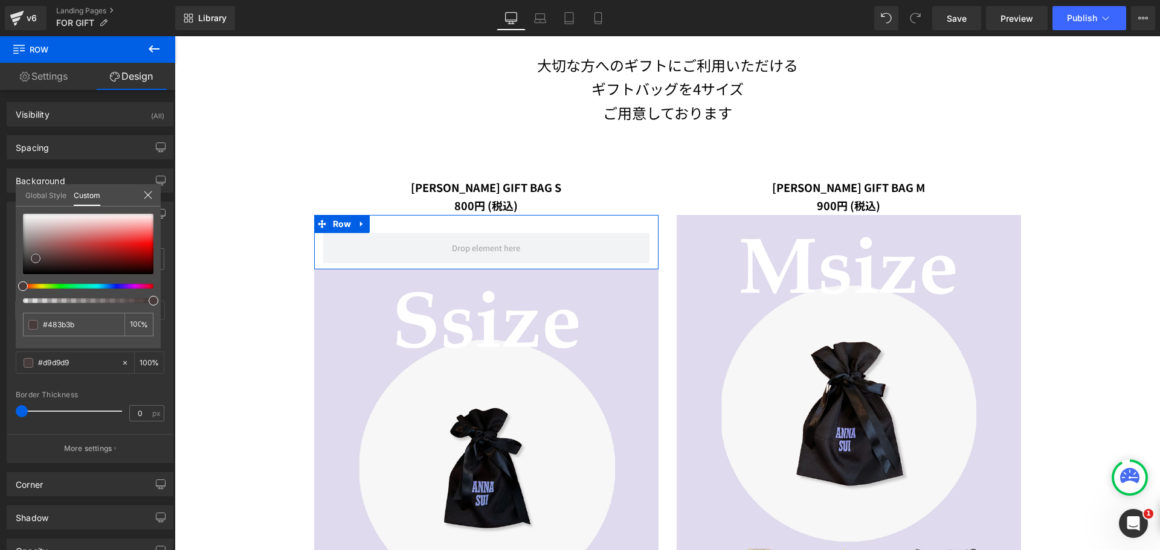
type input "#483b3b"
type input "#453a3a"
type input "#2d2828"
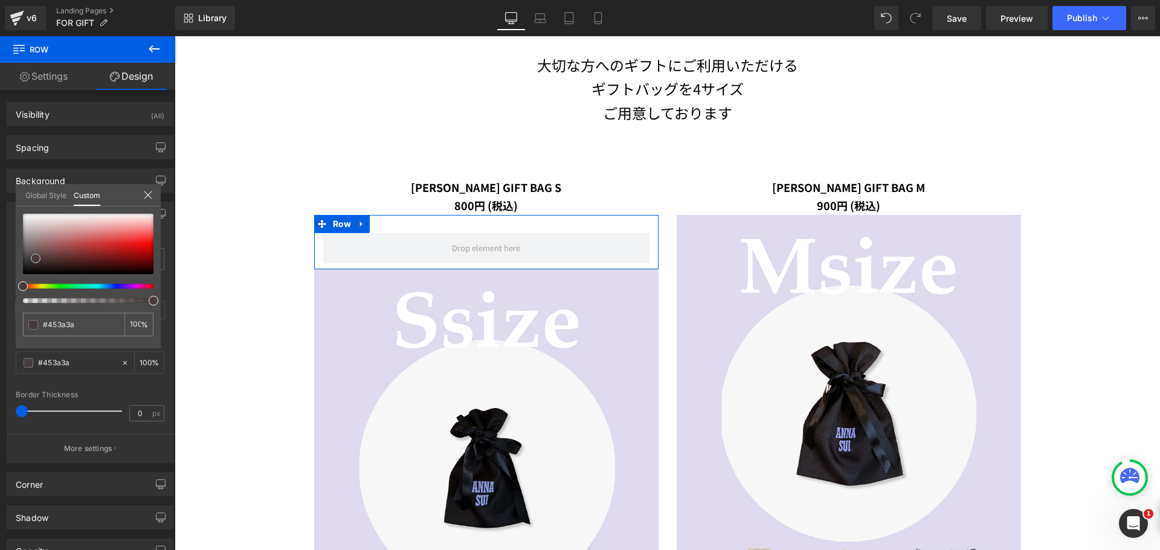
type input "#2d2828"
type input "#141414"
type input "#0a0a0a"
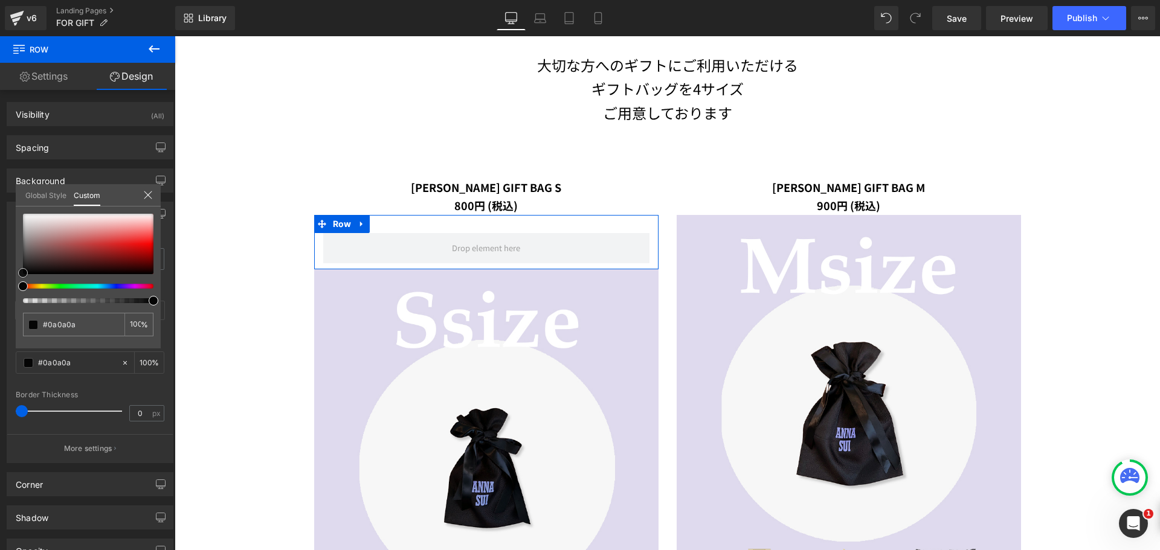
type input "#050505"
type input "#020202"
type input "#000000"
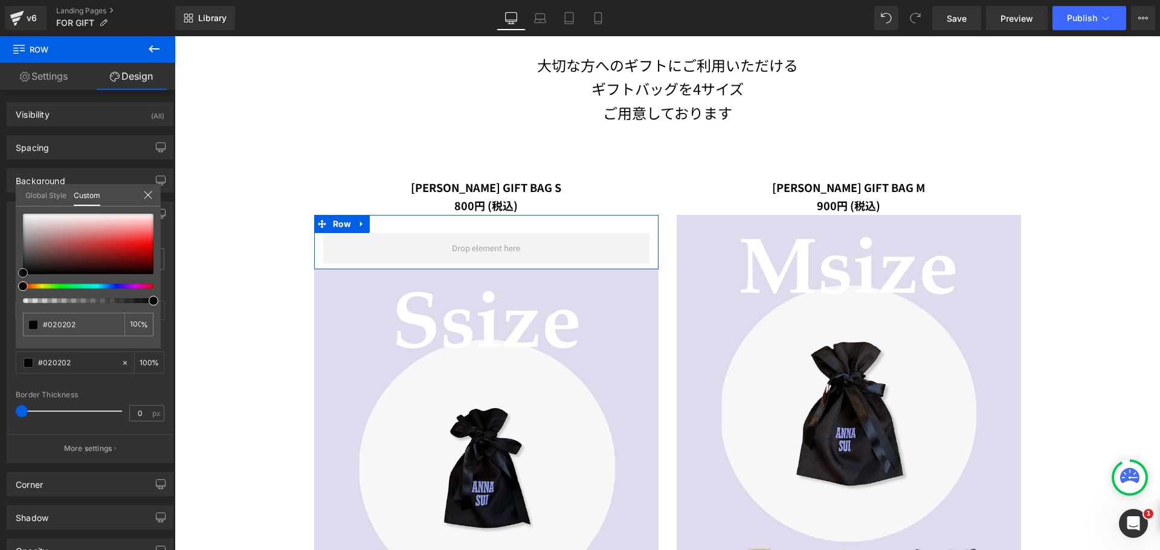
type input "#000000"
drag, startPoint x: 36, startPoint y: 259, endPoint x: 0, endPoint y: 295, distance: 51.3
click at [6, 284] on div "Border Border Style Custom Custom Setup Global Style Custom Setup Global Style …" at bounding box center [90, 328] width 181 height 271
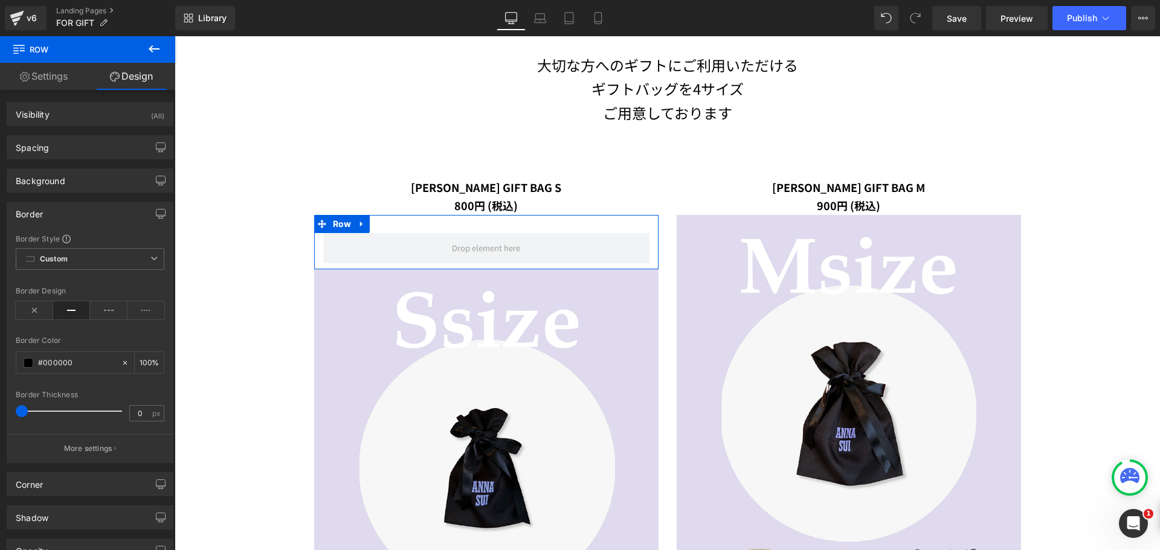
click at [22, 413] on span at bounding box center [22, 411] width 12 height 12
type input "1"
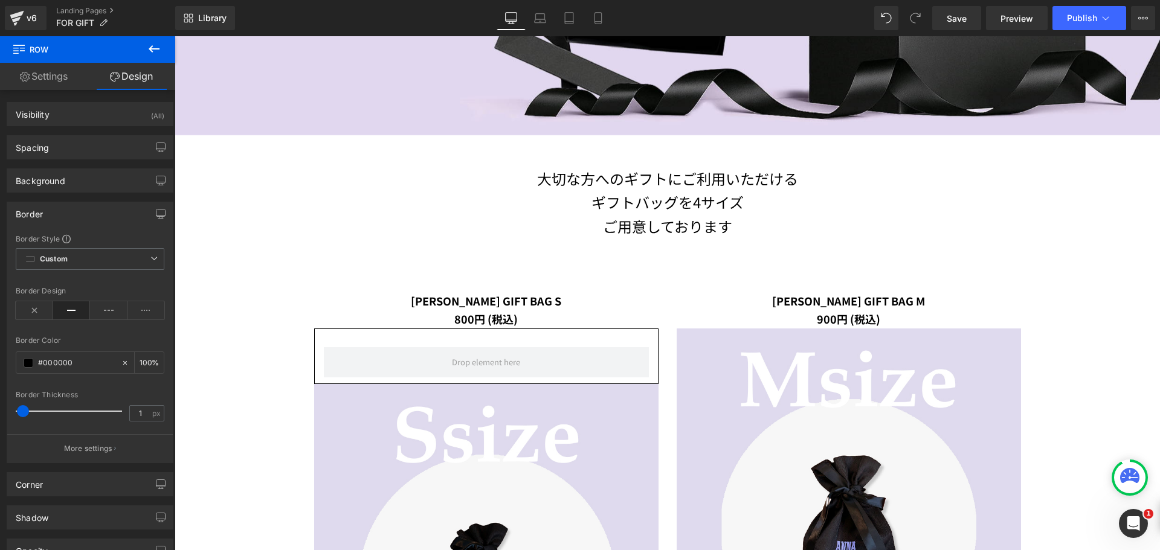
scroll to position [483, 0]
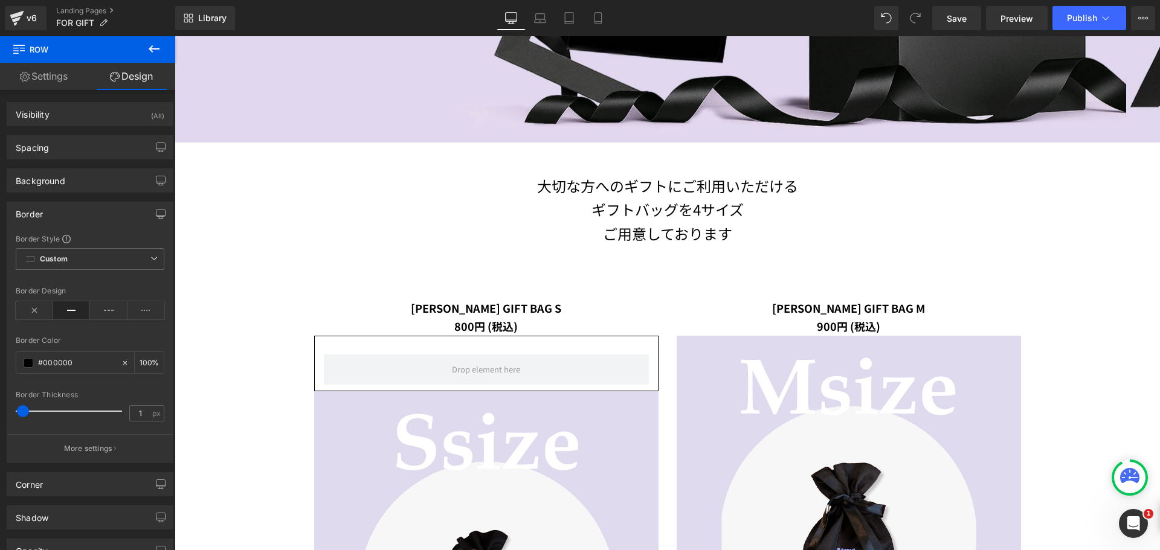
click at [160, 51] on icon at bounding box center [154, 49] width 15 height 15
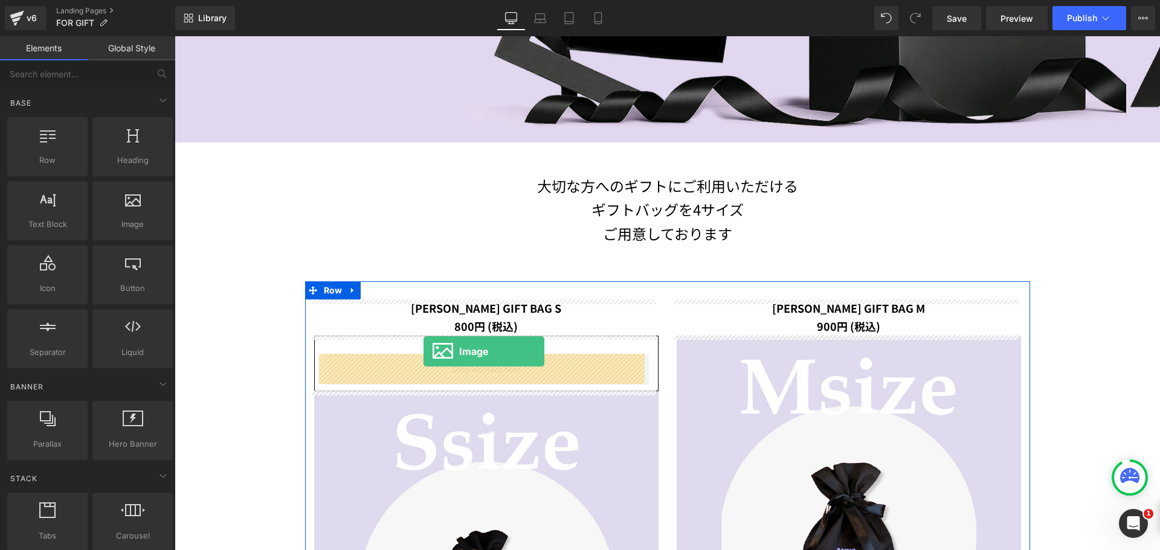
drag, startPoint x: 289, startPoint y: 266, endPoint x: 424, endPoint y: 352, distance: 159.2
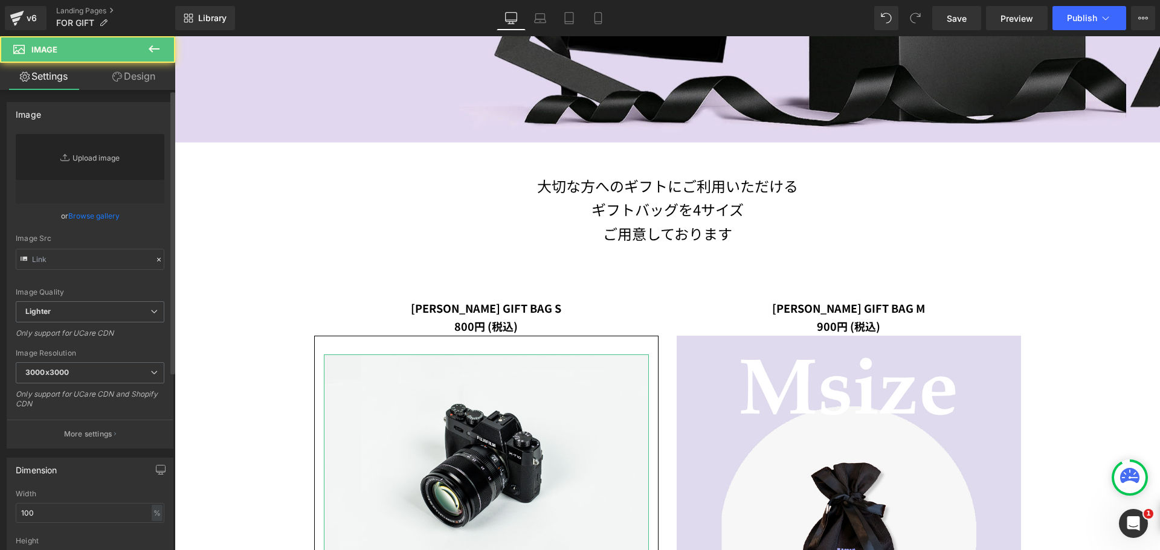
type input "//d1um8515vdn9kb.cloudfront.net/images/parallax.jpg"
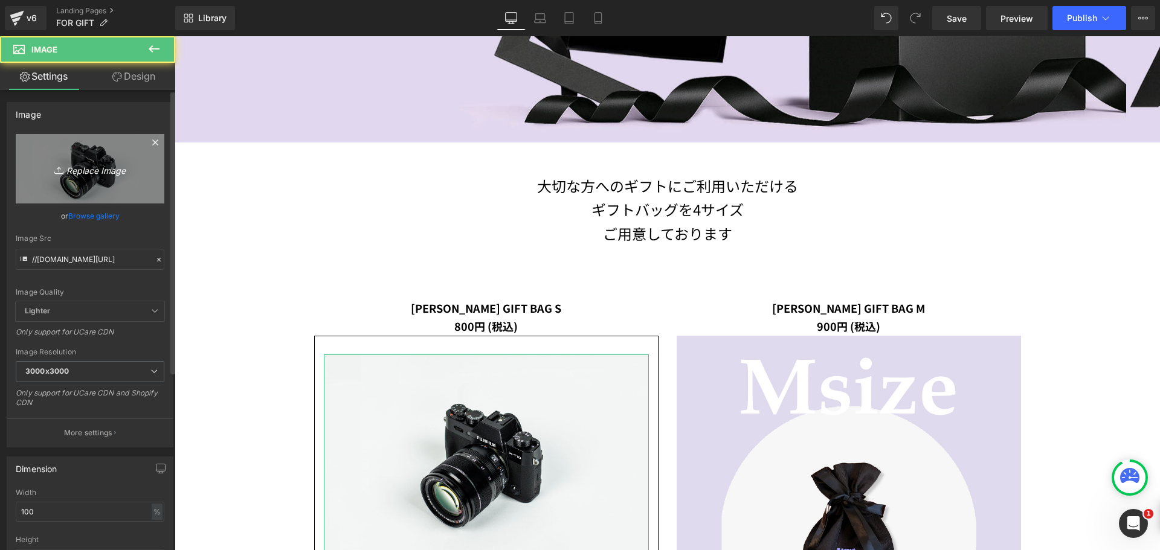
click at [88, 172] on icon "Replace Image" at bounding box center [90, 168] width 97 height 15
type input "C:\fakepath\BAGl.png"
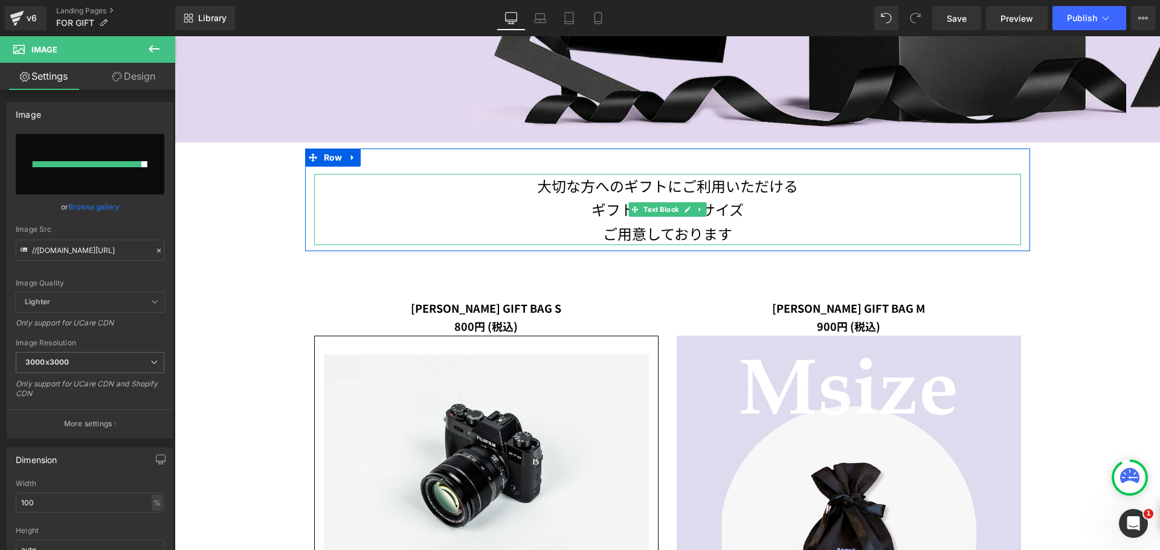
type input "https://ucarecdn.com/f3f60d19-223a-4d4c-81df-d2f9cd321442/-/format/auto/-/previ…"
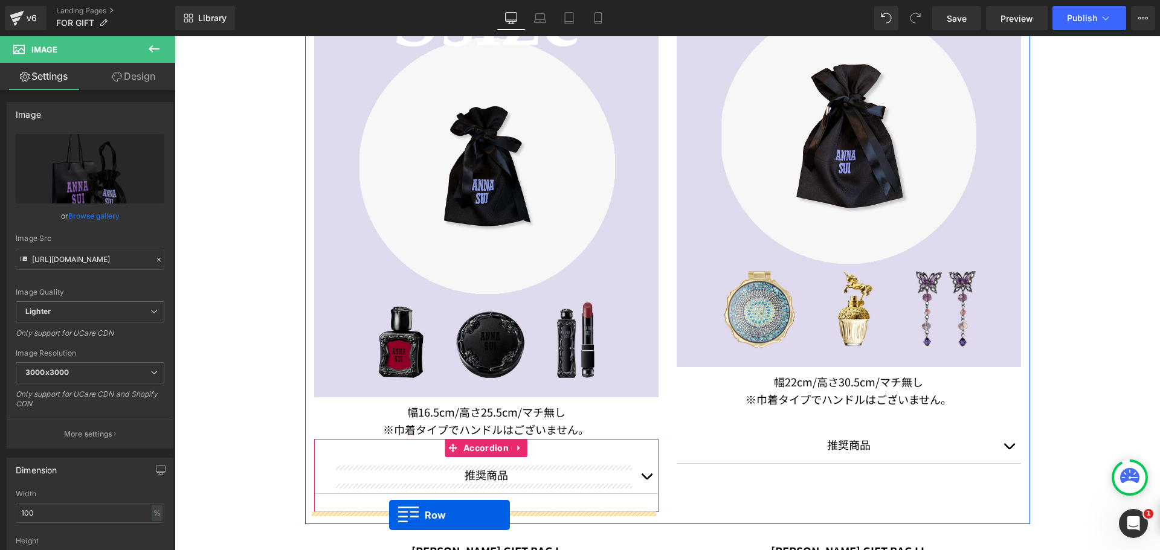
scroll to position [930, 0]
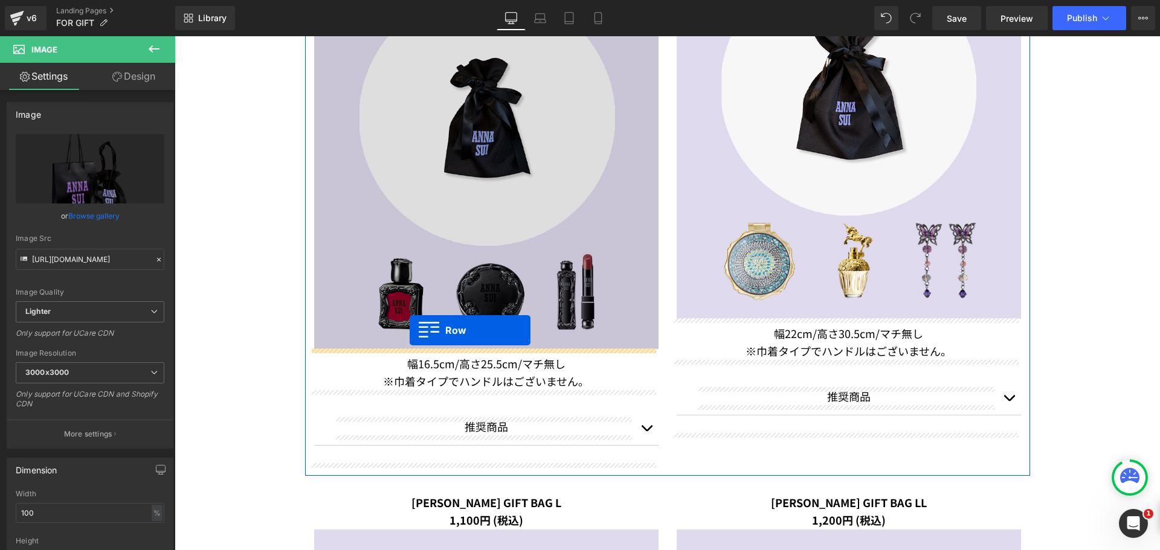
drag, startPoint x: 317, startPoint y: 103, endPoint x: 410, endPoint y: 333, distance: 248.0
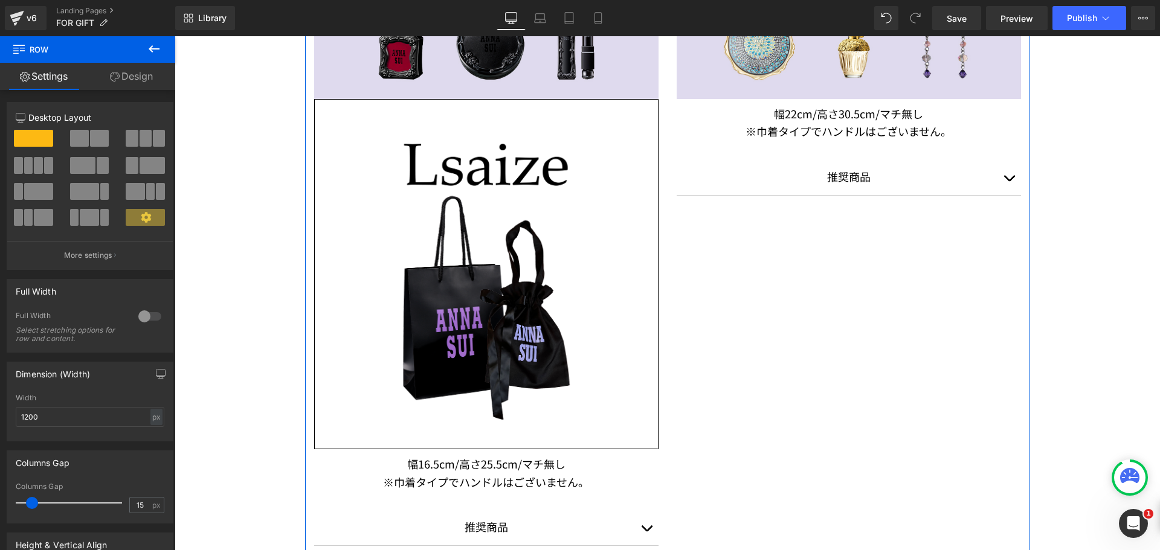
scroll to position [1142, 0]
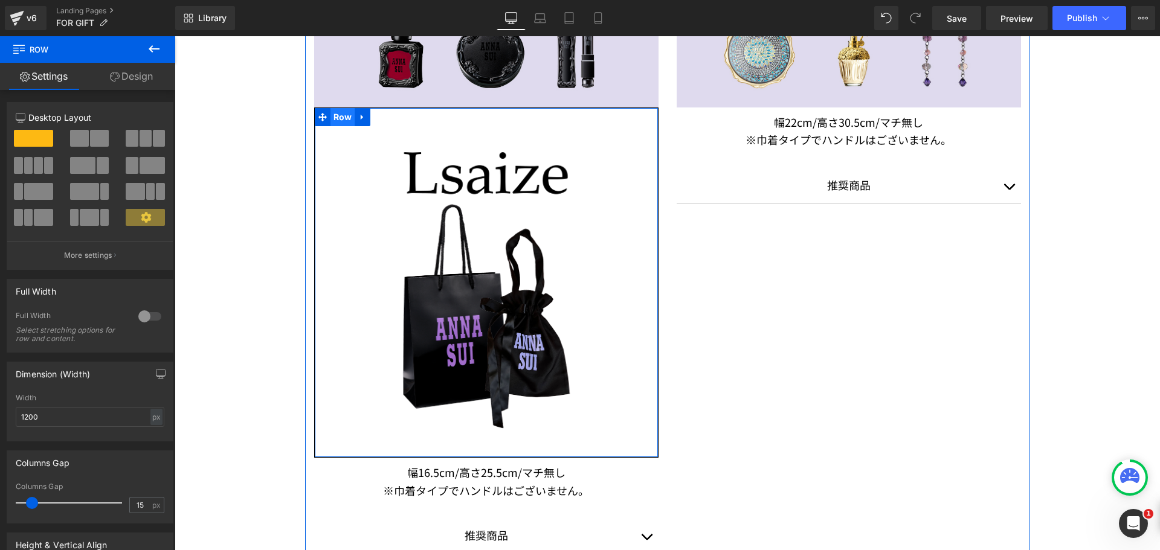
click at [338, 113] on span "Row" at bounding box center [342, 117] width 25 height 18
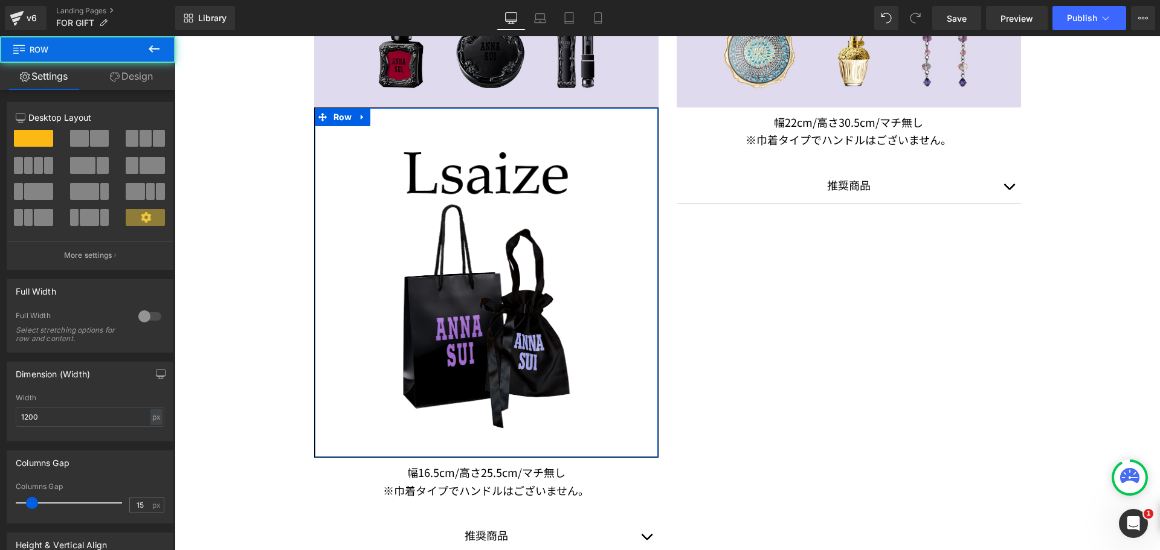
click at [144, 71] on link "Design" at bounding box center [132, 76] width 88 height 27
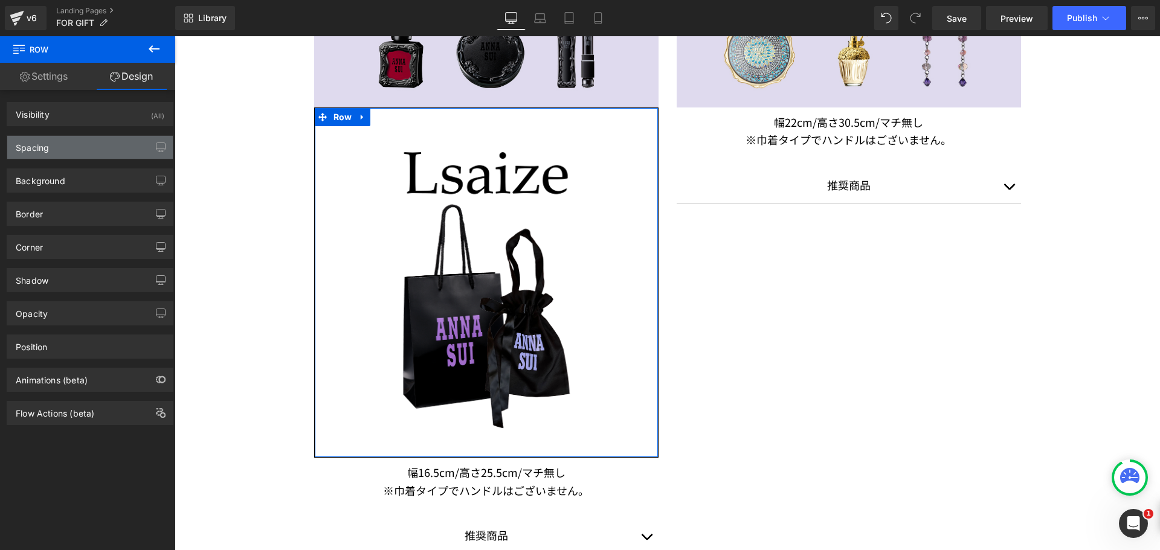
click at [89, 139] on div "Spacing" at bounding box center [90, 147] width 166 height 23
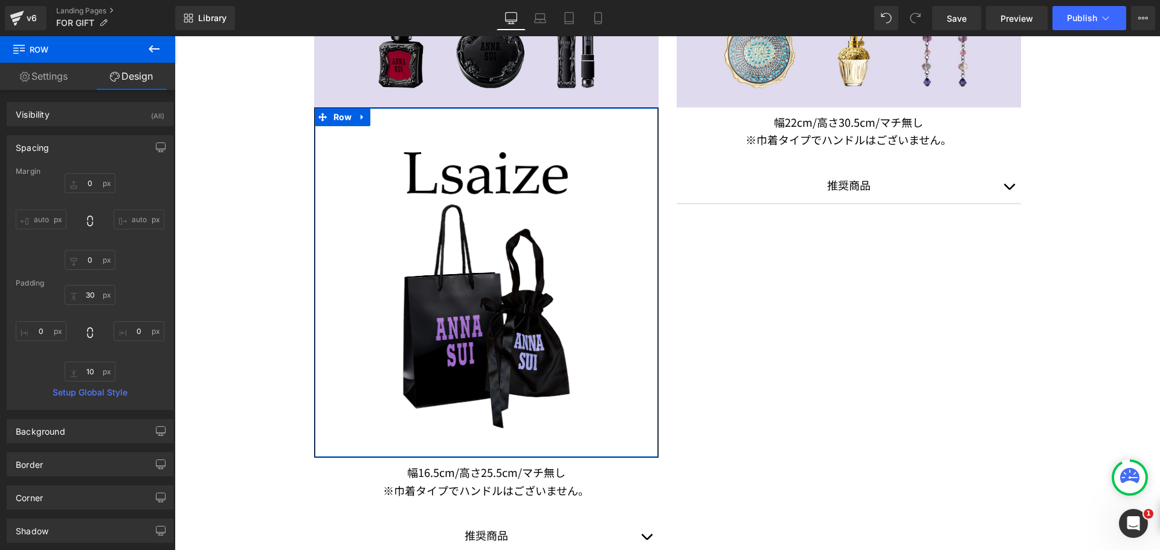
type input "0"
type input "30"
type input "0"
type input "10"
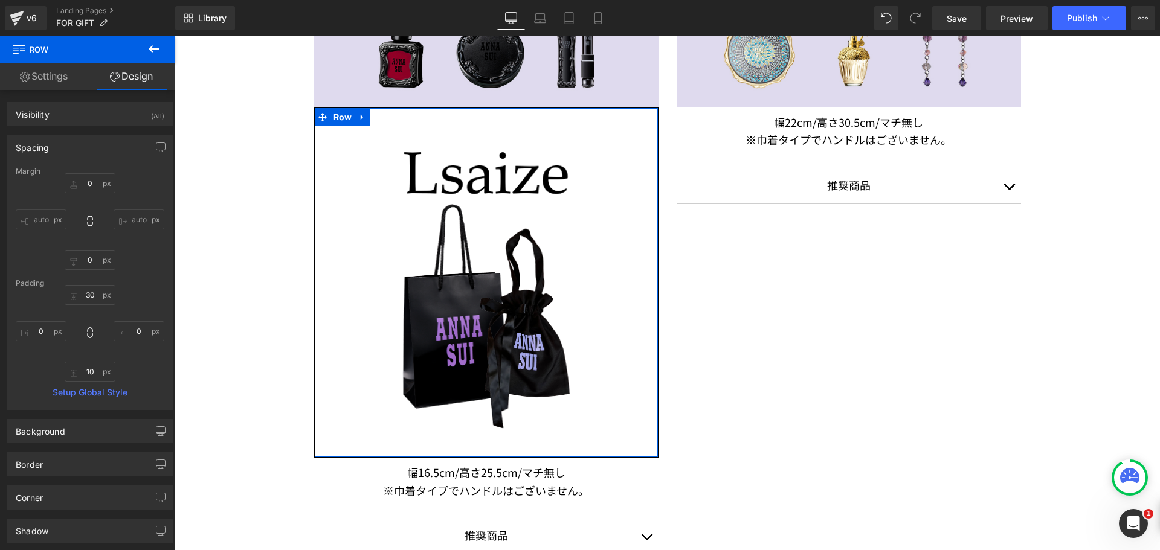
type input "0"
click at [78, 181] on input "0" at bounding box center [90, 183] width 51 height 20
type input "１０"
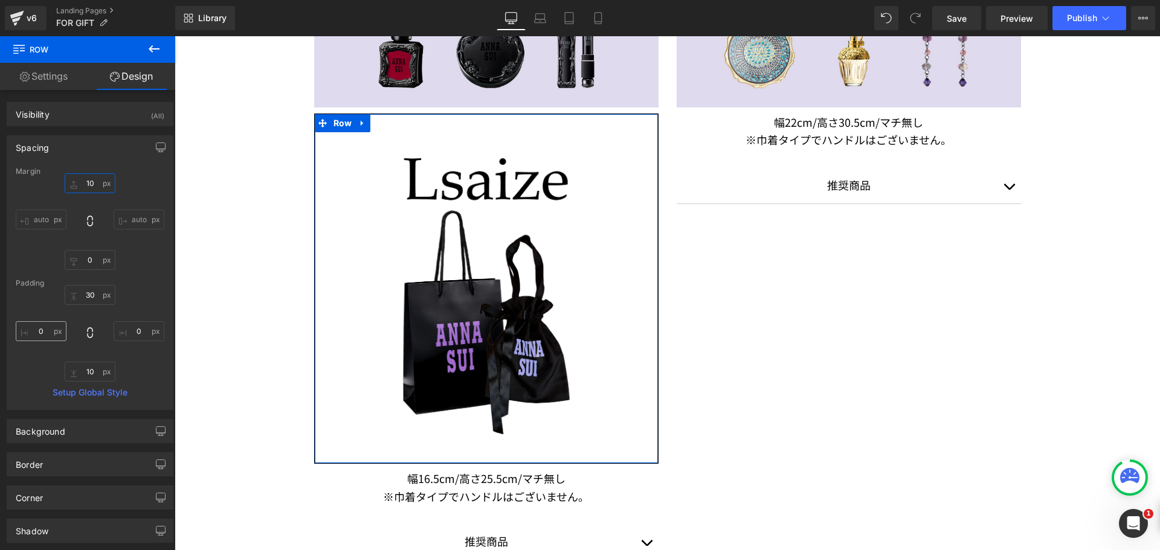
type input "10"
click at [45, 333] on input "0" at bounding box center [41, 331] width 51 height 20
type input "１０"
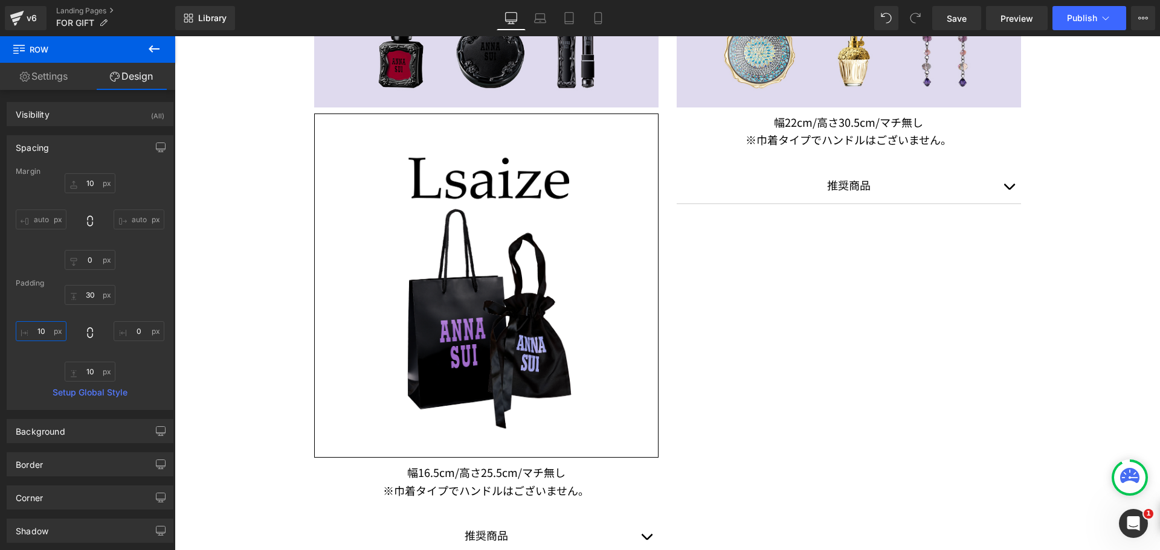
type input "1"
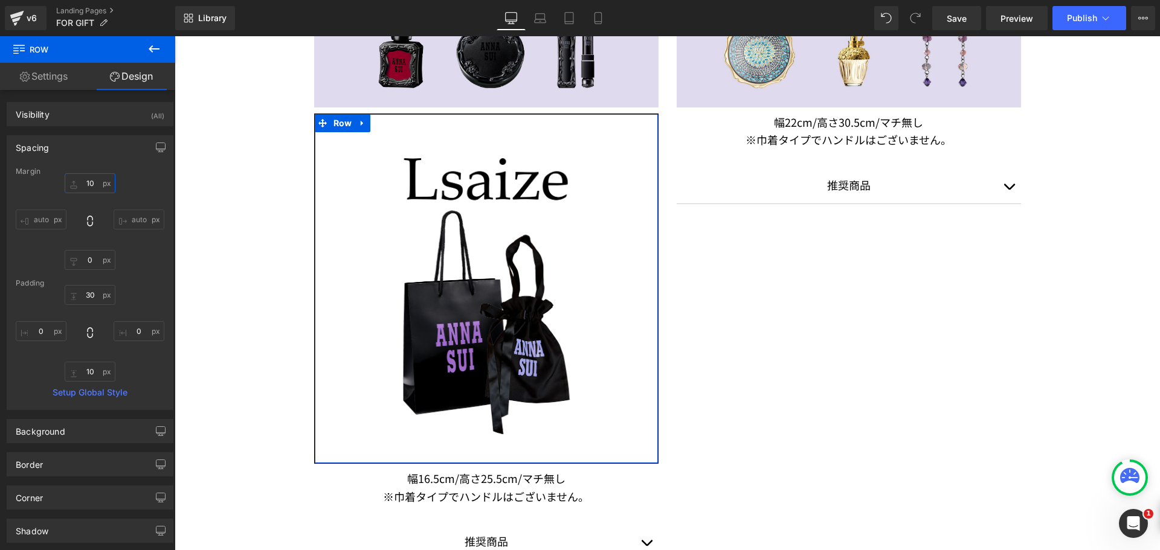
click at [86, 178] on input "10" at bounding box center [90, 183] width 51 height 20
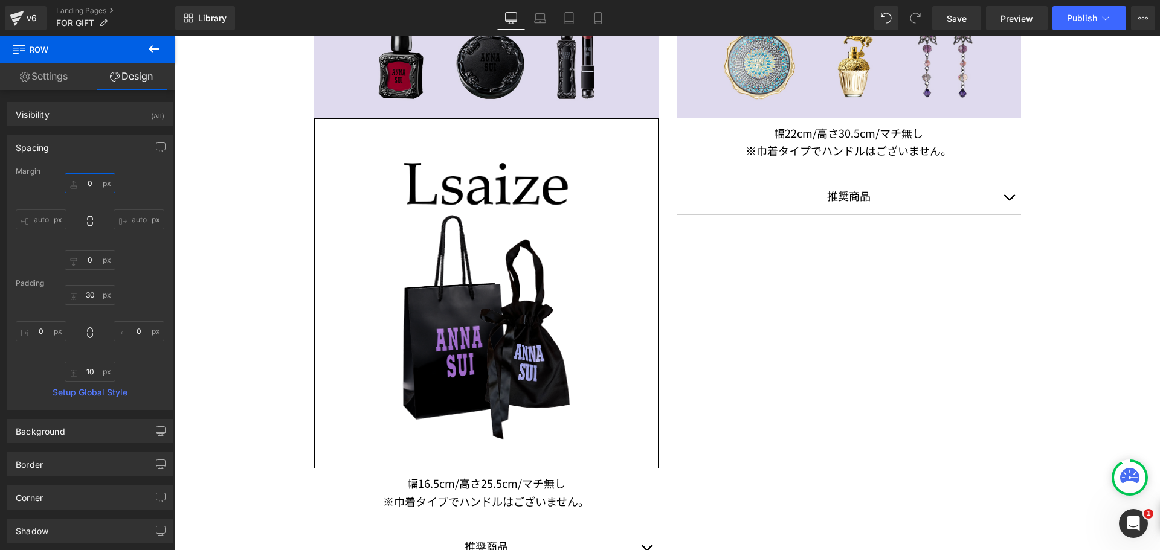
scroll to position [1021, 0]
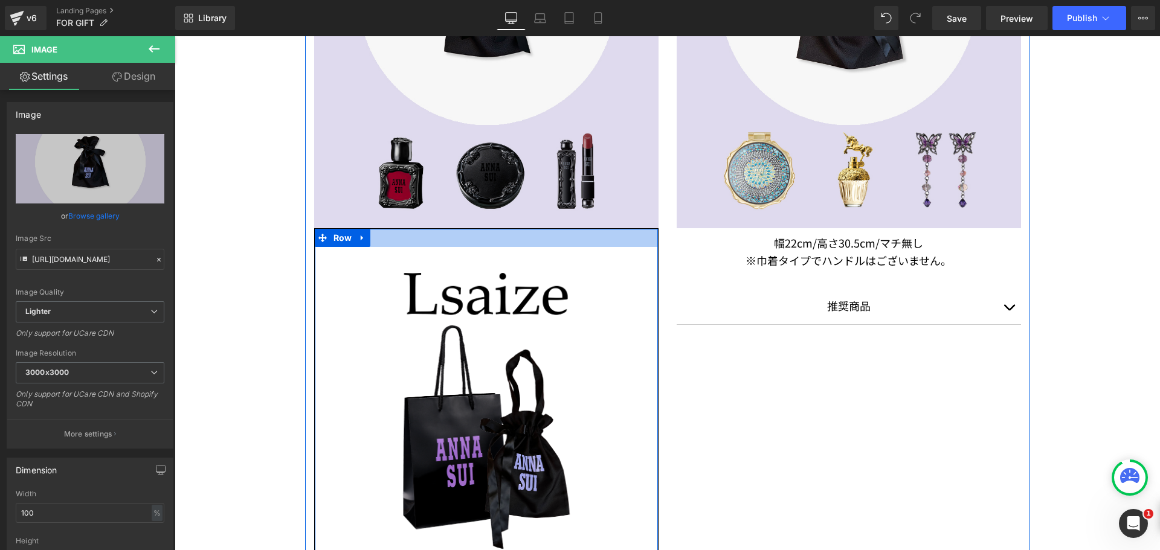
drag, startPoint x: 473, startPoint y: 227, endPoint x: 466, endPoint y: 234, distance: 9.8
click at [470, 241] on div "ANNA SUI GIFT BAG S 800円 (税込) Text Block Image Image Row NaNpx 幅16.5cm/高さ25.5cm…" at bounding box center [486, 228] width 363 height 932
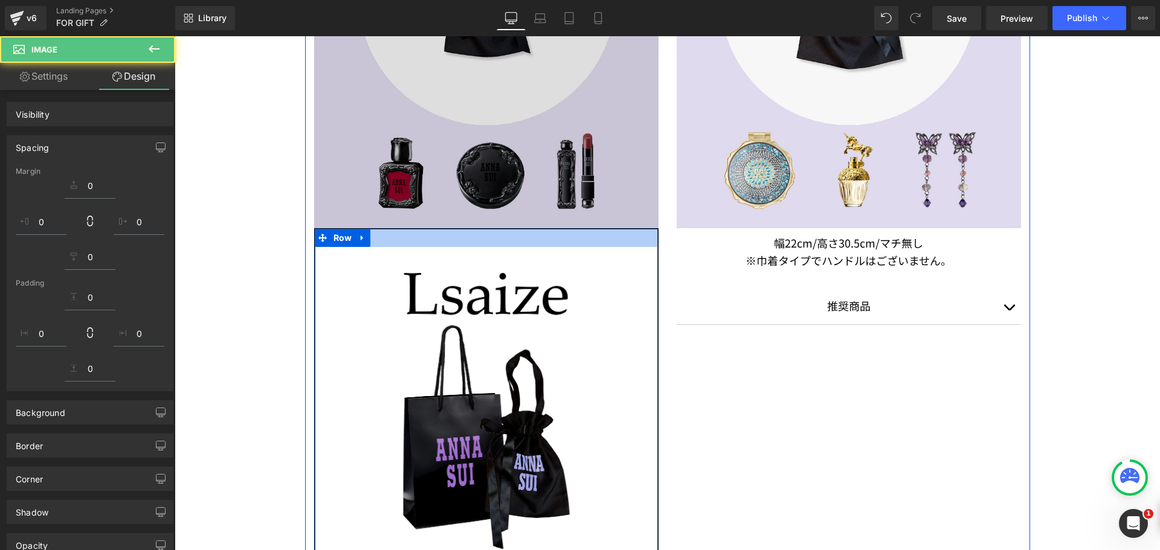
drag, startPoint x: 466, startPoint y: 234, endPoint x: 558, endPoint y: 200, distance: 97.9
click at [466, 247] on div at bounding box center [486, 238] width 343 height 18
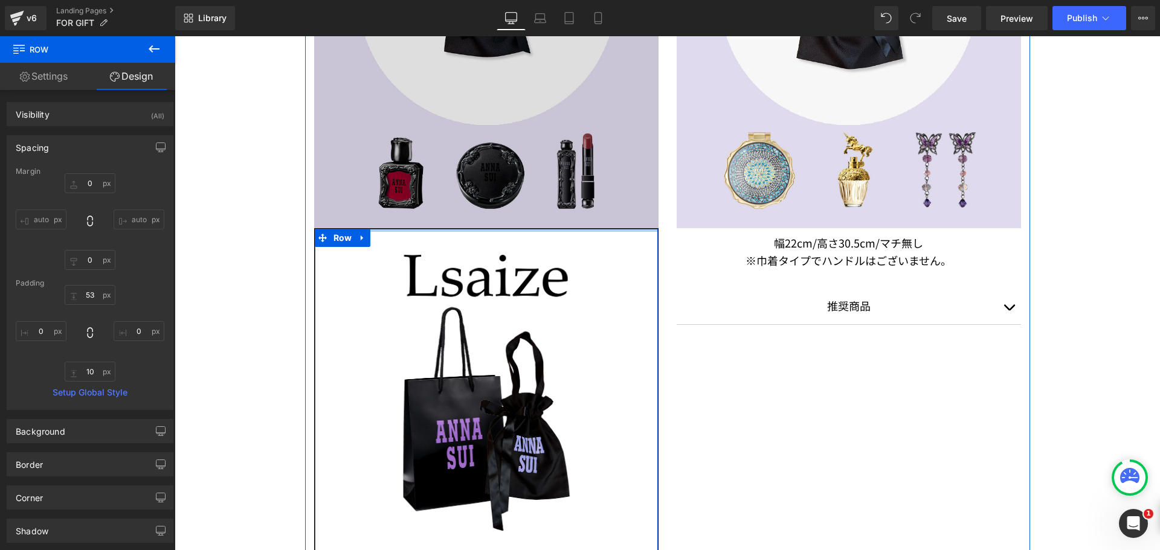
type input "0px"
drag, startPoint x: 482, startPoint y: 237, endPoint x: 504, endPoint y: 147, distance: 93.3
click at [502, 150] on div "ANNA SUI GIFT BAG S 800円 (税込) Text Block Image Image Row NaNpx 幅16.5cm/高さ25.5cm…" at bounding box center [486, 219] width 363 height 914
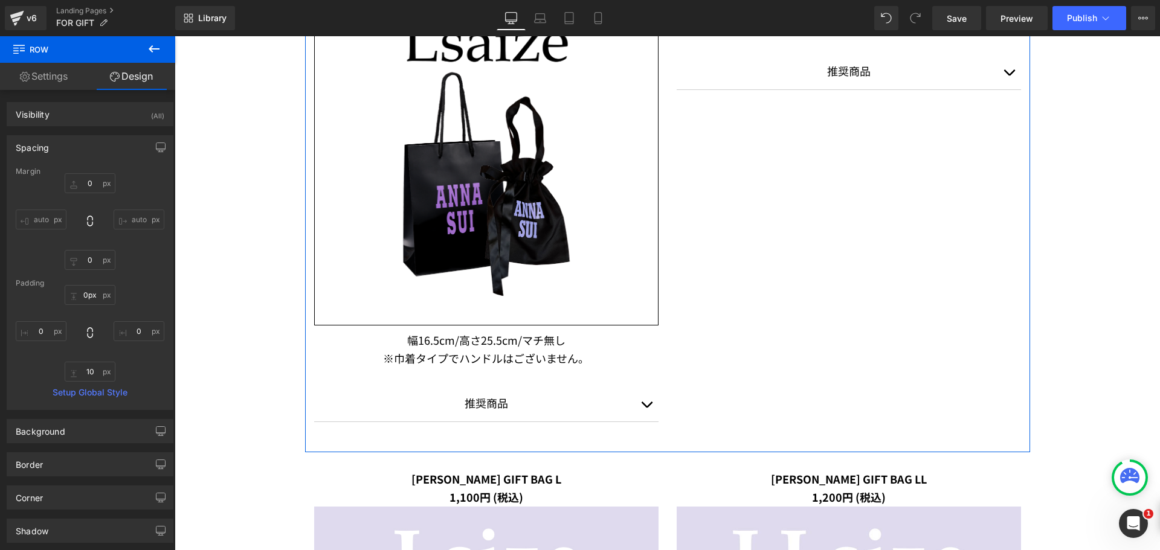
scroll to position [1263, 0]
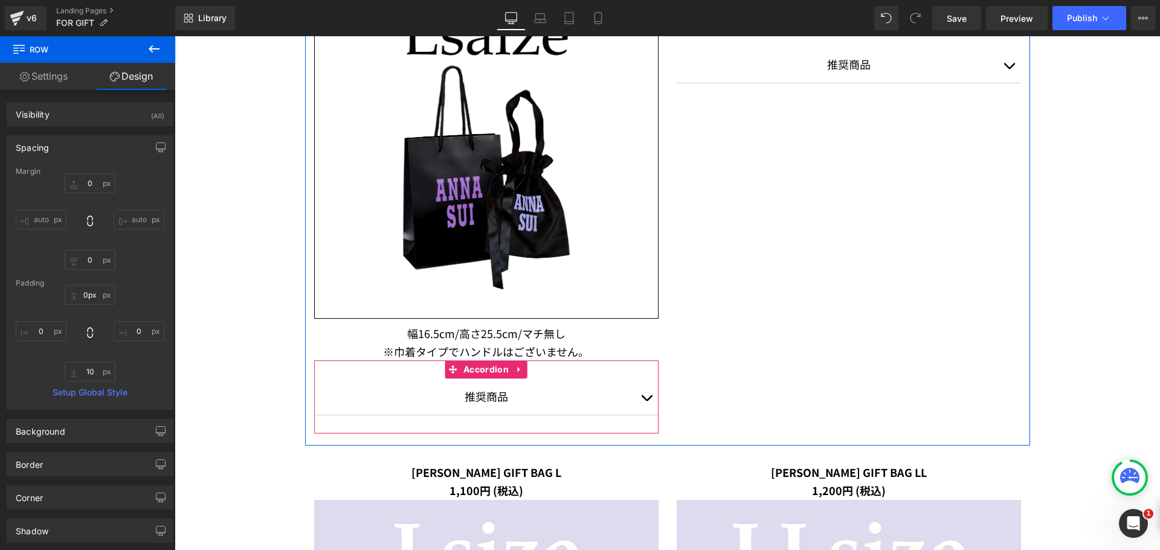
click at [646, 401] on span "button" at bounding box center [646, 401] width 0 height 0
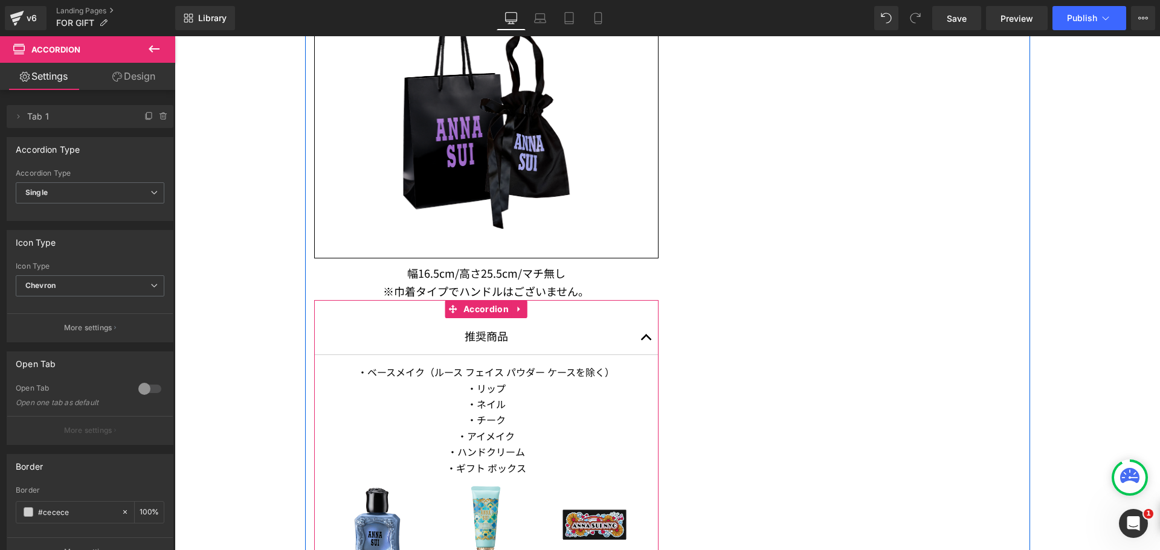
scroll to position [1444, 0]
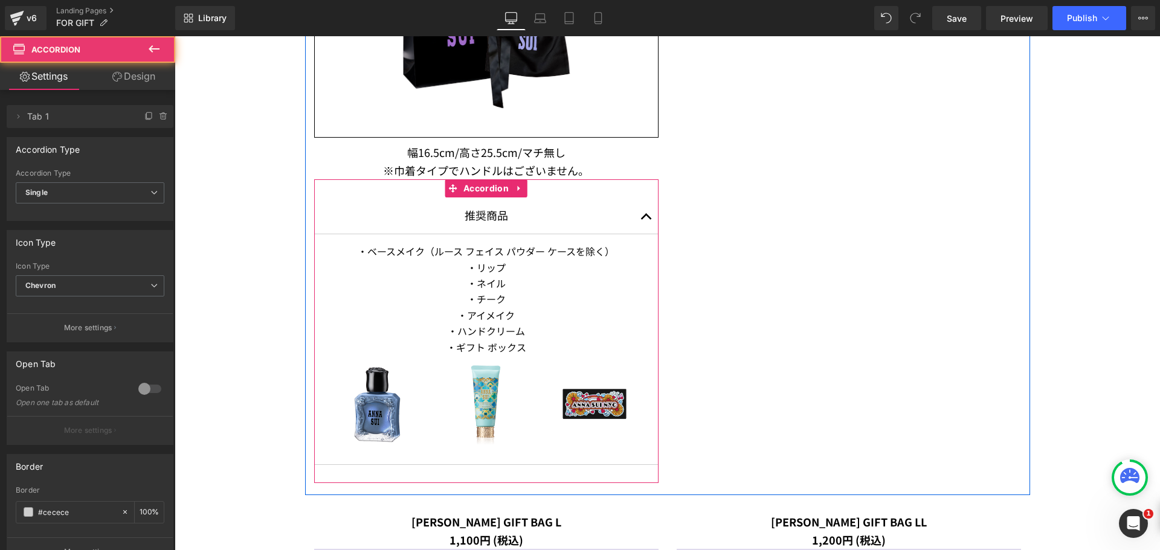
click at [646, 220] on span "button" at bounding box center [646, 220] width 0 height 0
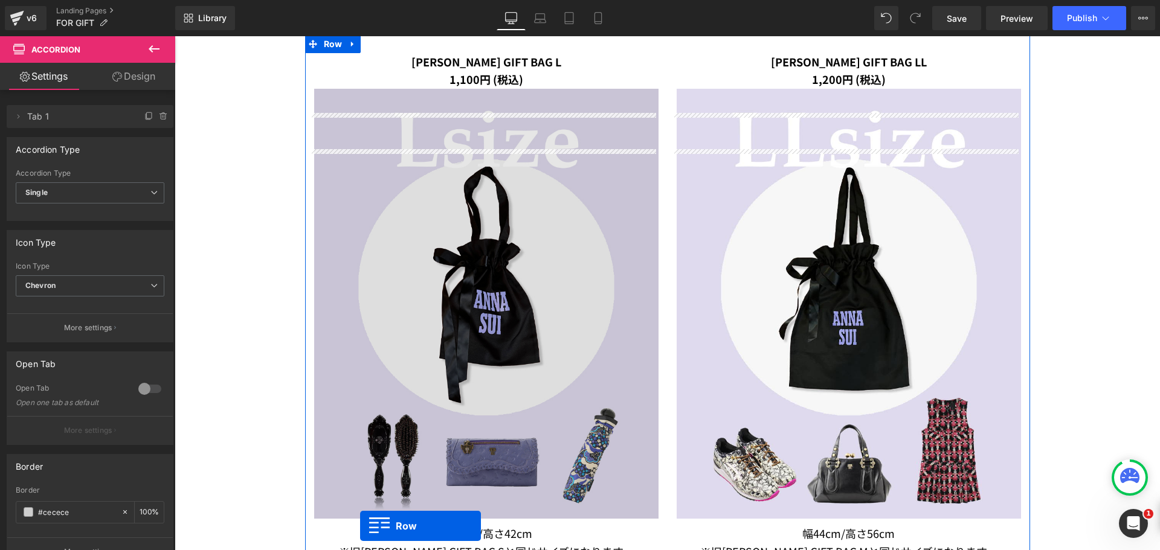
scroll to position [1408, 0]
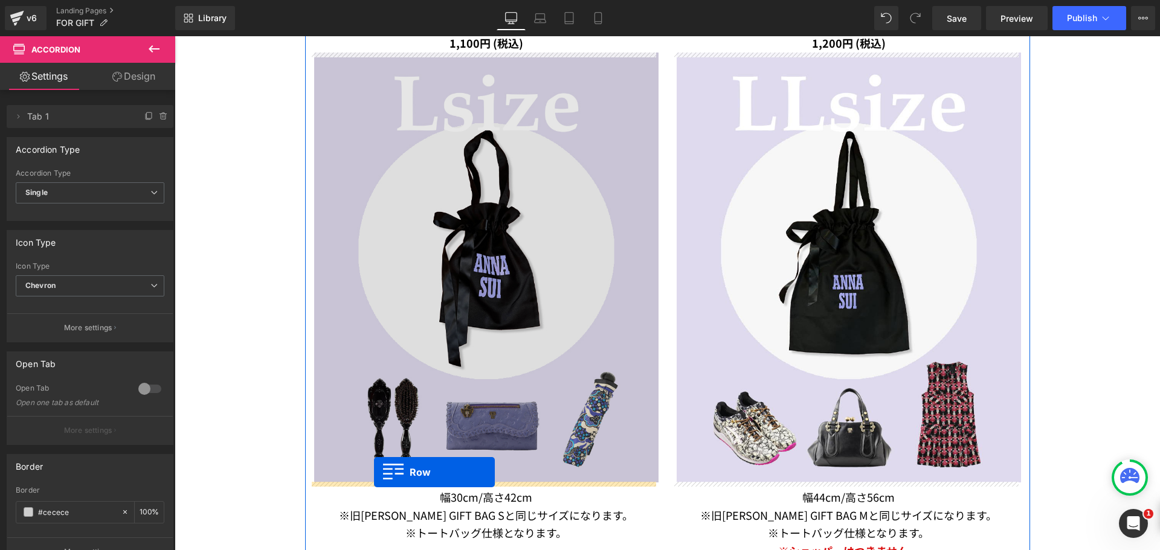
drag, startPoint x: 320, startPoint y: 176, endPoint x: 374, endPoint y: 472, distance: 301.0
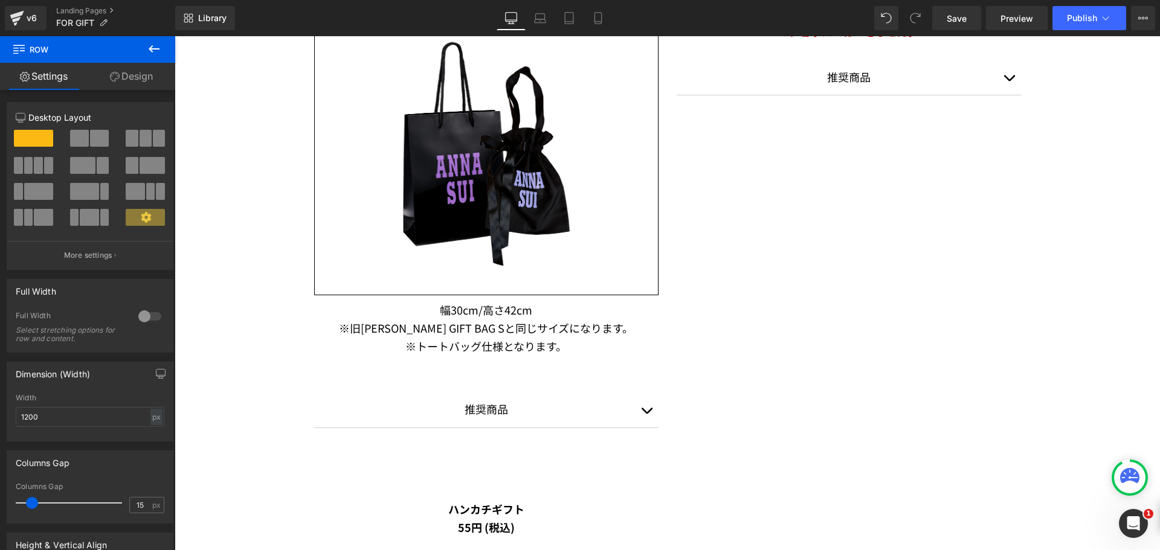
scroll to position [1982, 0]
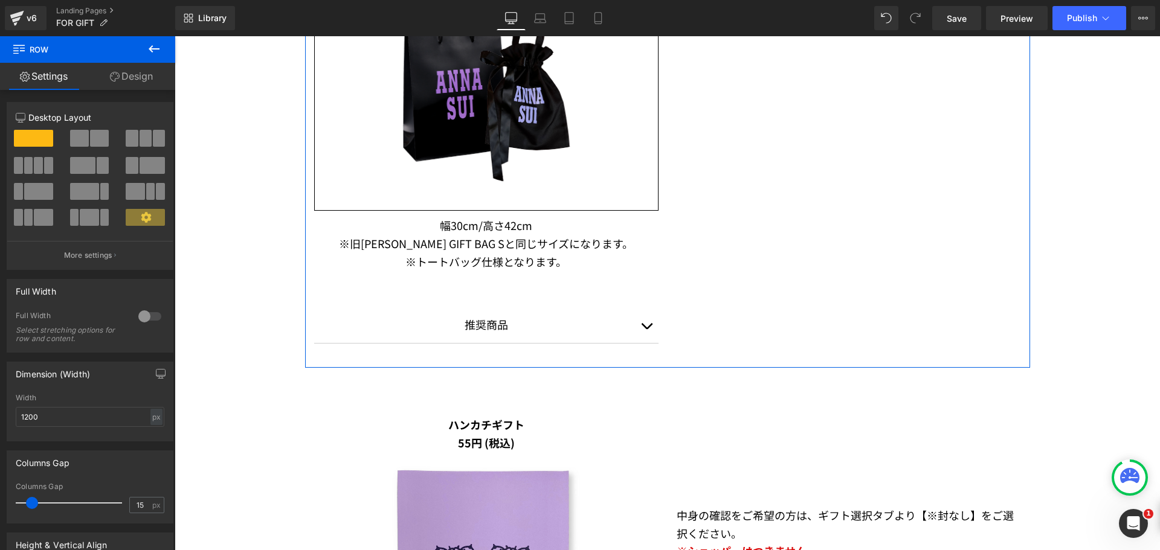
click at [643, 330] on button "button" at bounding box center [646, 325] width 24 height 36
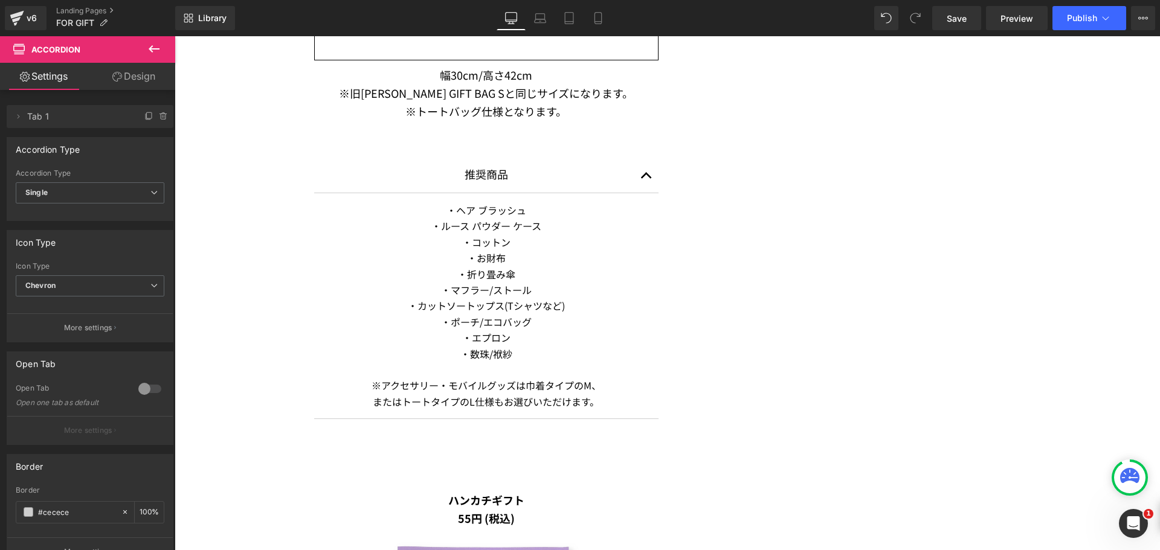
scroll to position [2103, 0]
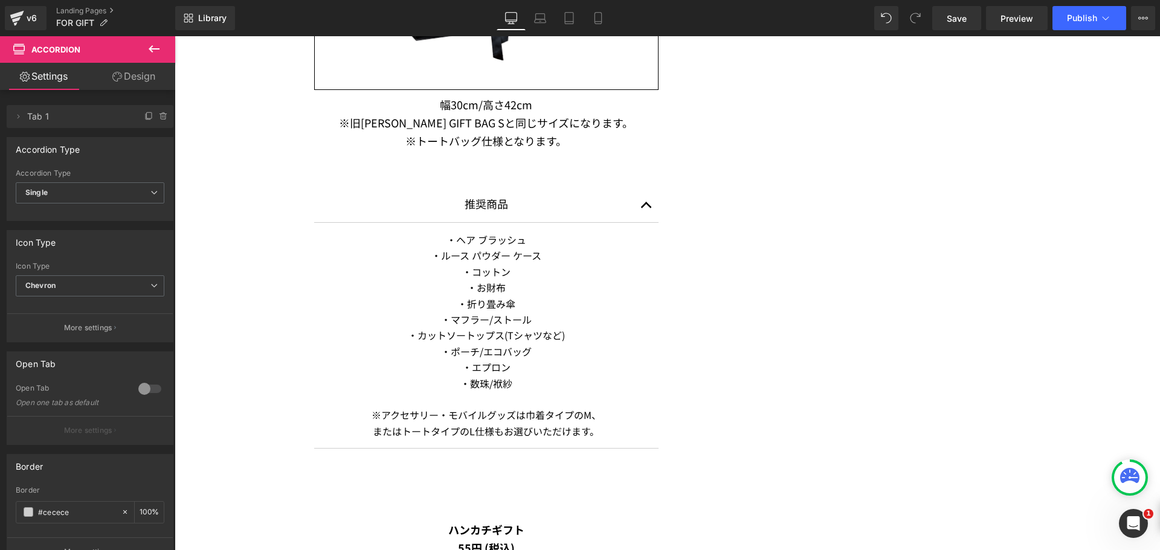
click at [158, 48] on icon at bounding box center [154, 48] width 11 height 7
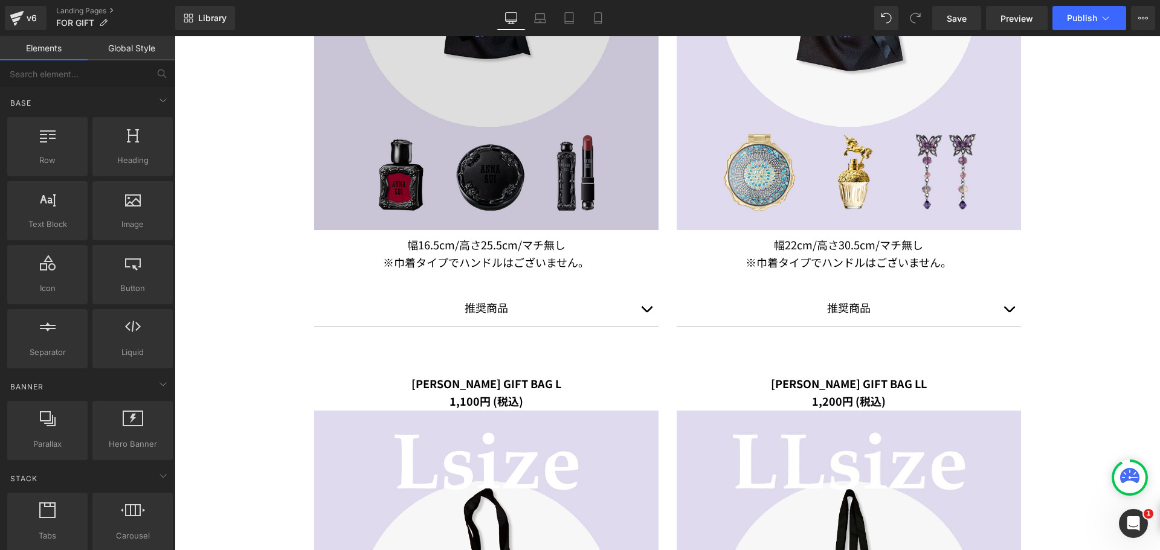
scroll to position [1015, 0]
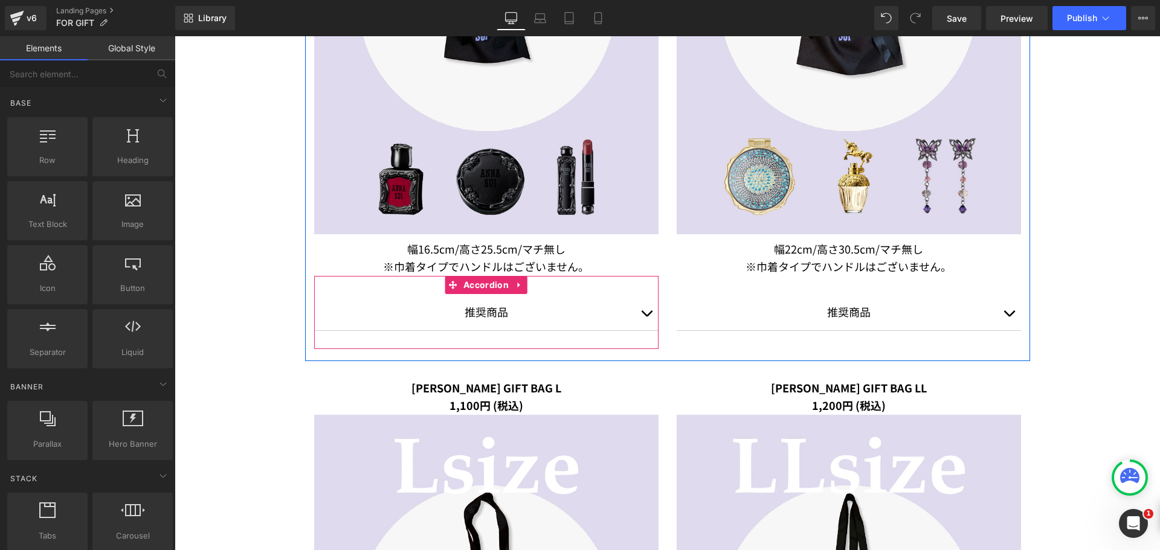
click at [639, 311] on button "button" at bounding box center [646, 312] width 24 height 36
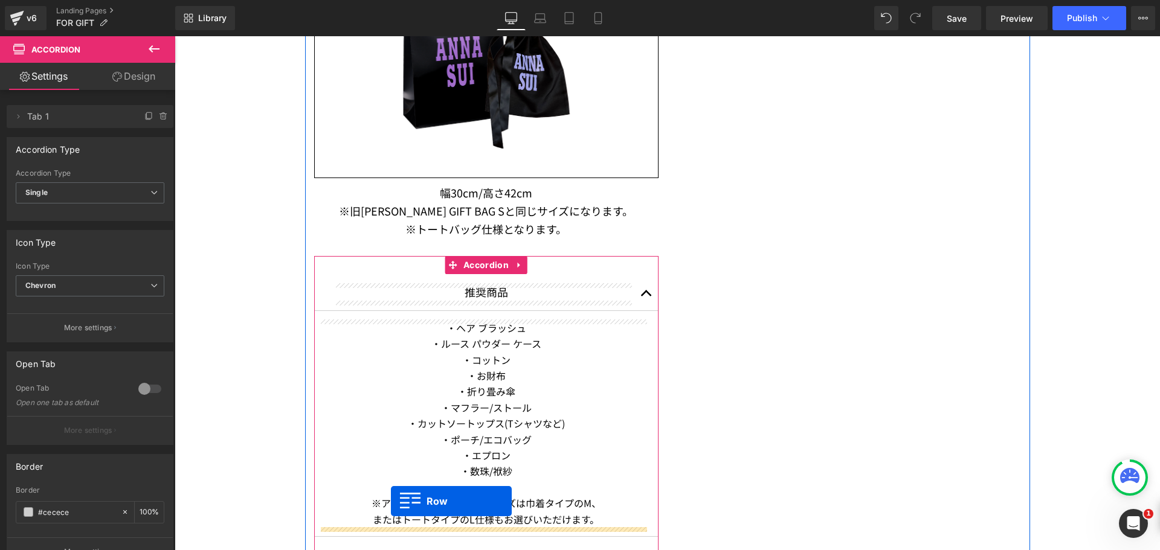
scroll to position [2199, 0]
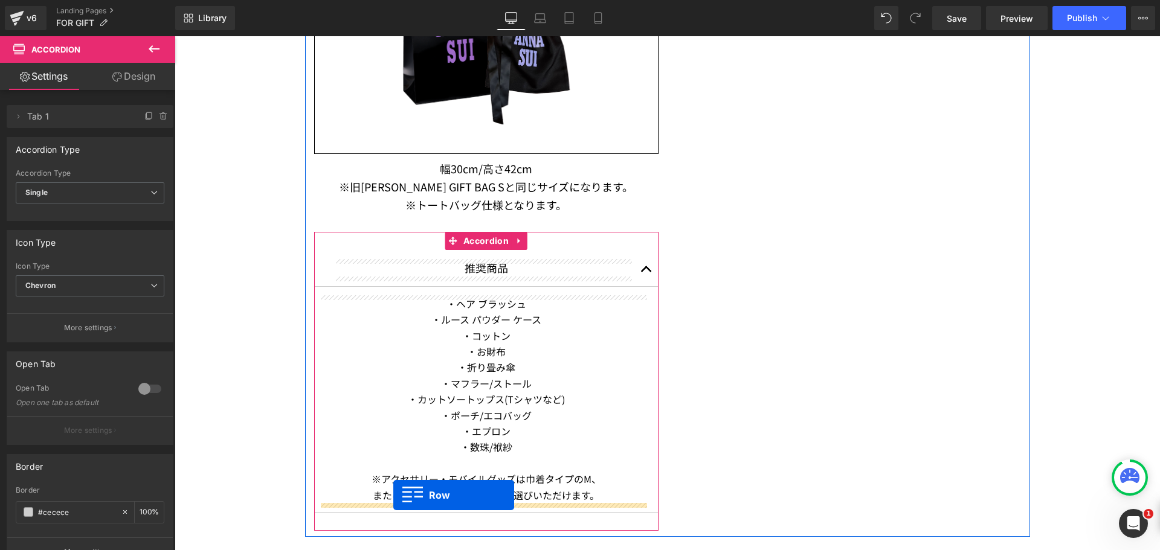
drag, startPoint x: 323, startPoint y: 282, endPoint x: 393, endPoint y: 495, distance: 224.5
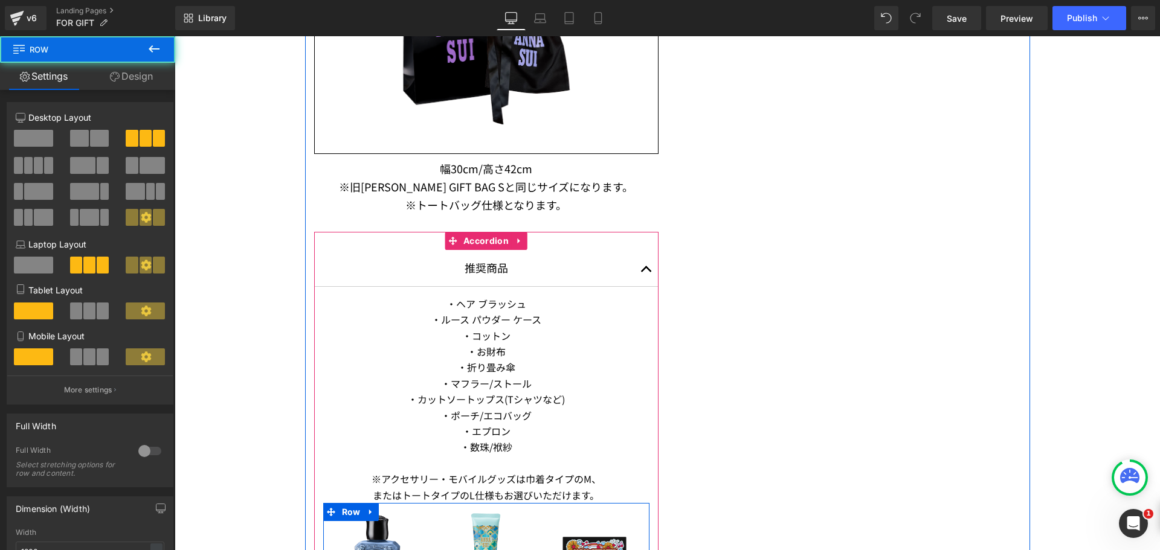
scroll to position [2471, 0]
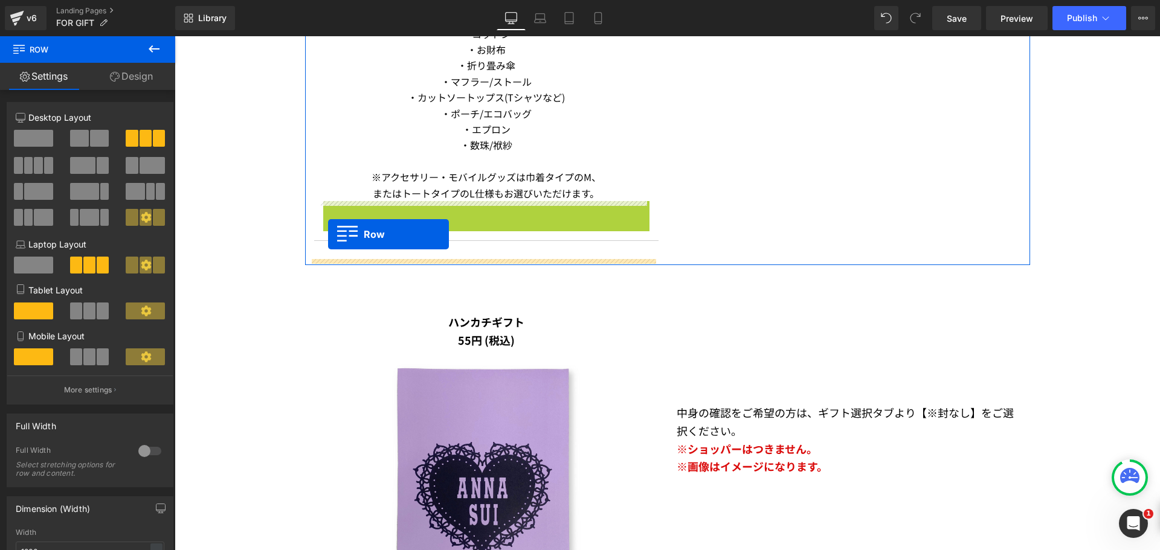
drag, startPoint x: 325, startPoint y: 211, endPoint x: 328, endPoint y: 234, distance: 23.8
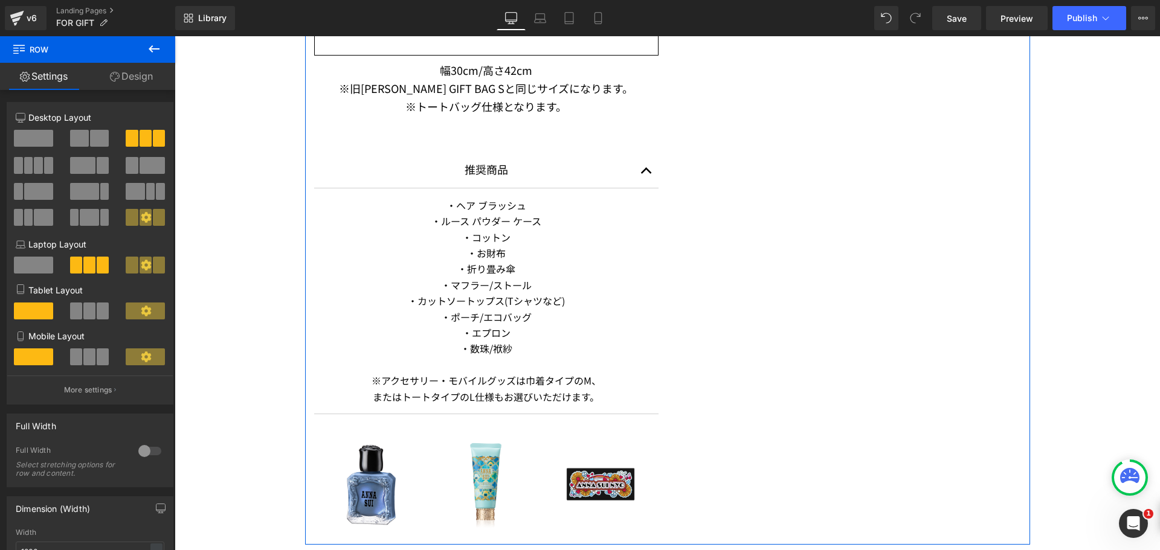
scroll to position [2350, 0]
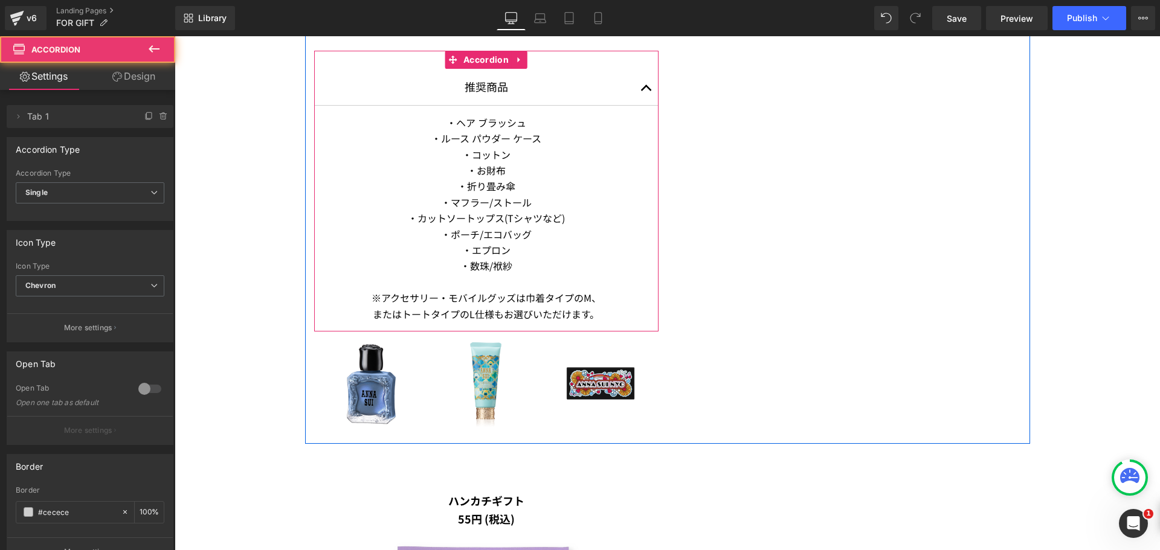
drag, startPoint x: 455, startPoint y: 349, endPoint x: 542, endPoint y: 340, distance: 87.5
click at [460, 316] on div "推奨商品 Text Block ・ヘア ブラッシュ ・ルース パウダー ケース ・コットン ・お財布 ・折り畳み傘 ・マフラー/ストール ・カットソートップス…" at bounding box center [486, 191] width 344 height 281
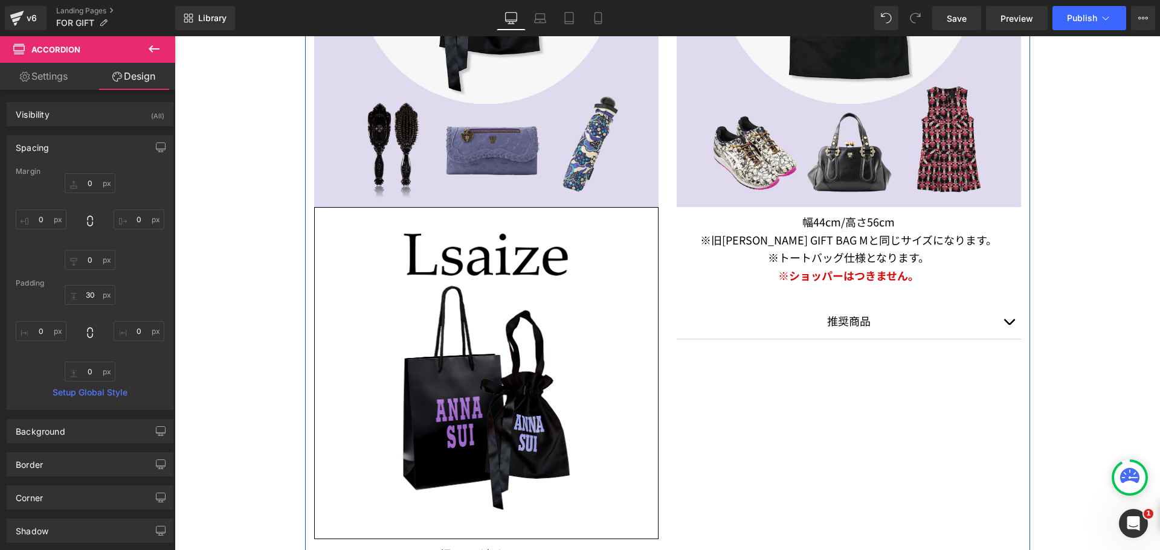
scroll to position [1867, 0]
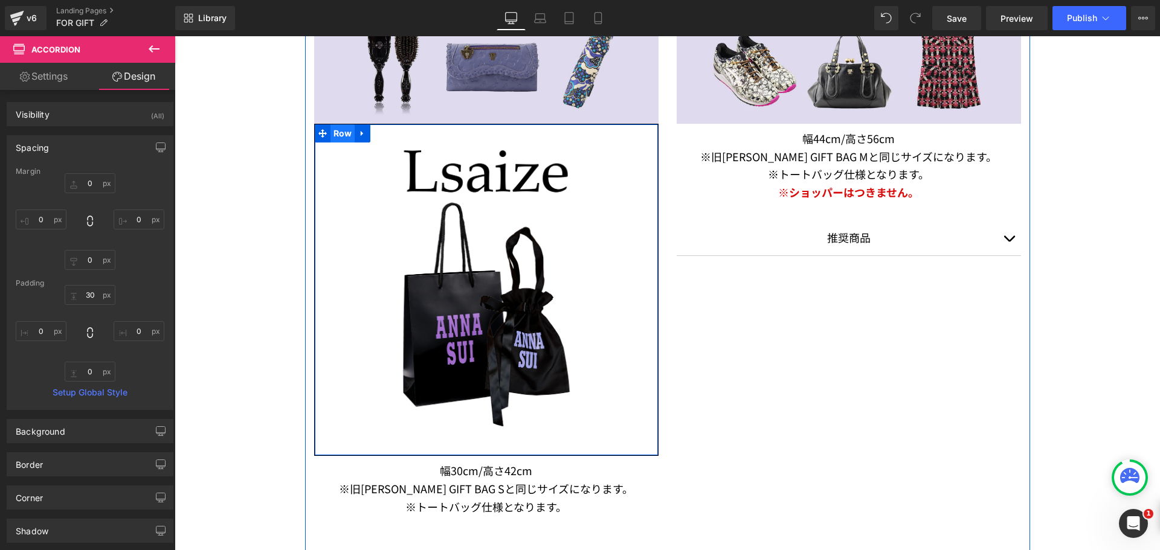
drag, startPoint x: 321, startPoint y: 131, endPoint x: 334, endPoint y: 142, distance: 16.7
click at [321, 131] on icon at bounding box center [322, 133] width 8 height 9
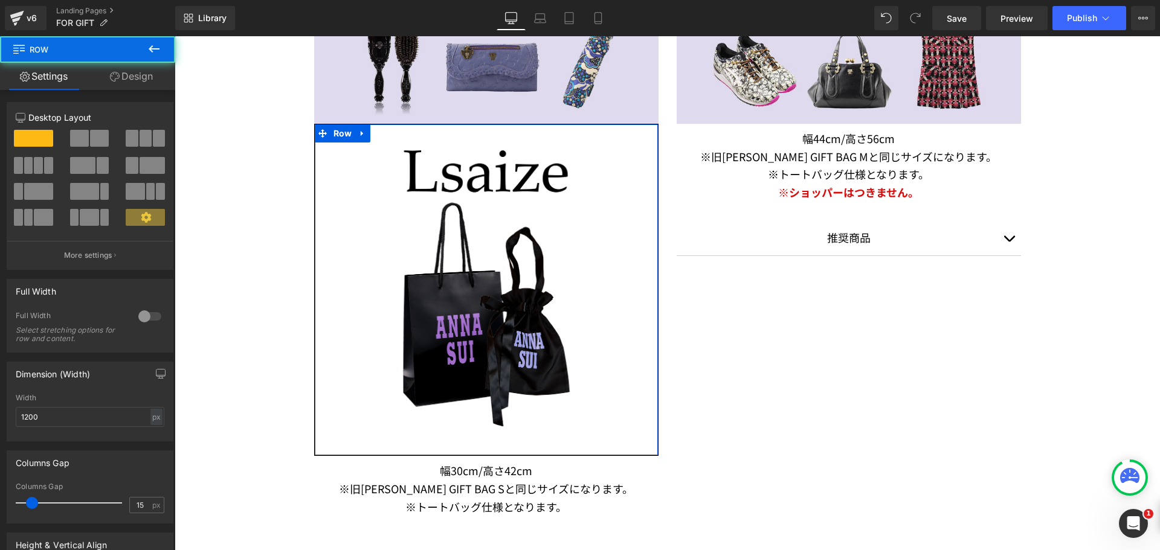
click at [148, 71] on link "Design" at bounding box center [132, 76] width 88 height 27
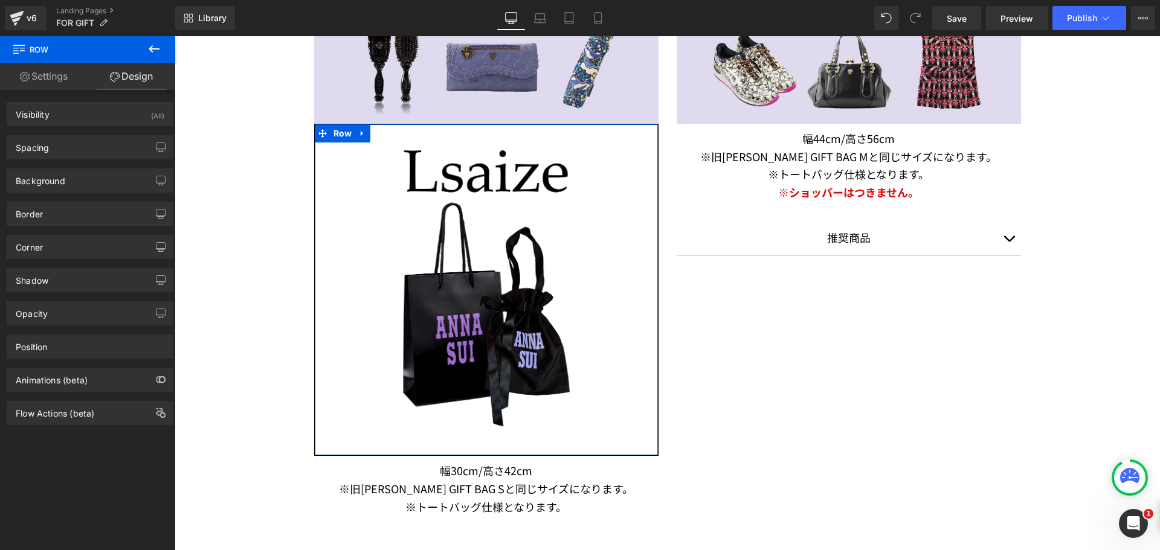
type input "0"
type input "10"
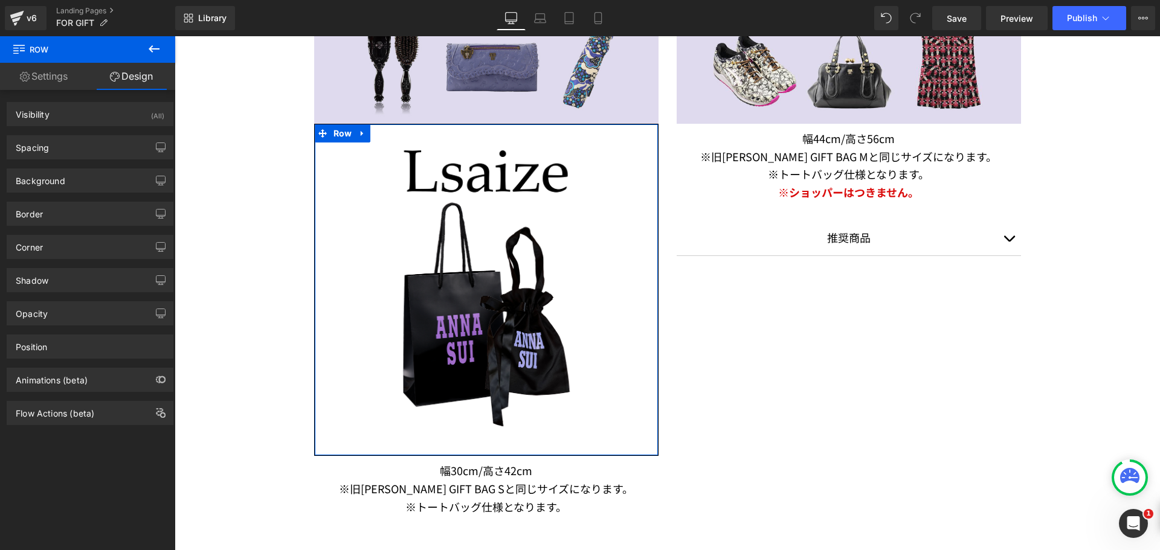
type input "0"
click at [118, 134] on div "Spacing Margin 0px 0 auto auto 0px 0 auto auto Padding 0px 0 0px 0 10px 10 0px …" at bounding box center [90, 142] width 181 height 33
click at [114, 152] on div "Spacing" at bounding box center [90, 147] width 166 height 23
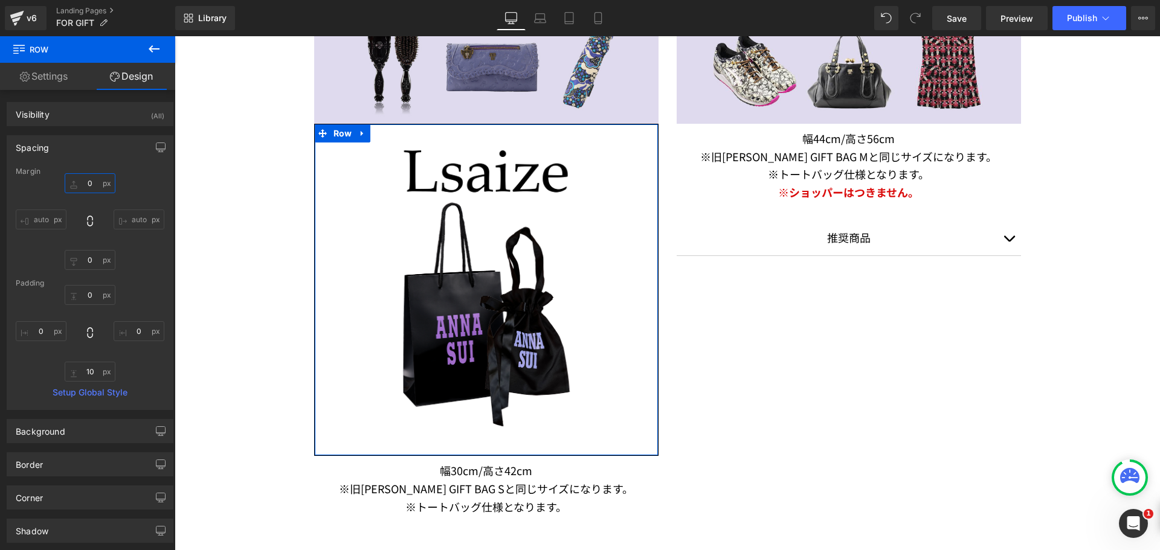
click at [91, 176] on input "0" at bounding box center [90, 183] width 51 height 20
type input "３"
type input "３０"
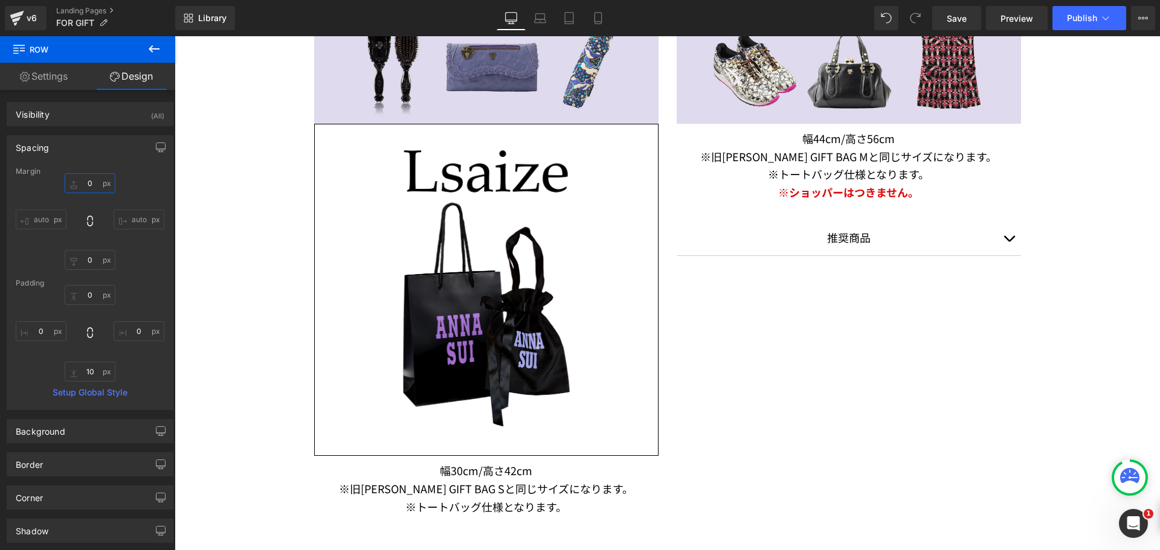
type input "30"
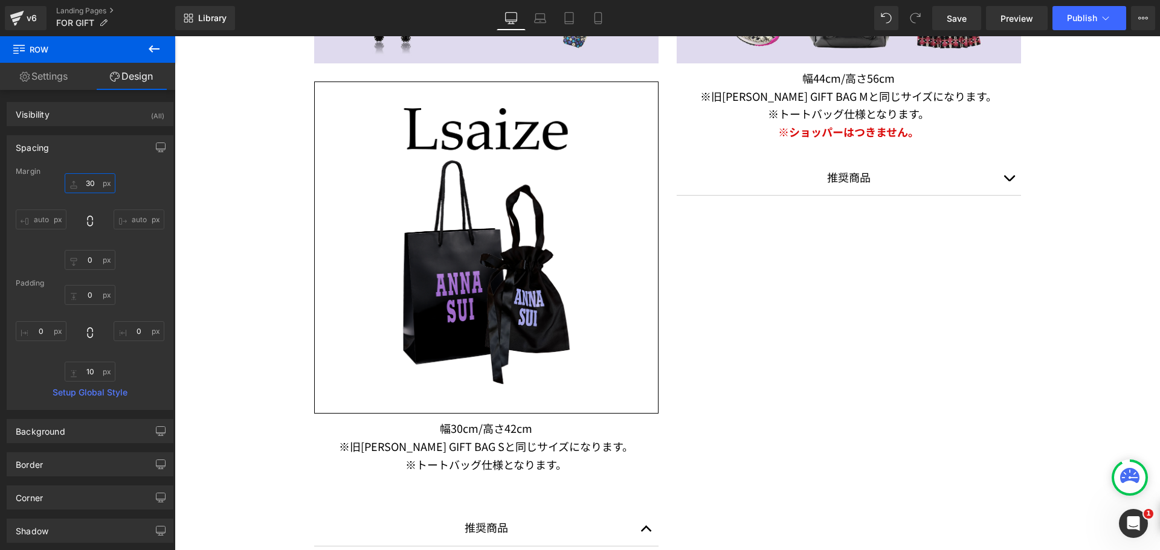
scroll to position [1966, 0]
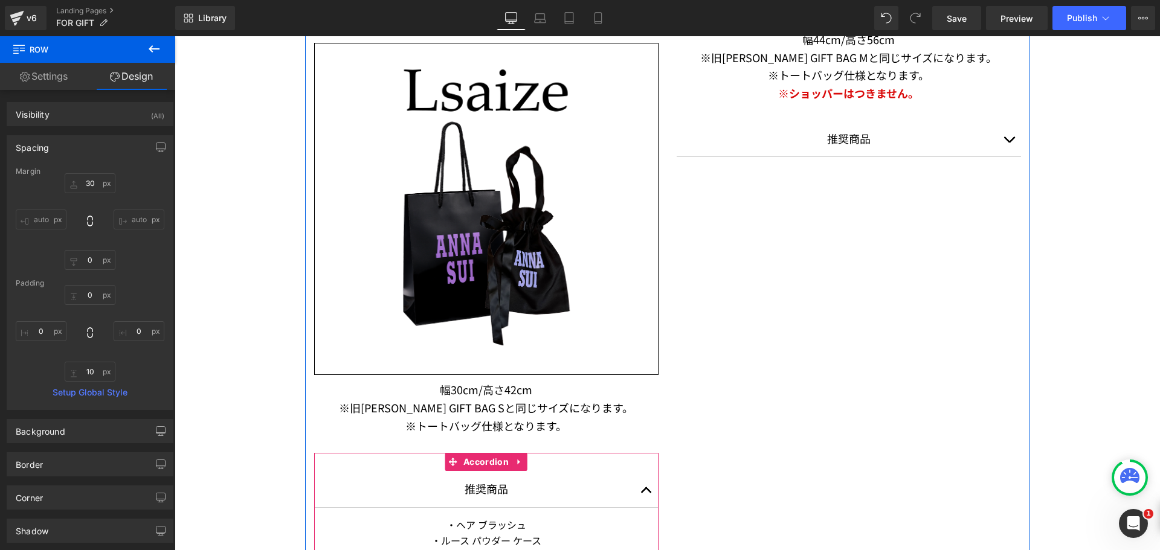
click at [647, 492] on button "button" at bounding box center [646, 489] width 24 height 36
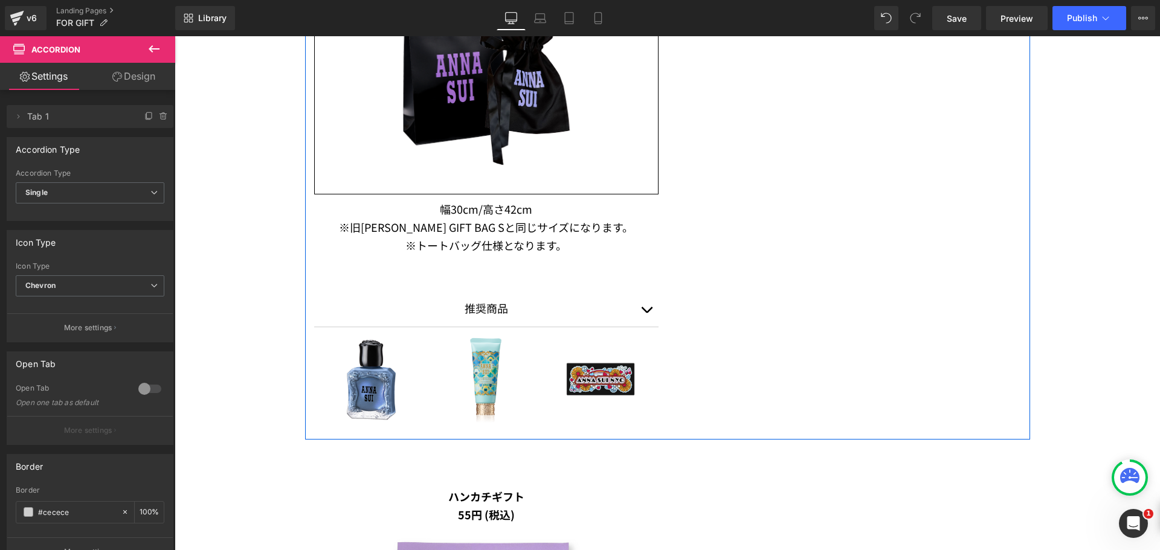
scroll to position [2147, 0]
click at [638, 311] on button "button" at bounding box center [646, 308] width 24 height 36
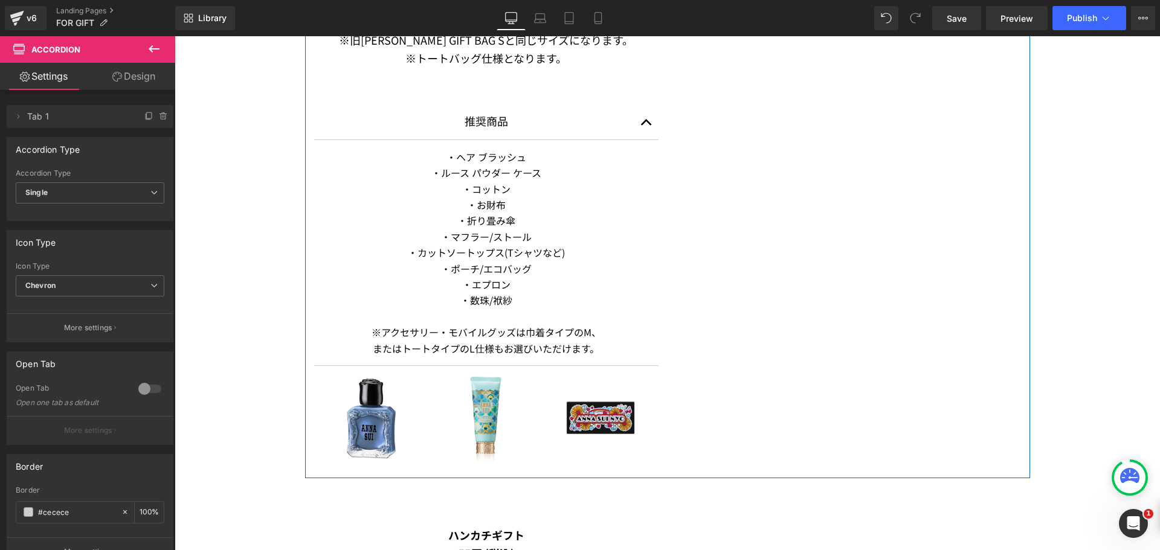
scroll to position [2389, 0]
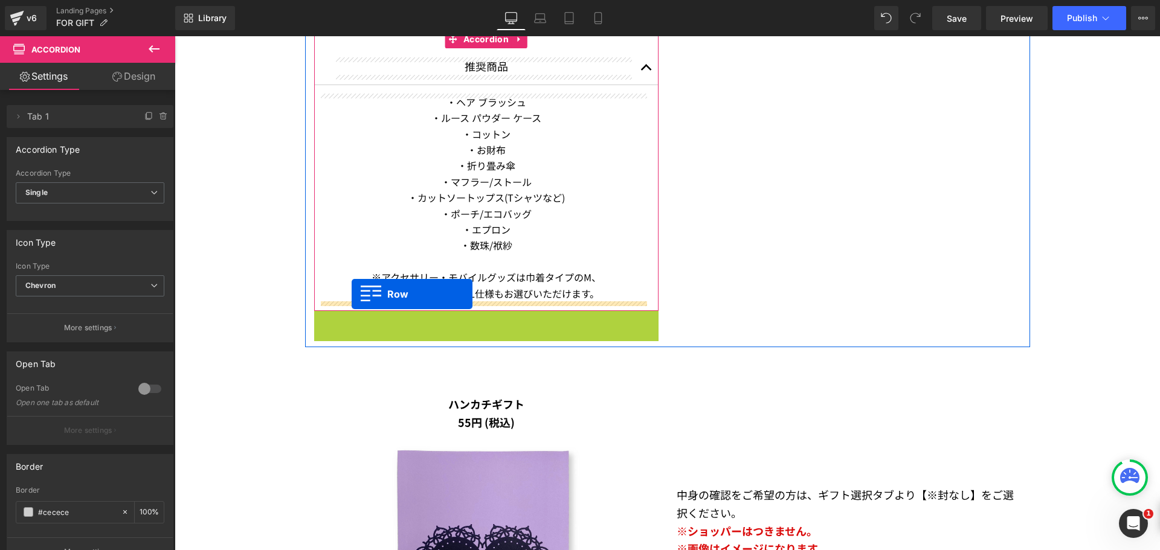
drag, startPoint x: 315, startPoint y: 320, endPoint x: 352, endPoint y: 294, distance: 45.1
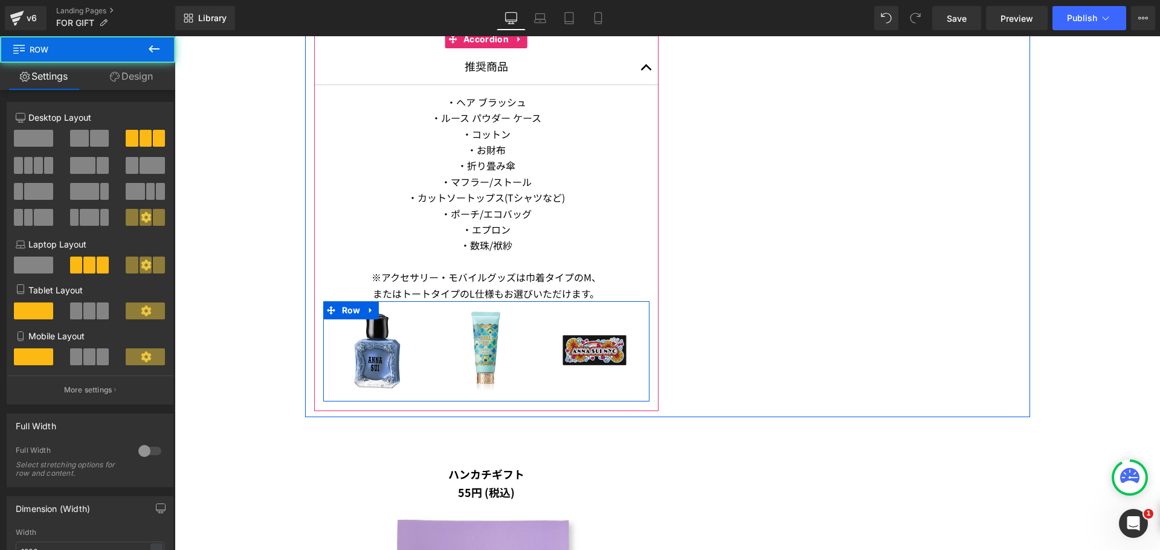
click at [646, 71] on span "button" at bounding box center [646, 71] width 0 height 0
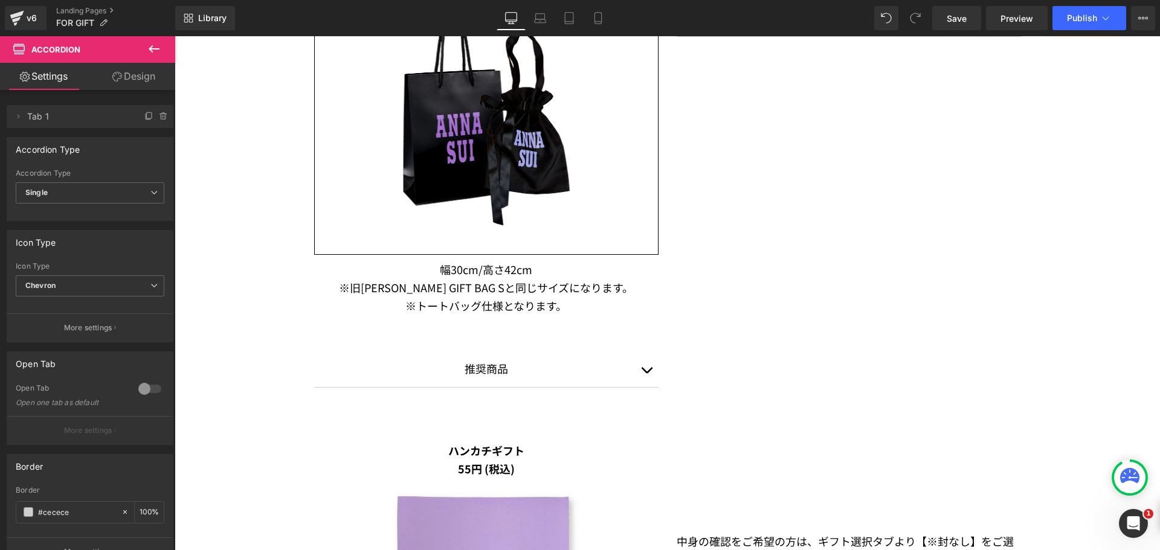
scroll to position [2087, 0]
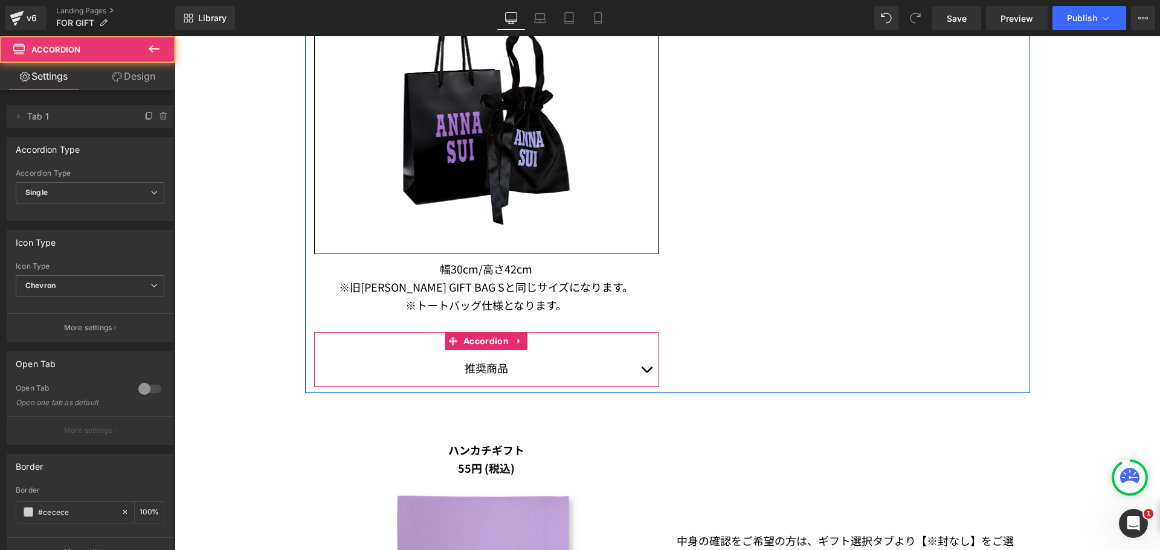
click at [645, 372] on button "button" at bounding box center [646, 368] width 24 height 36
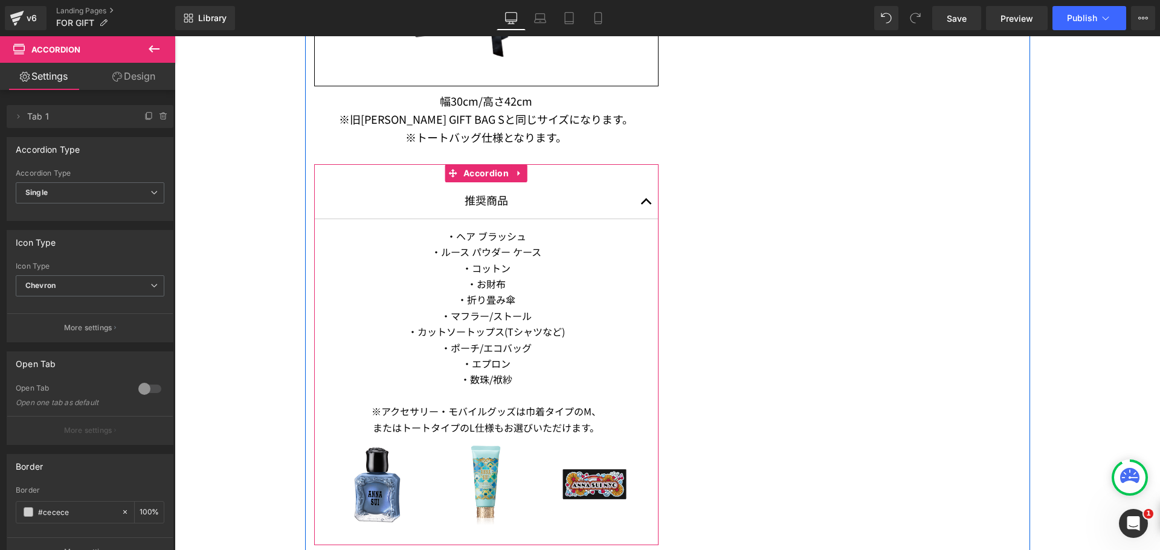
scroll to position [2147, 0]
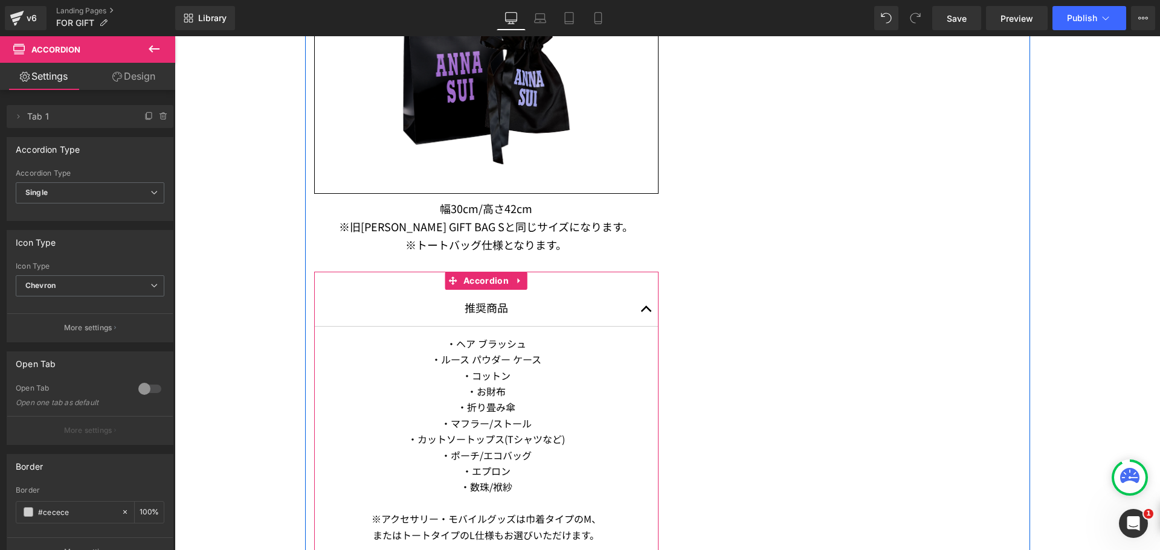
click at [640, 305] on button "button" at bounding box center [646, 308] width 24 height 36
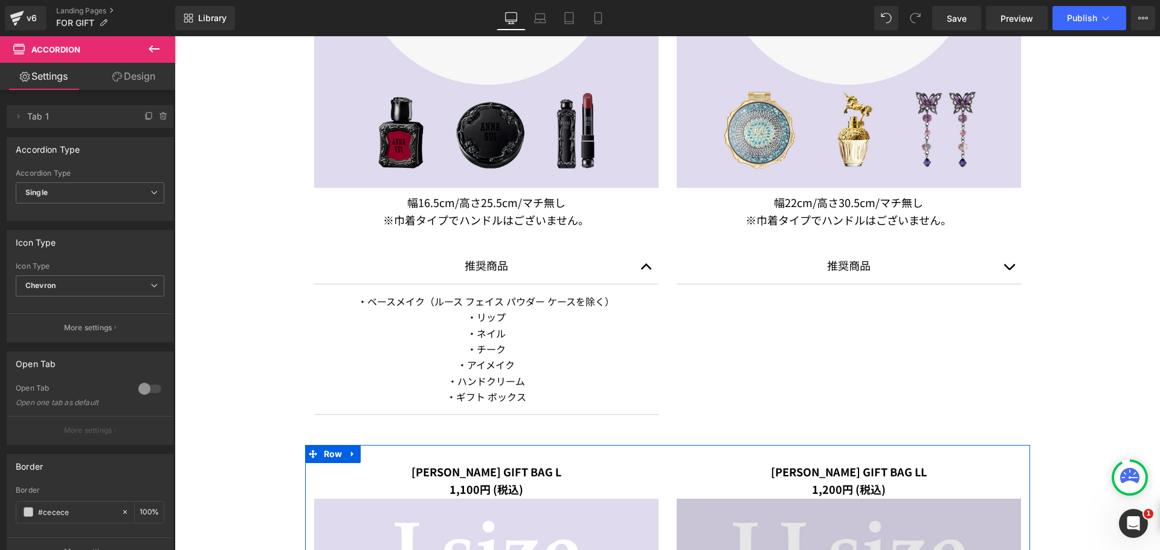
scroll to position [1060, 0]
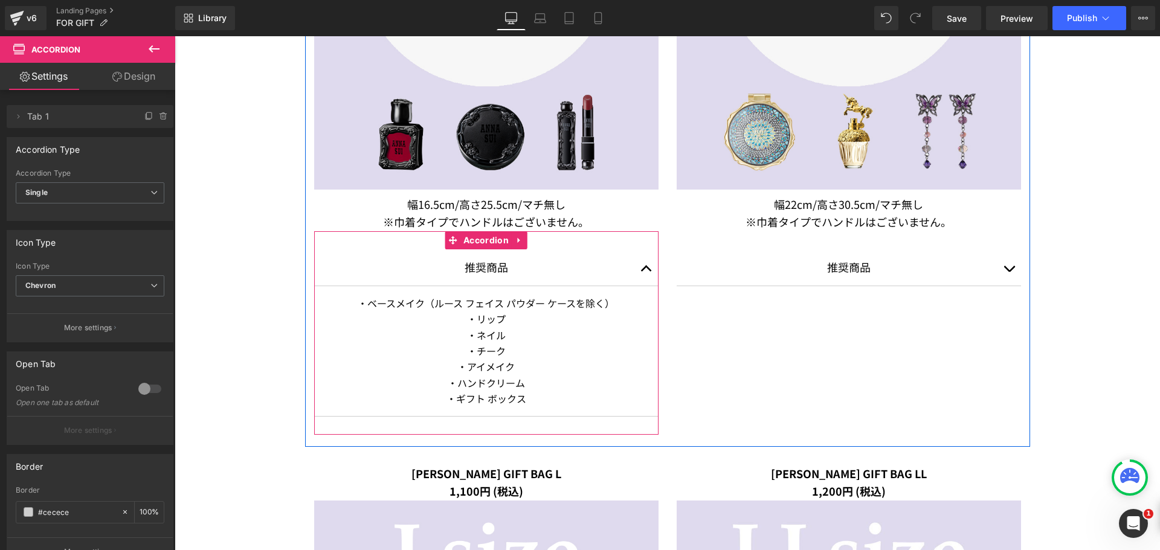
click at [646, 272] on span "button" at bounding box center [646, 272] width 0 height 0
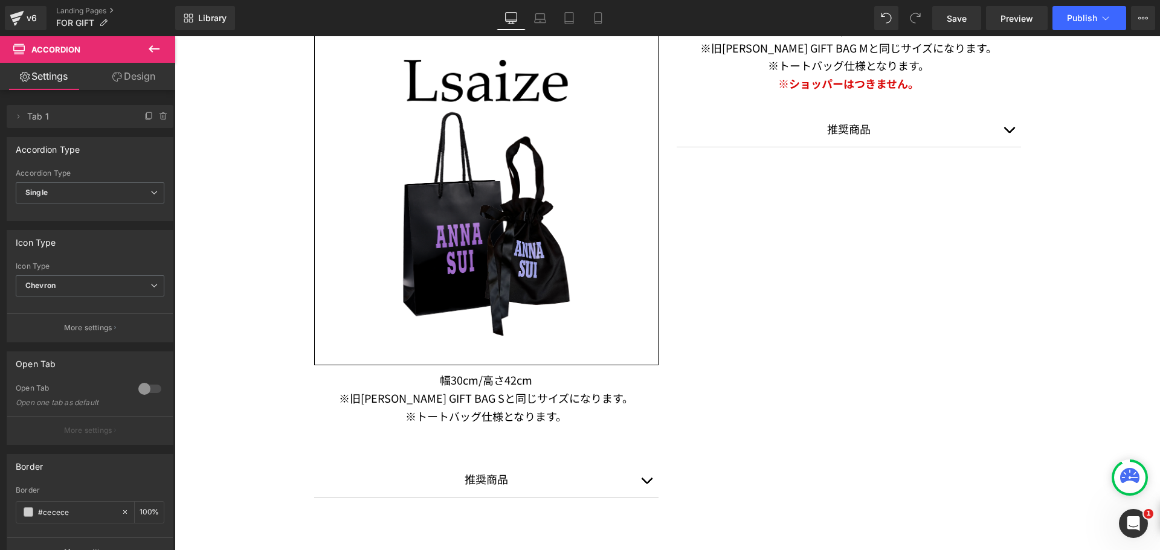
scroll to position [1785, 0]
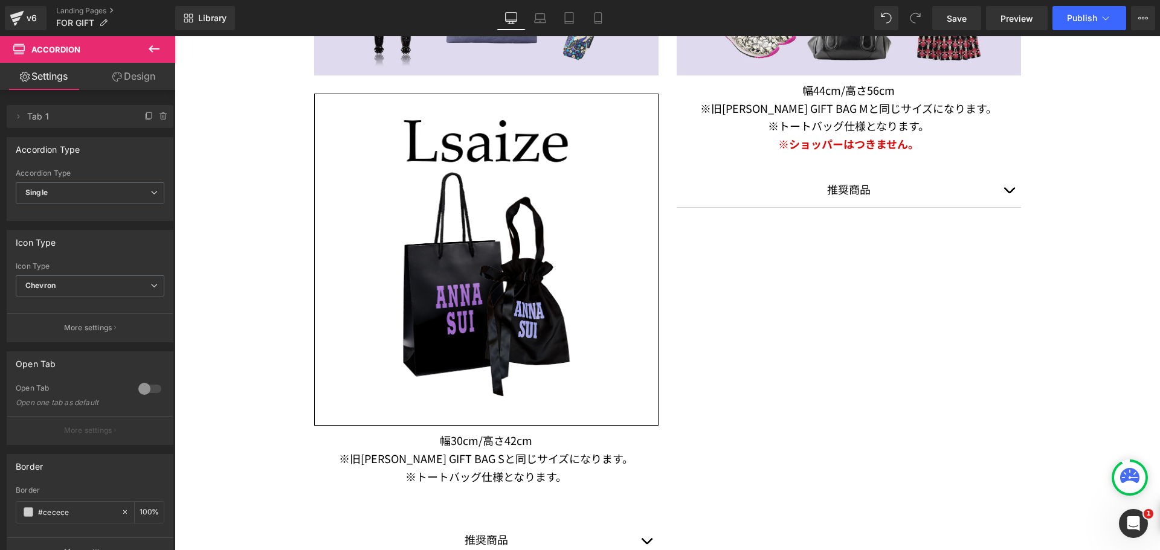
click at [164, 45] on button at bounding box center [154, 49] width 42 height 27
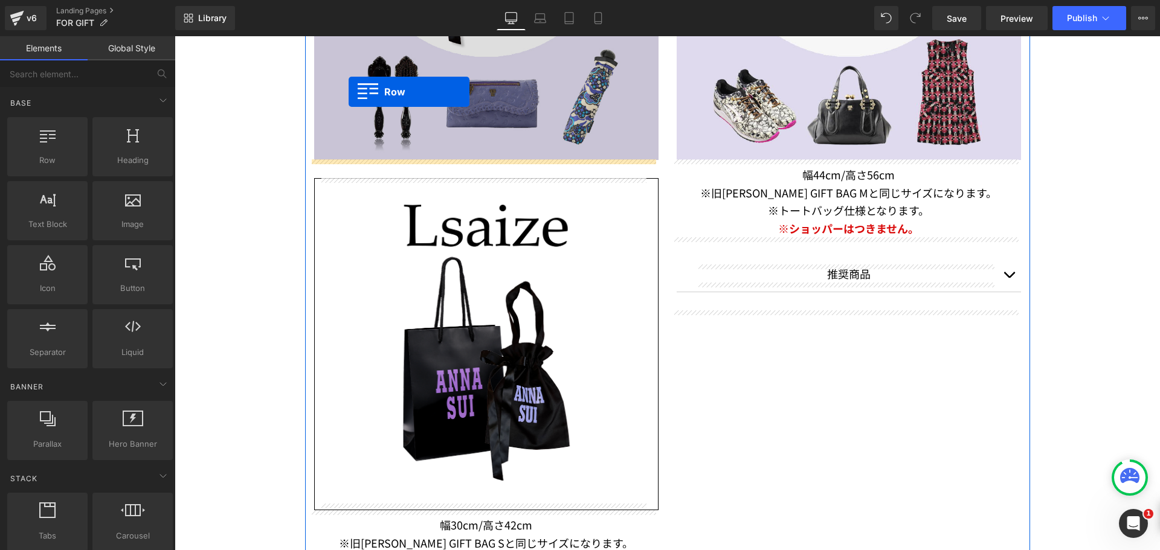
scroll to position [1688, 0]
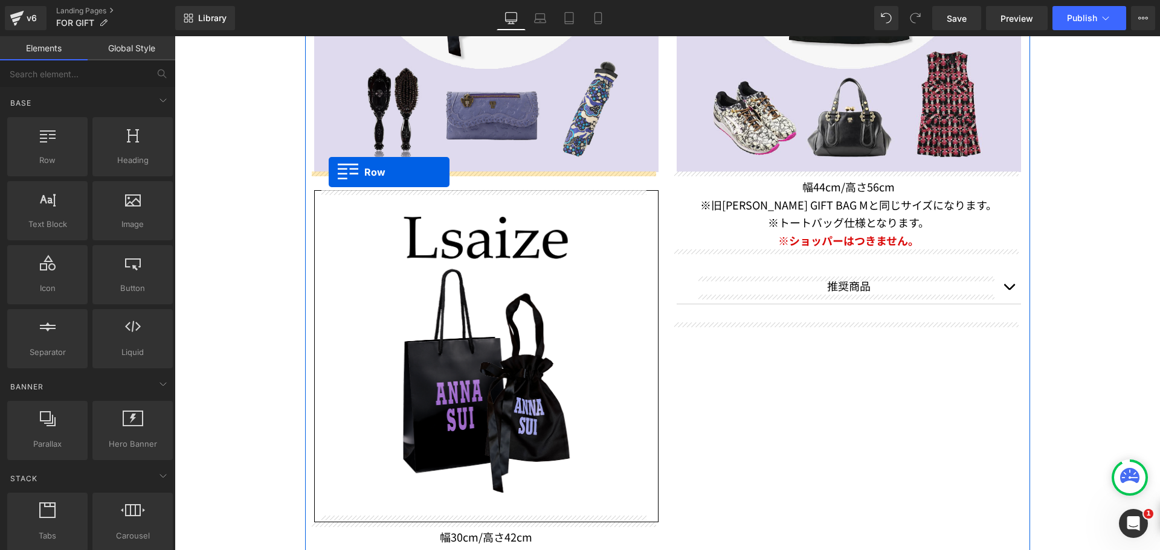
drag, startPoint x: 227, startPoint y: 174, endPoint x: 329, endPoint y: 172, distance: 102.1
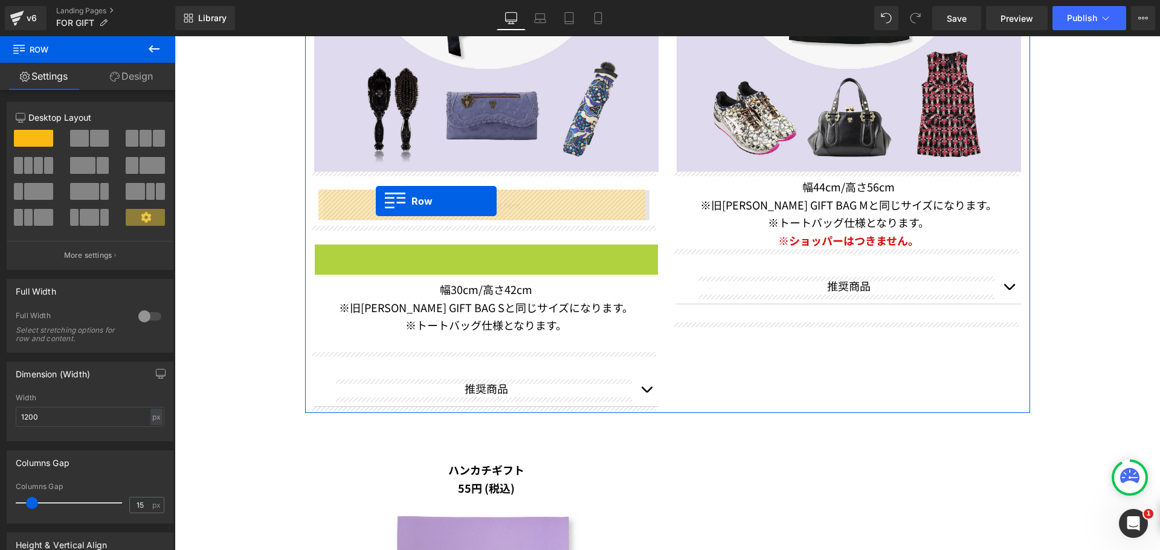
drag, startPoint x: 314, startPoint y: 256, endPoint x: 376, endPoint y: 201, distance: 83.0
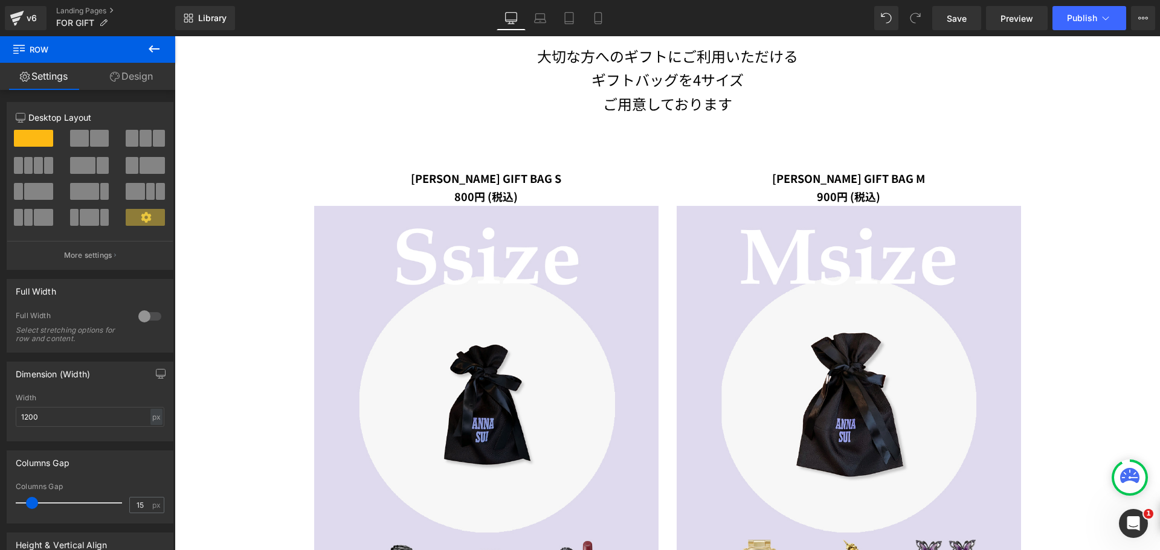
scroll to position [617, 0]
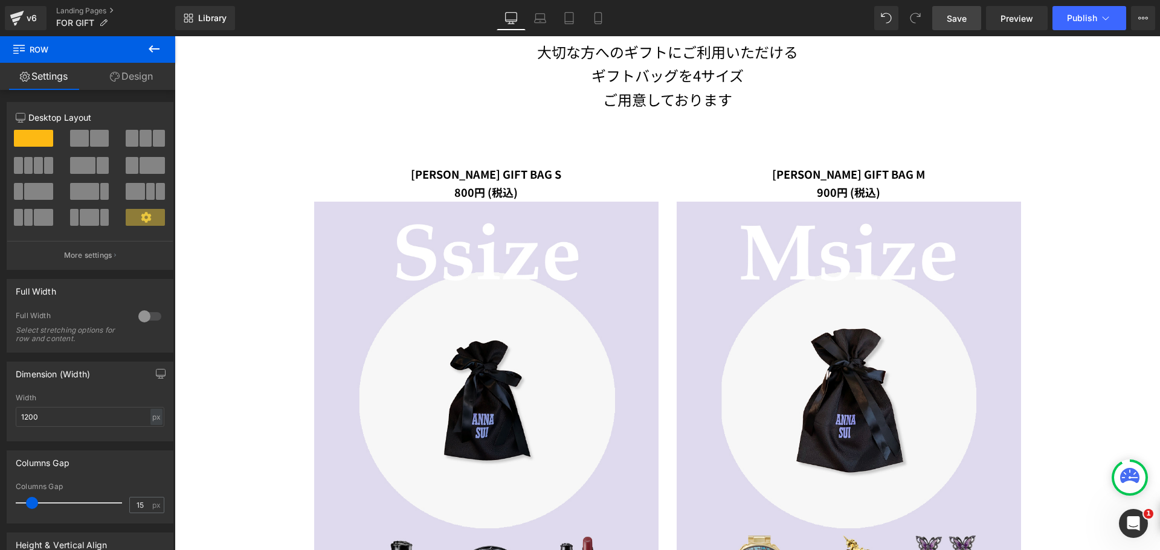
click at [953, 19] on span "Save" at bounding box center [957, 18] width 20 height 13
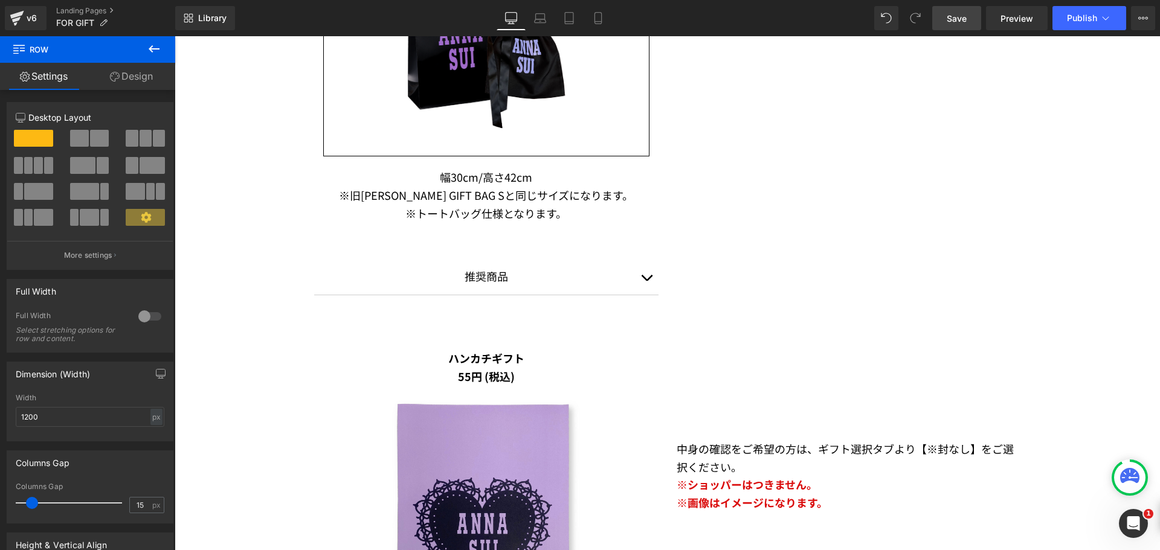
scroll to position [1872, 0]
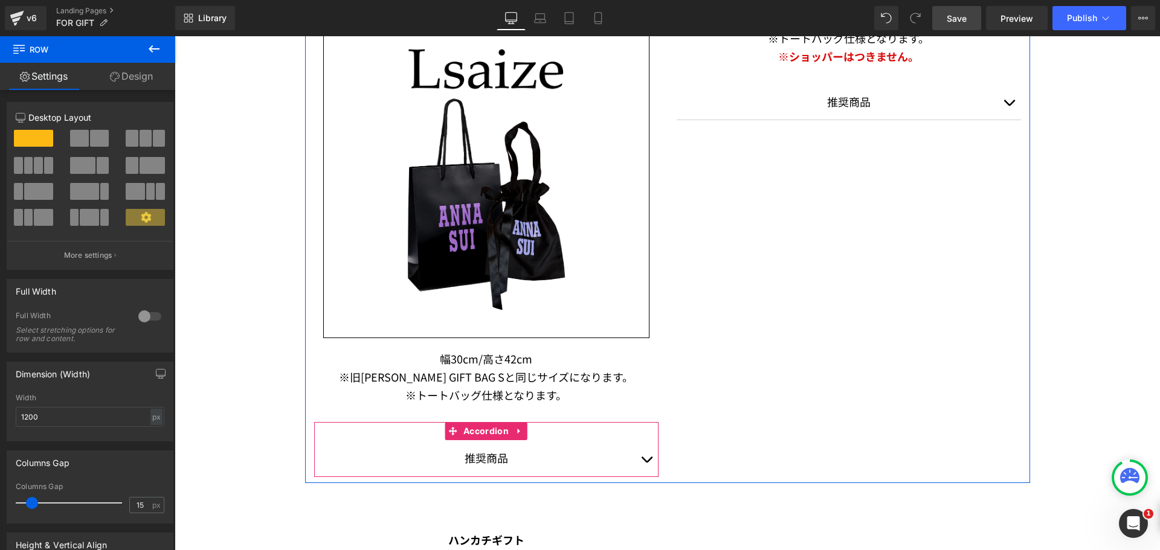
click at [646, 463] on span "button" at bounding box center [646, 463] width 0 height 0
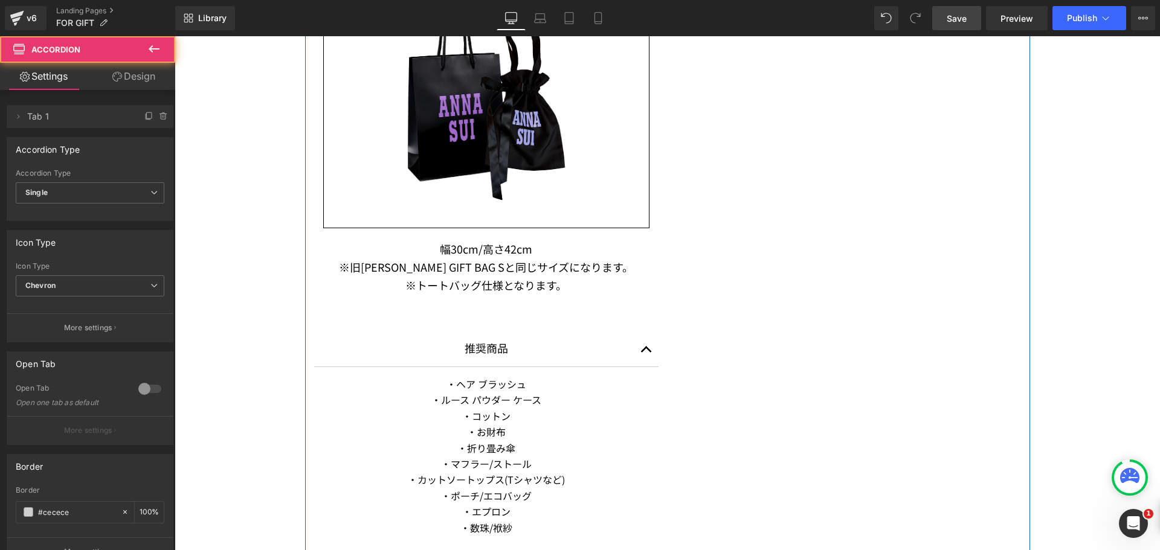
scroll to position [2114, 0]
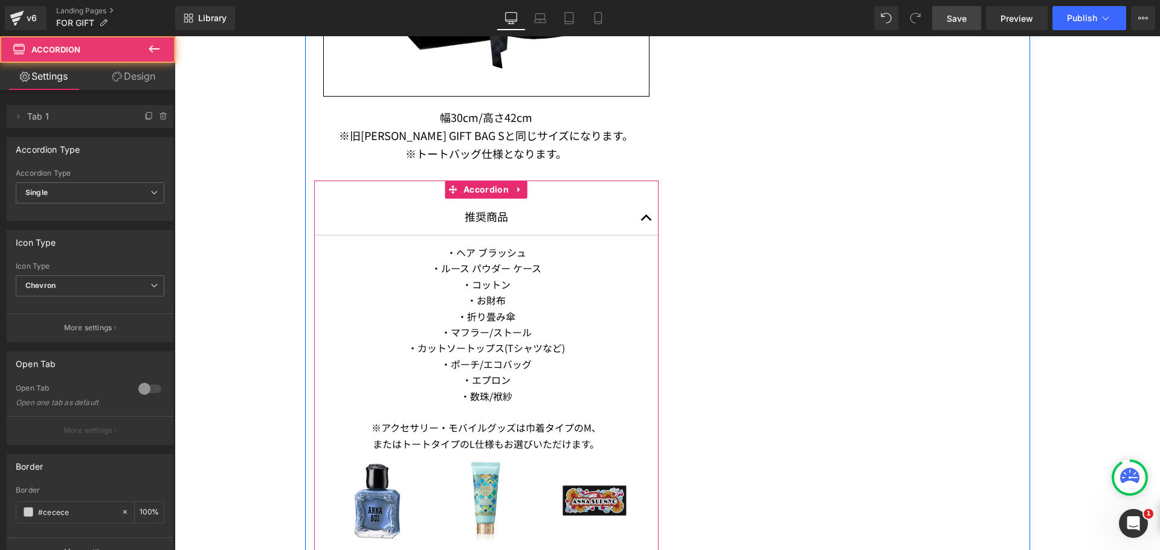
click at [636, 219] on button "button" at bounding box center [646, 217] width 24 height 36
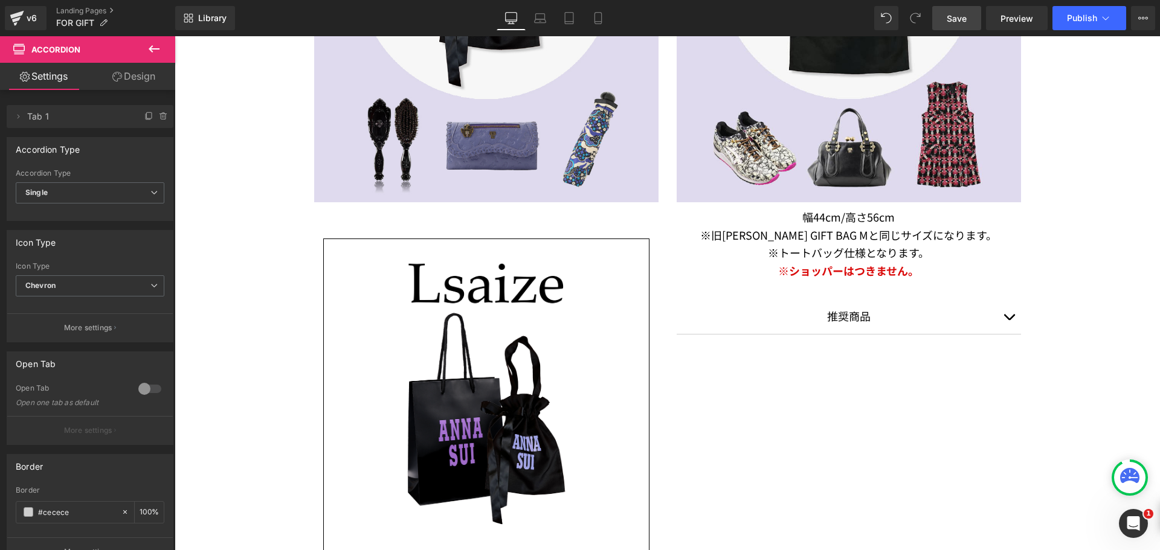
scroll to position [1538, 0]
